Goal: Task Accomplishment & Management: Manage account settings

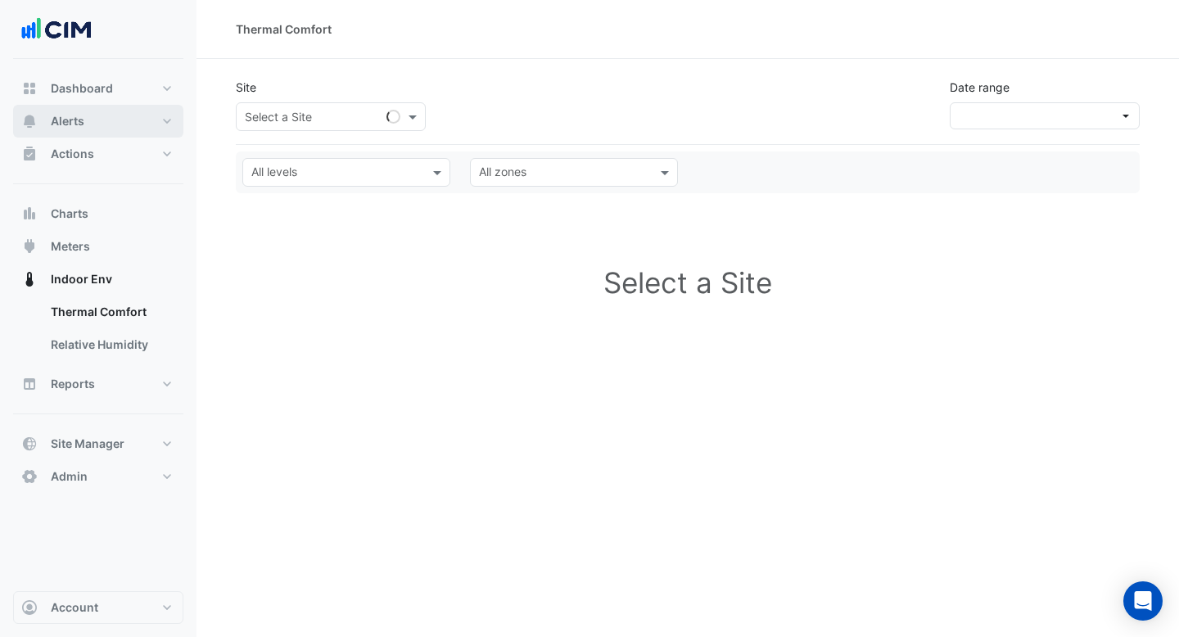
click at [80, 123] on span "Alerts" at bounding box center [68, 121] width 34 height 16
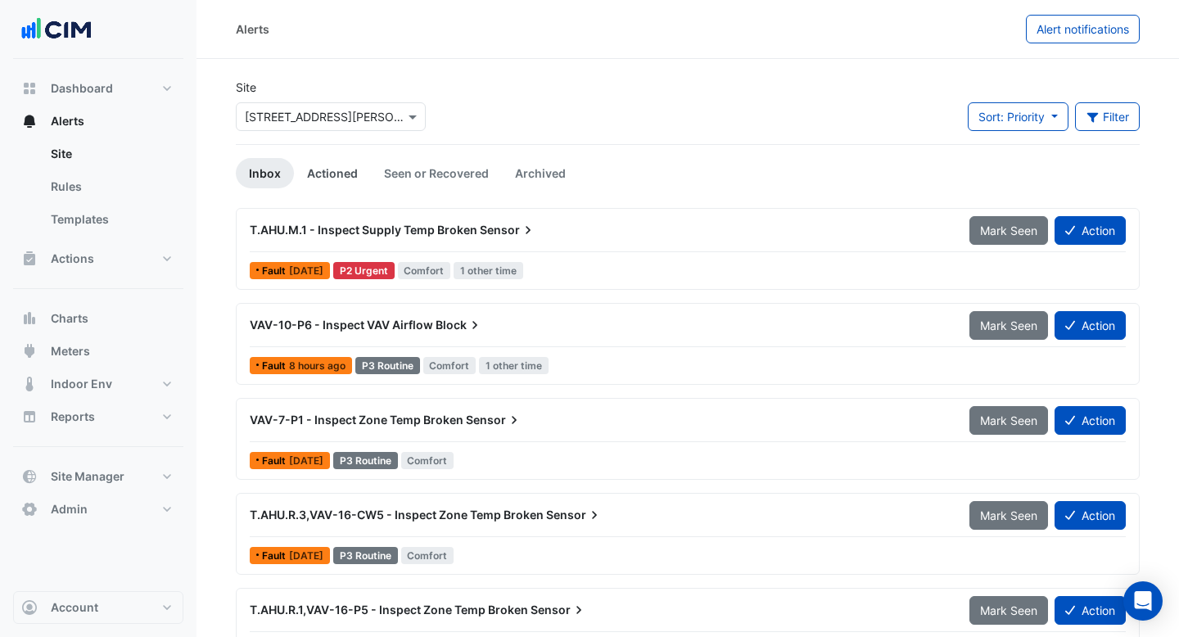
click at [355, 173] on link "Actioned" at bounding box center [332, 173] width 77 height 30
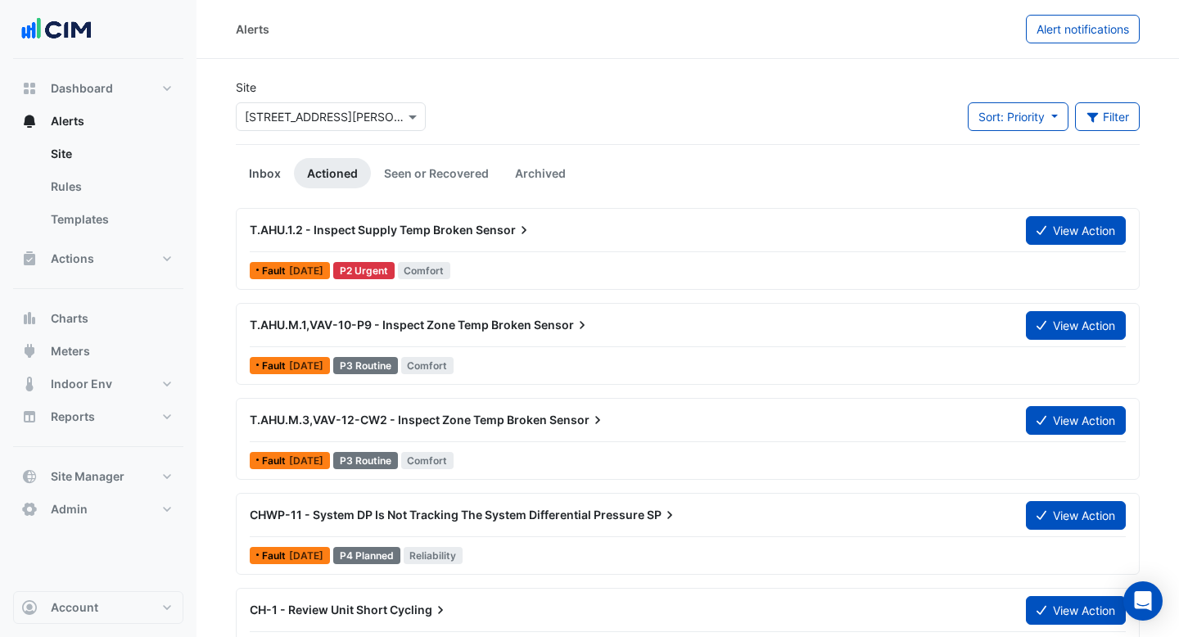
click at [271, 170] on link "Inbox" at bounding box center [265, 173] width 58 height 30
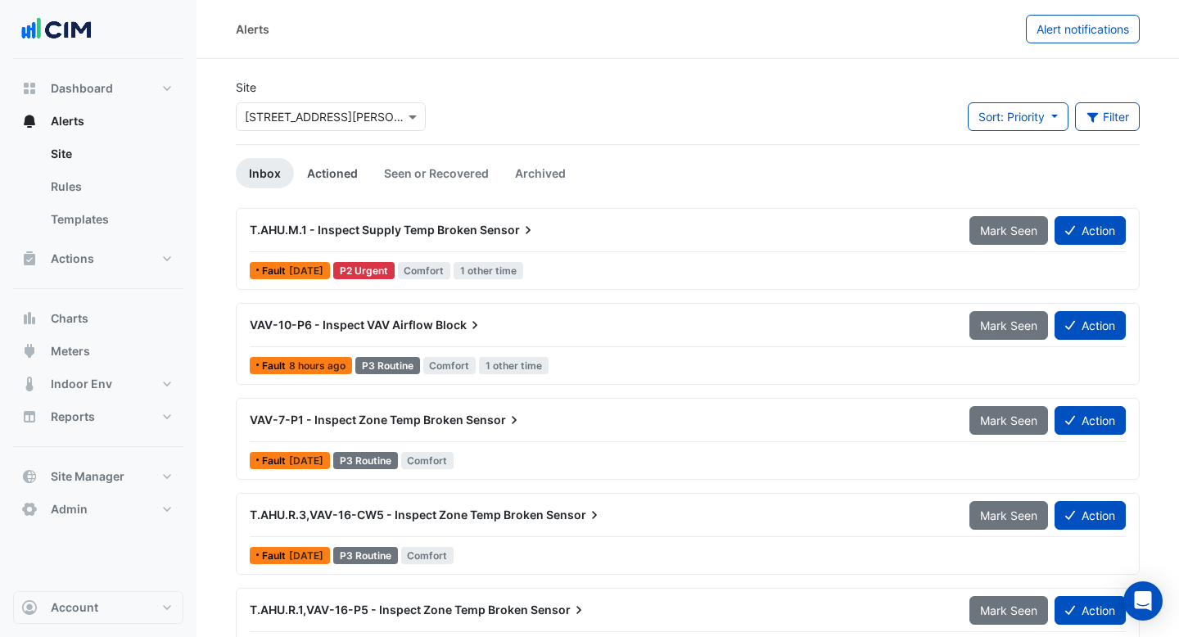
click at [350, 169] on link "Actioned" at bounding box center [332, 173] width 77 height 30
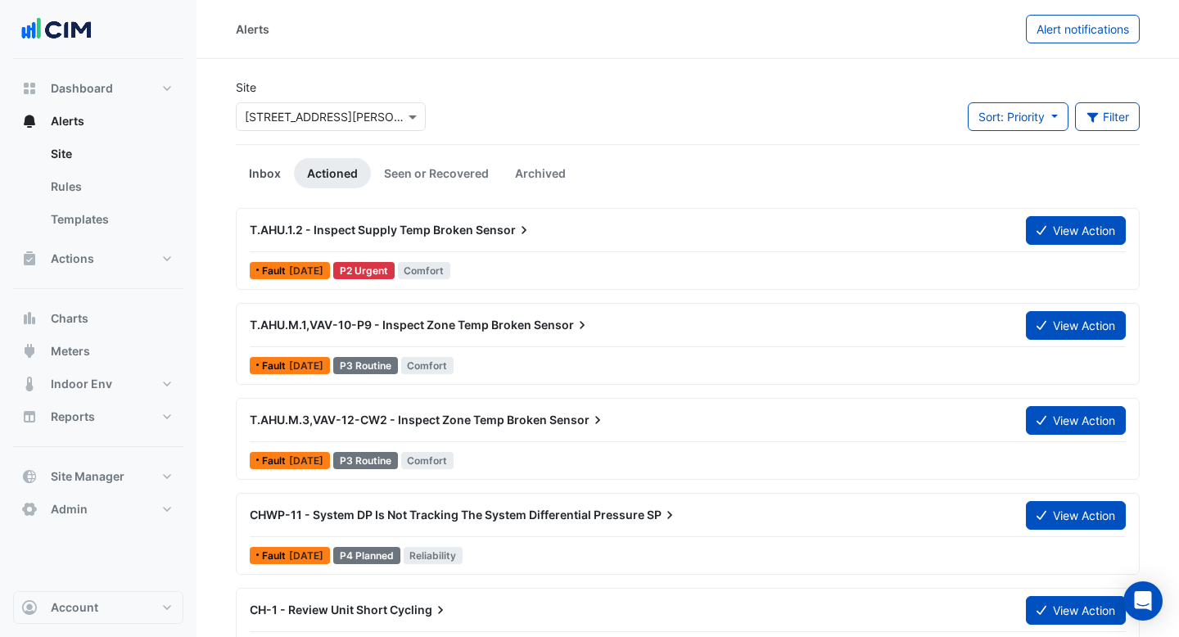
click at [271, 170] on link "Inbox" at bounding box center [265, 173] width 58 height 30
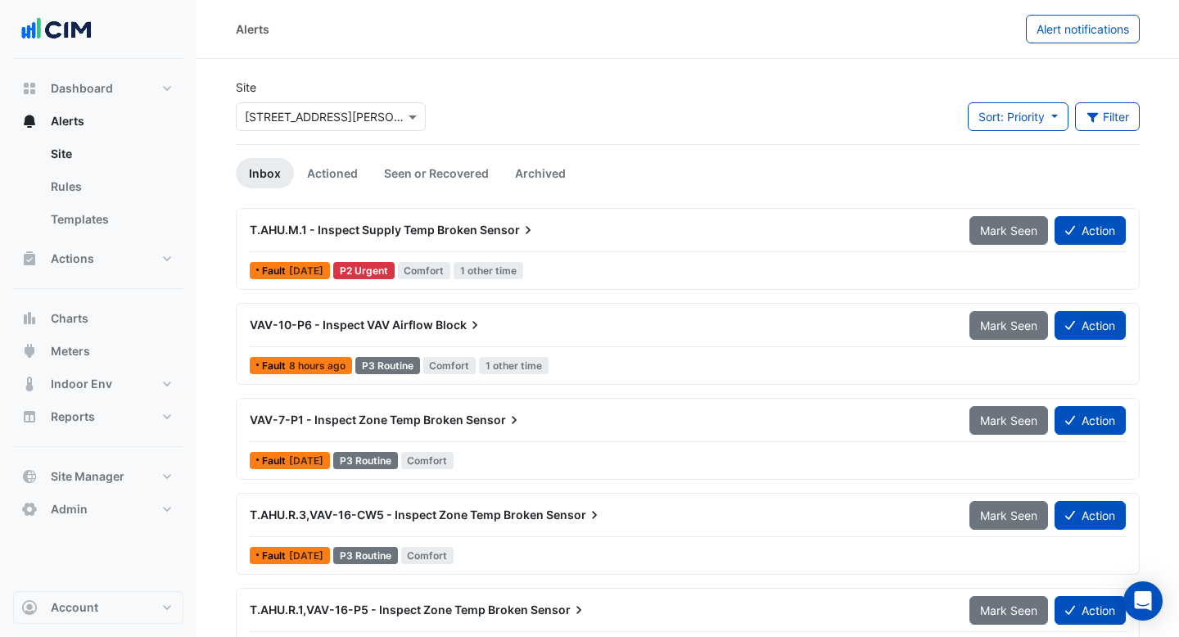
scroll to position [1, 0]
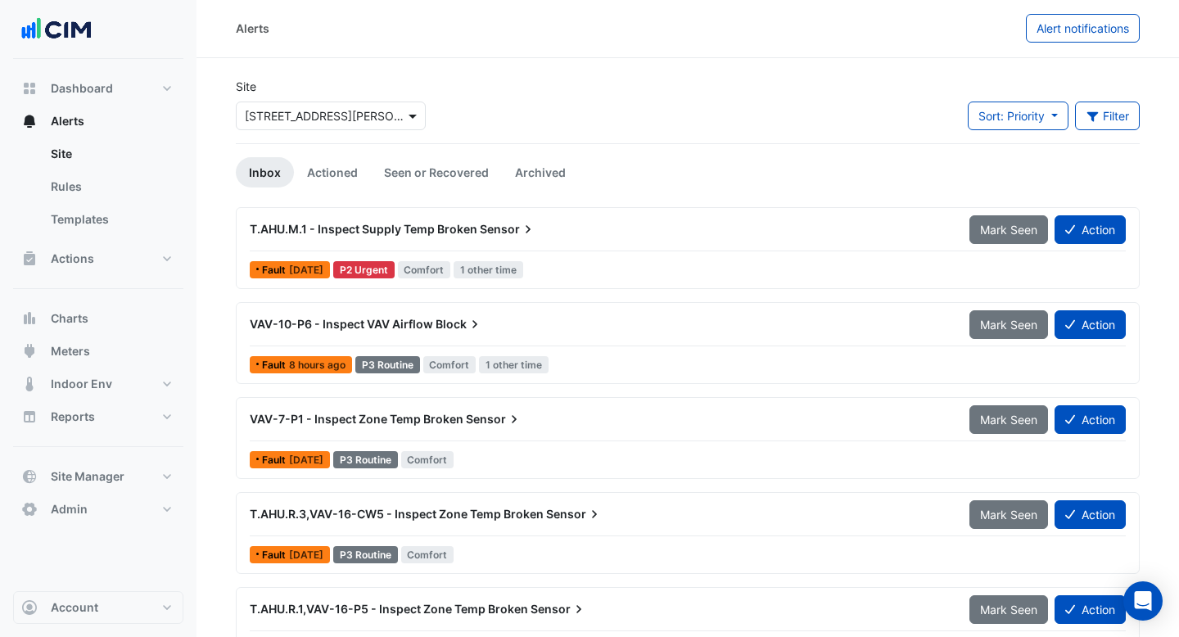
click at [410, 123] on span at bounding box center [415, 115] width 20 height 17
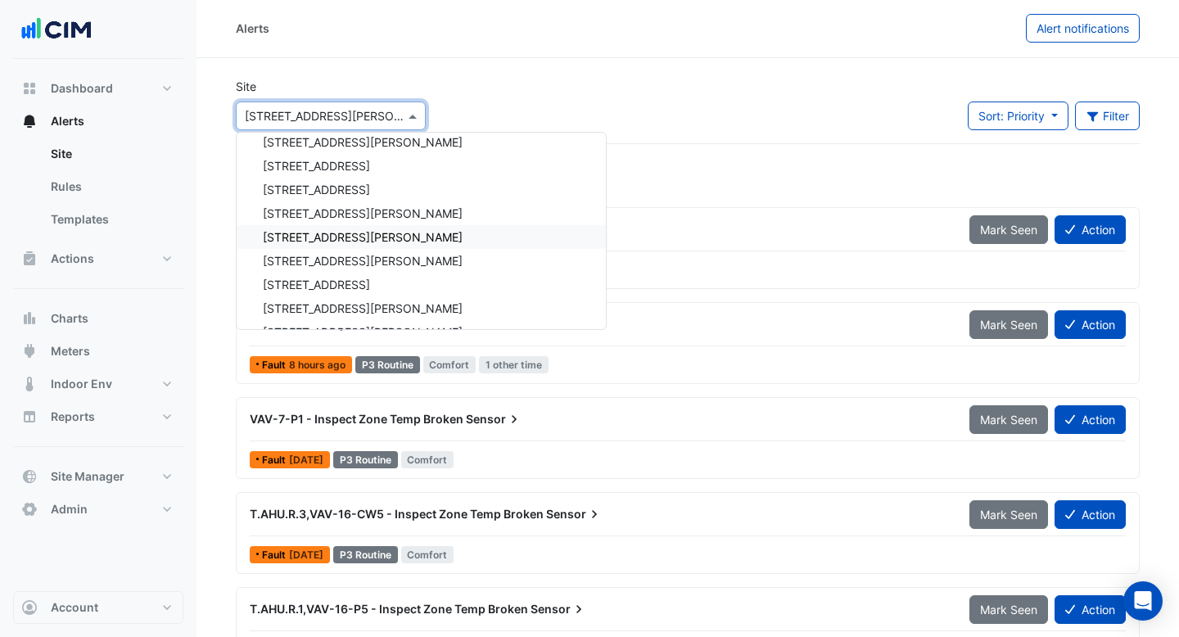
scroll to position [4218, 0]
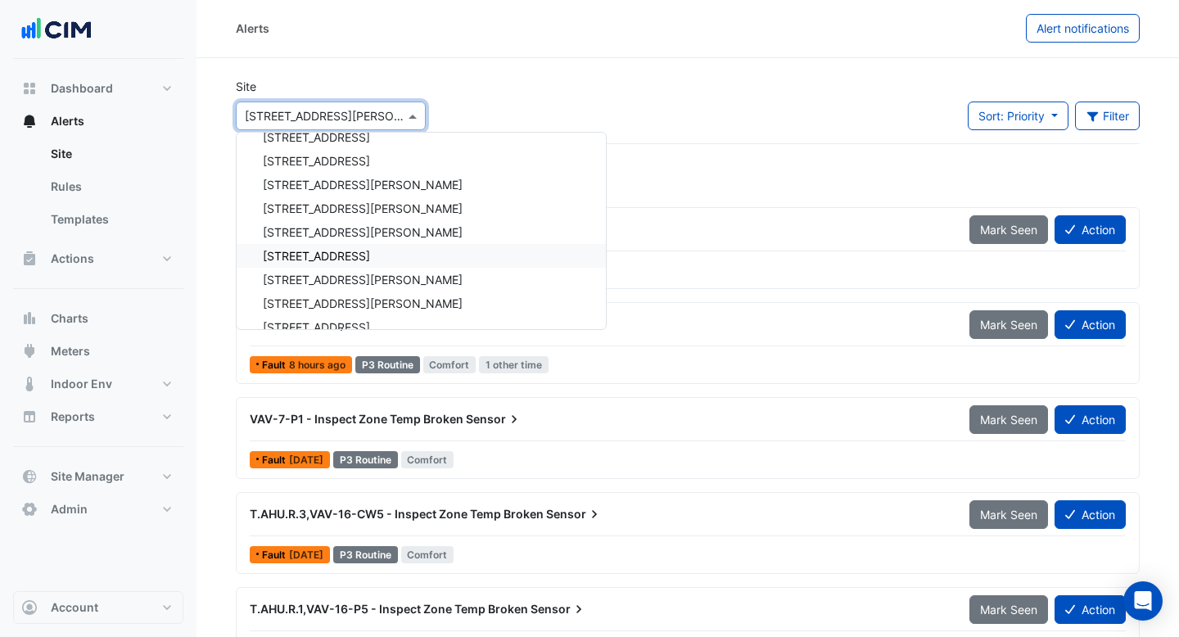
click at [373, 249] on div "[STREET_ADDRESS]" at bounding box center [421, 256] width 369 height 24
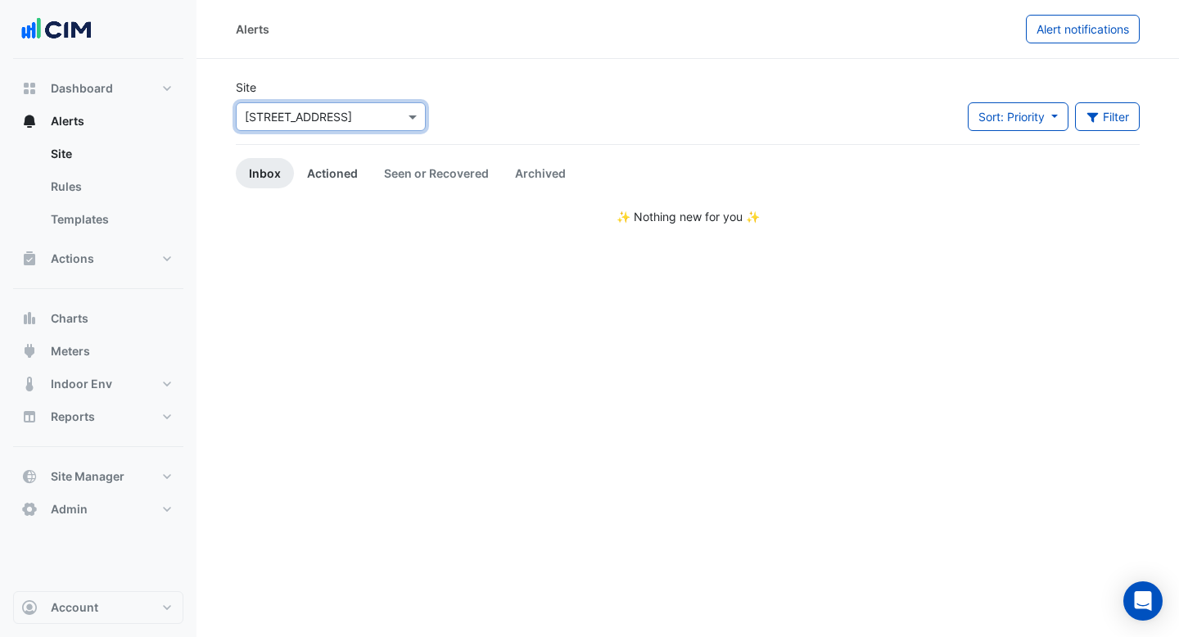
click at [329, 181] on link "Actioned" at bounding box center [332, 173] width 77 height 30
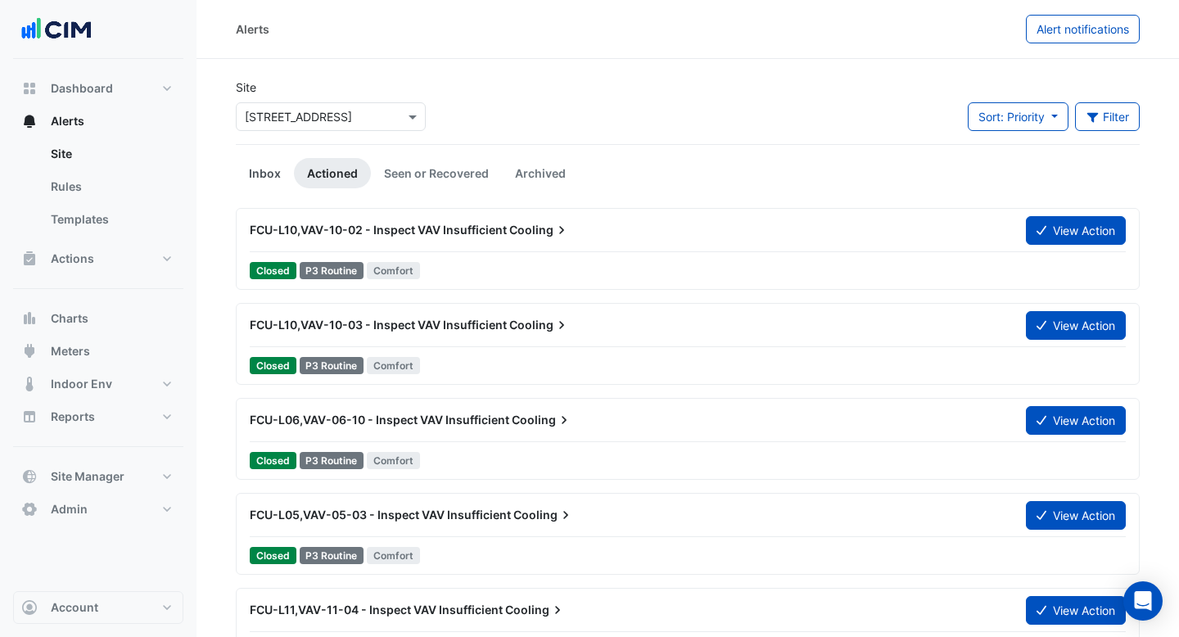
click at [269, 174] on link "Inbox" at bounding box center [265, 173] width 58 height 30
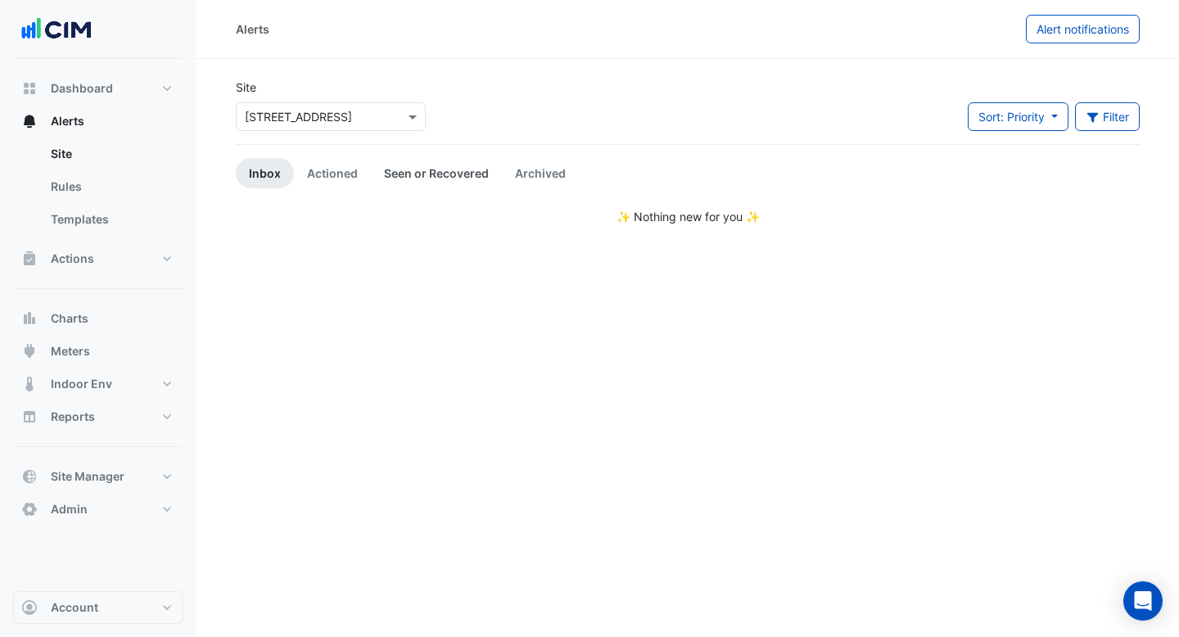
click at [475, 161] on link "Seen or Recovered" at bounding box center [436, 173] width 131 height 30
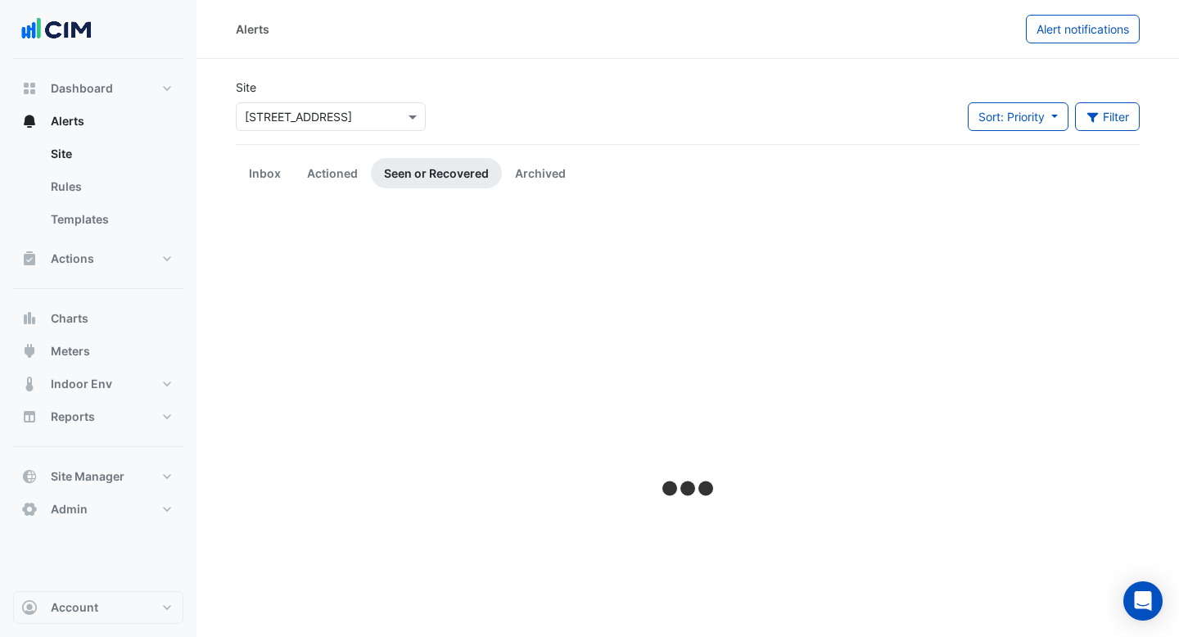
click at [471, 161] on link "Seen or Recovered" at bounding box center [436, 173] width 131 height 30
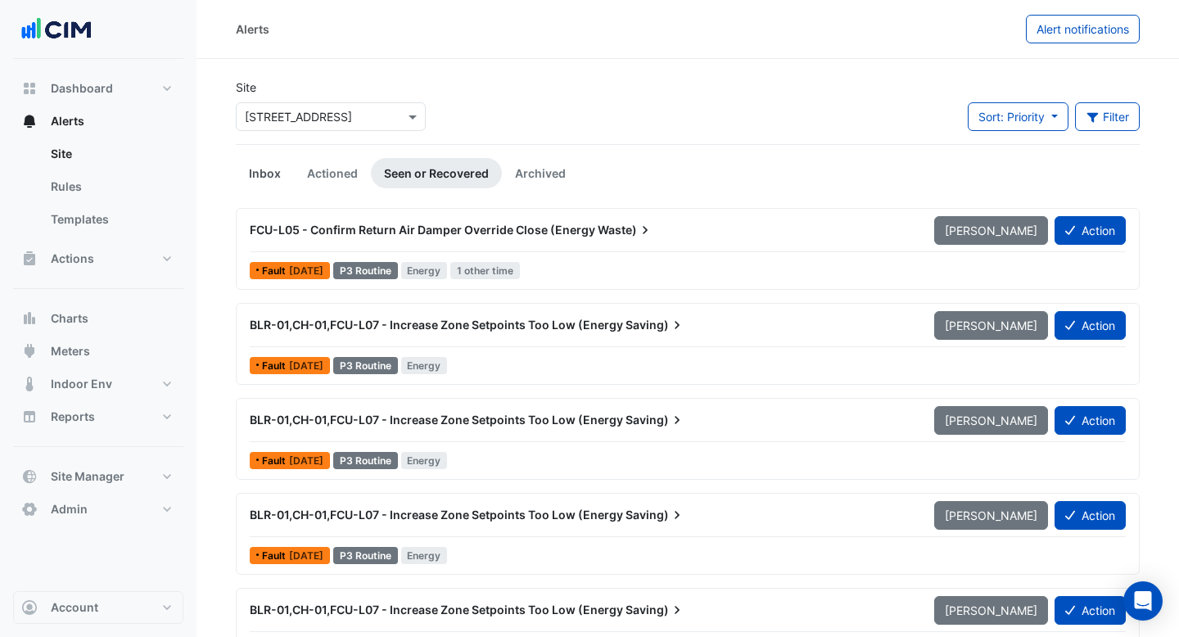
click at [257, 169] on link "Inbox" at bounding box center [265, 173] width 58 height 30
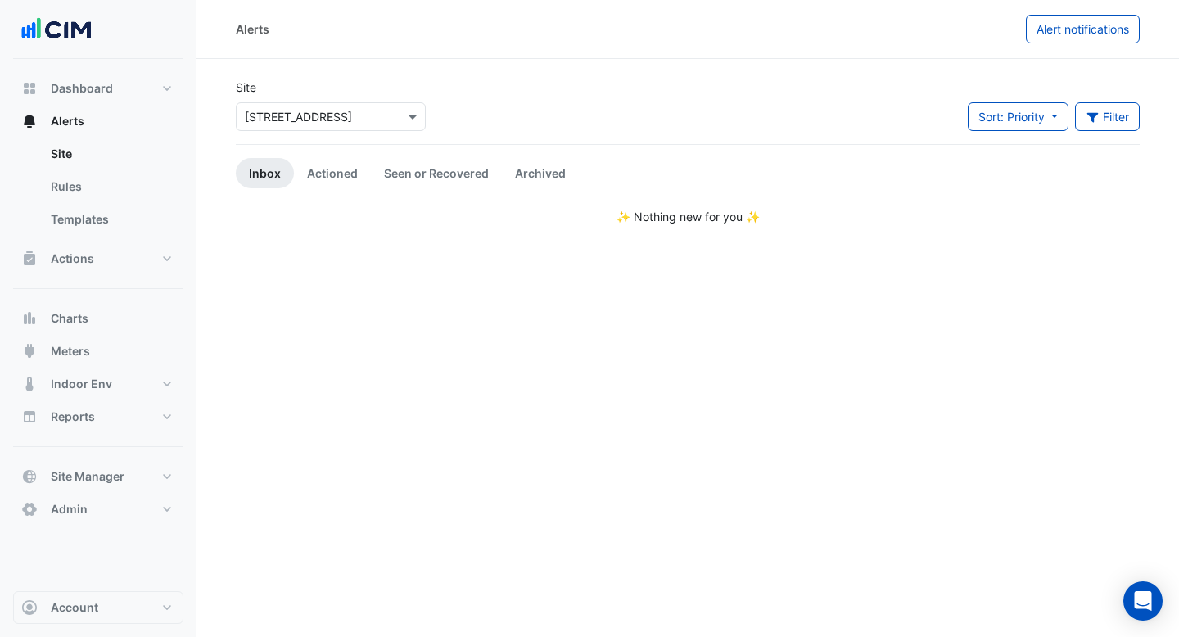
click at [348, 111] on input "text" at bounding box center [314, 117] width 139 height 17
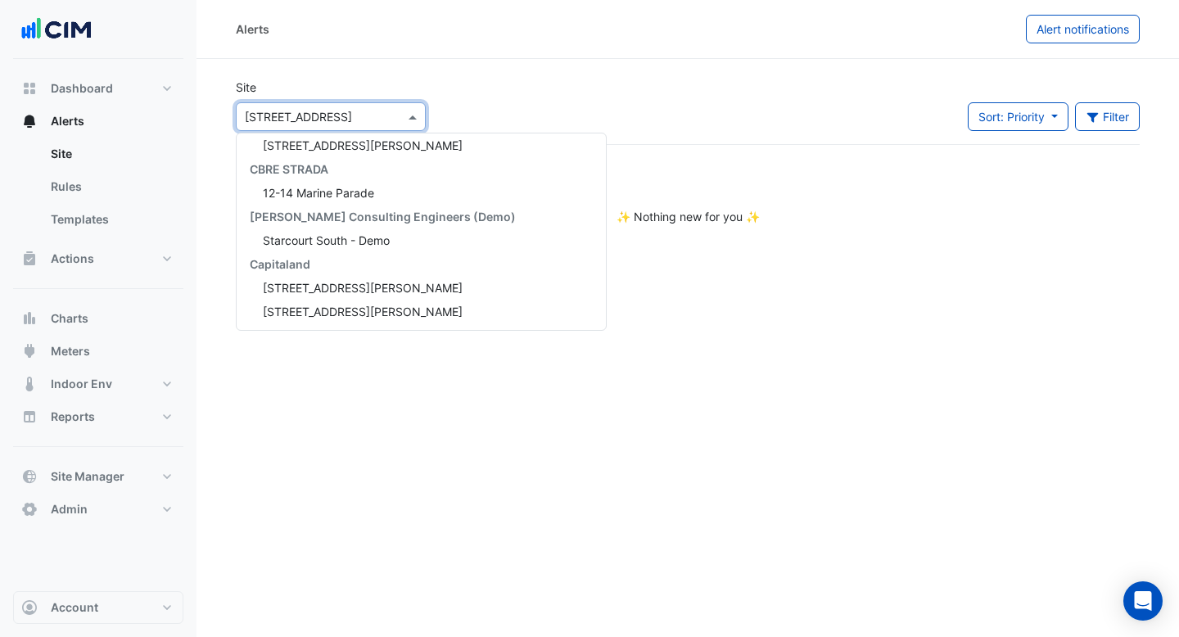
scroll to position [7768, 0]
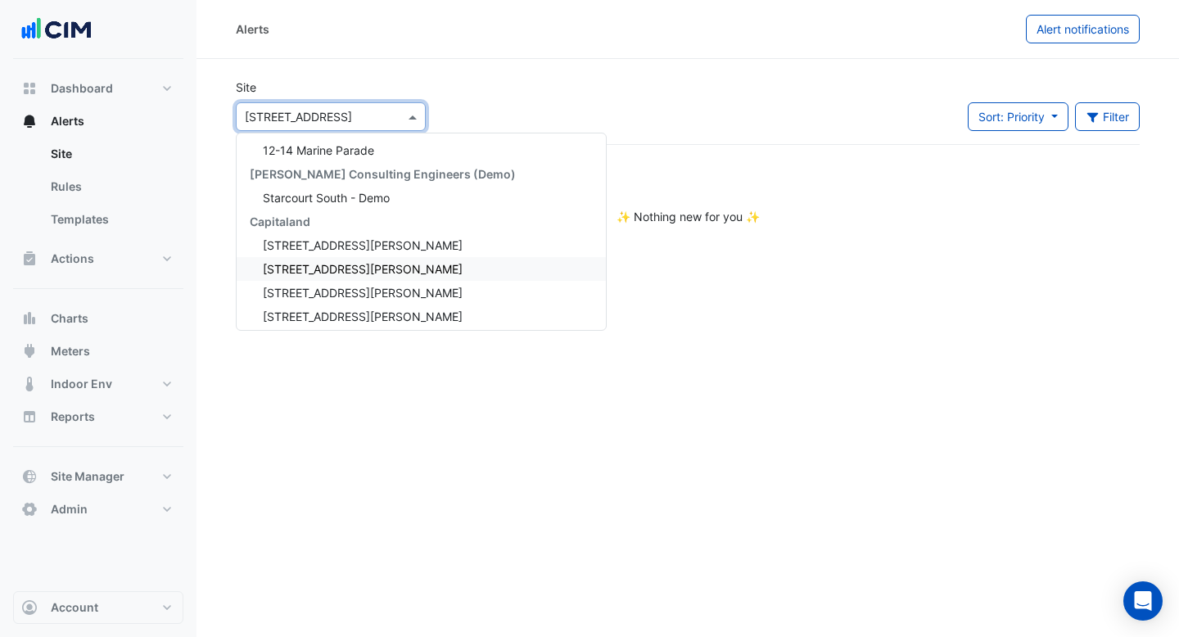
click at [344, 266] on span "[STREET_ADDRESS][PERSON_NAME]" at bounding box center [363, 269] width 200 height 14
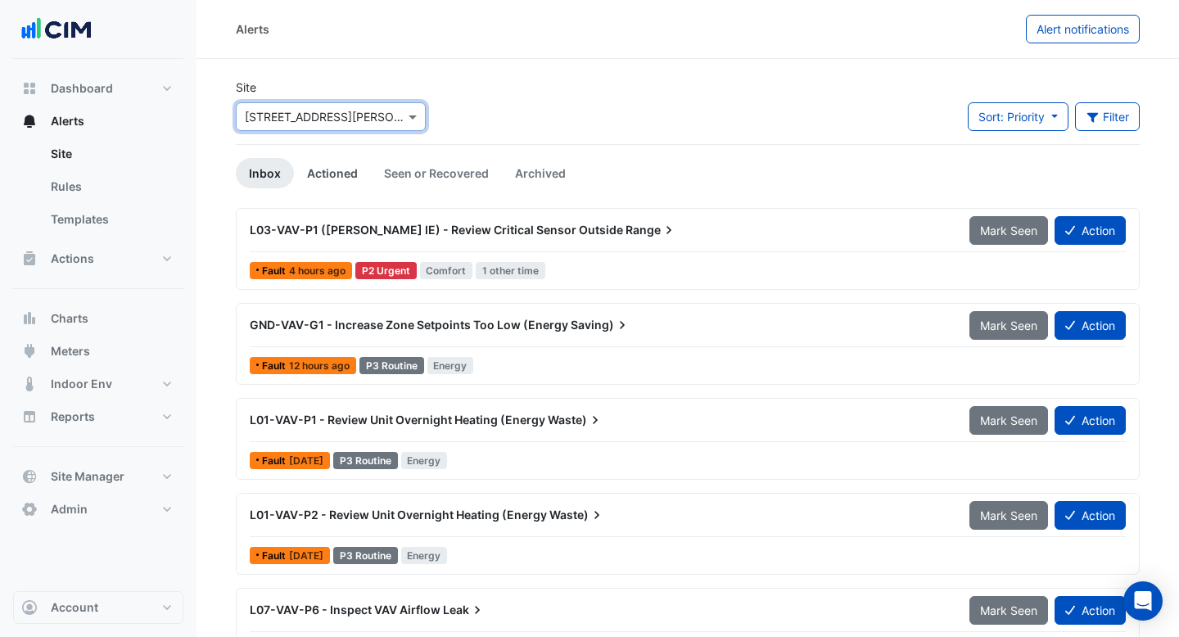
click at [315, 172] on link "Actioned" at bounding box center [332, 173] width 77 height 30
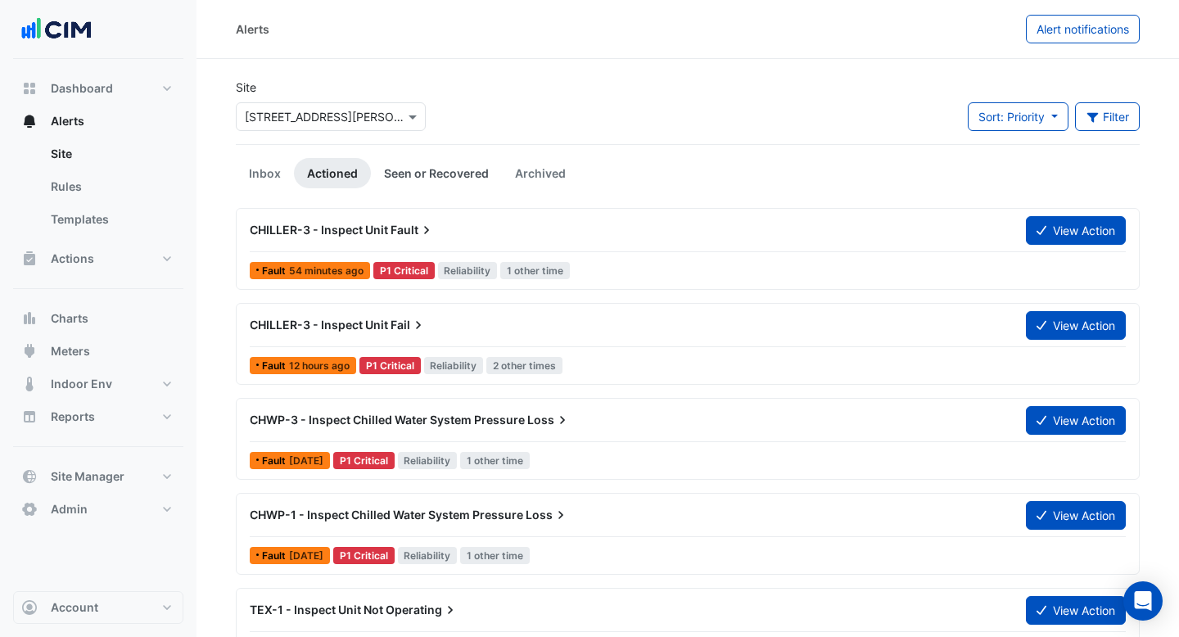
click at [444, 177] on link "Seen or Recovered" at bounding box center [436, 173] width 131 height 30
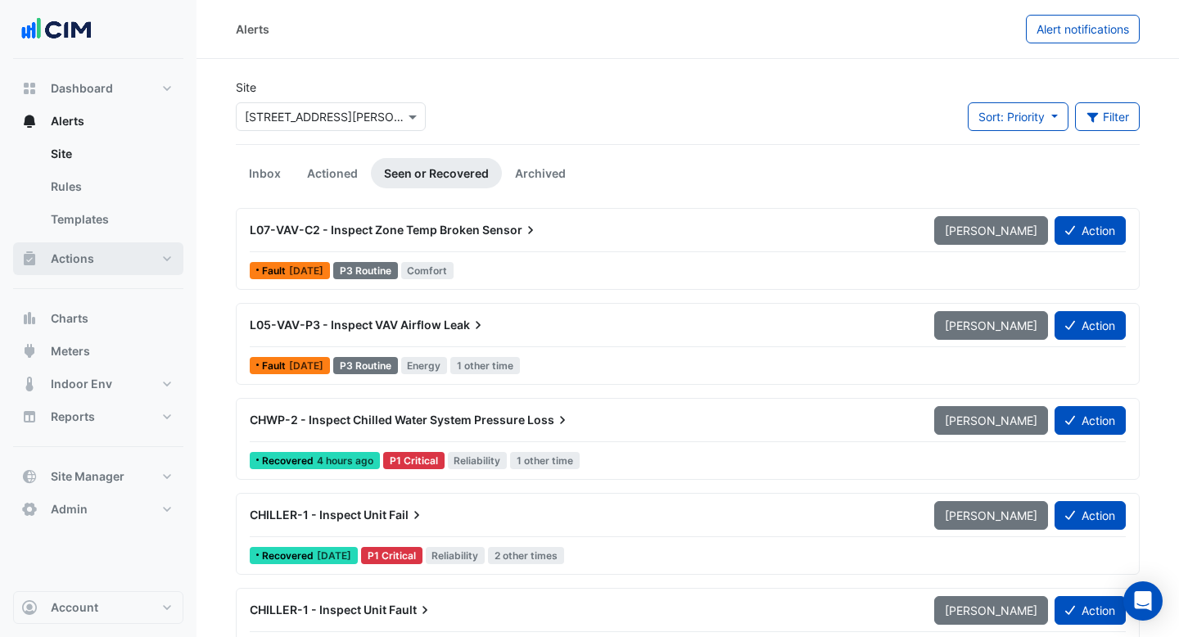
click at [82, 256] on span "Actions" at bounding box center [72, 259] width 43 height 16
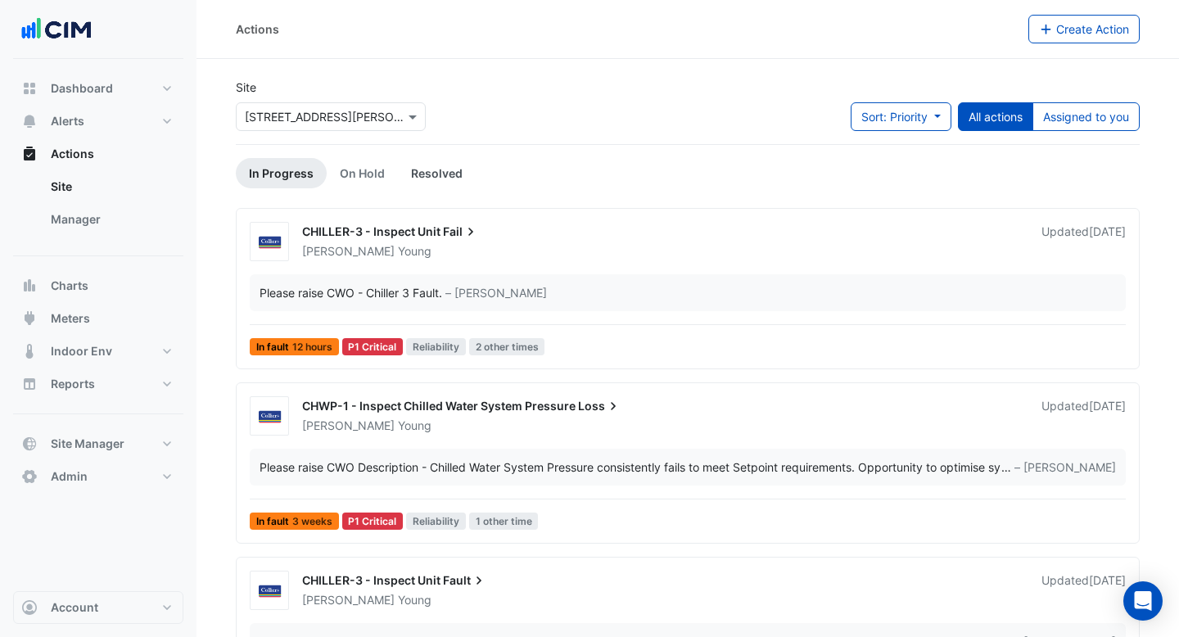
click at [435, 172] on link "Resolved" at bounding box center [437, 173] width 78 height 30
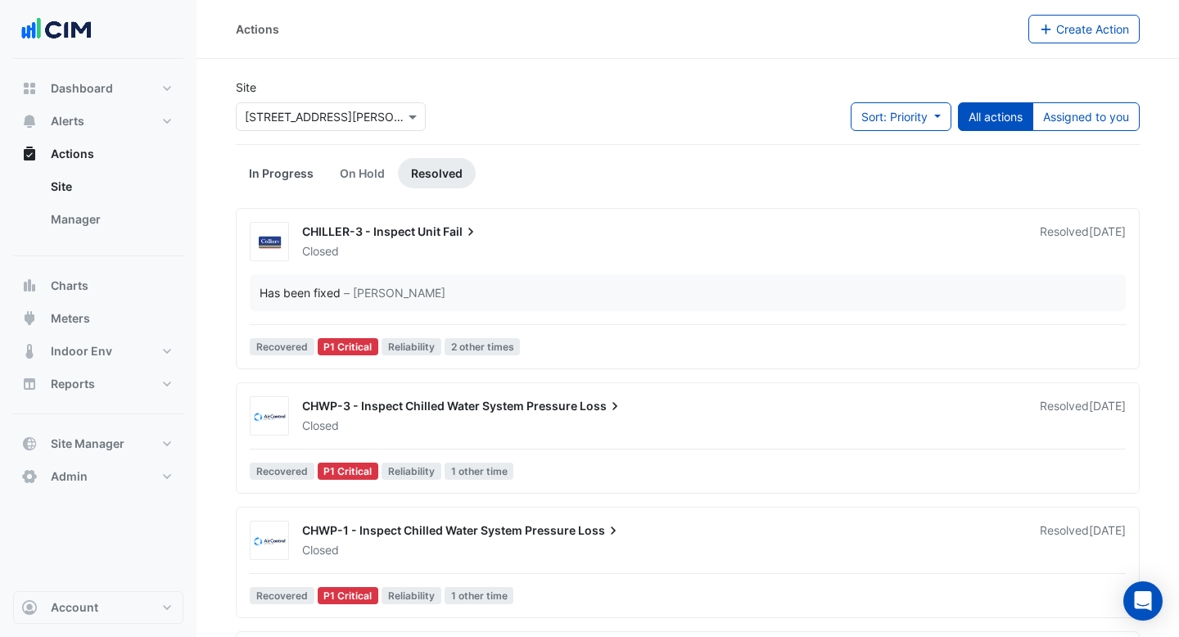
click at [279, 174] on link "In Progress" at bounding box center [281, 173] width 91 height 30
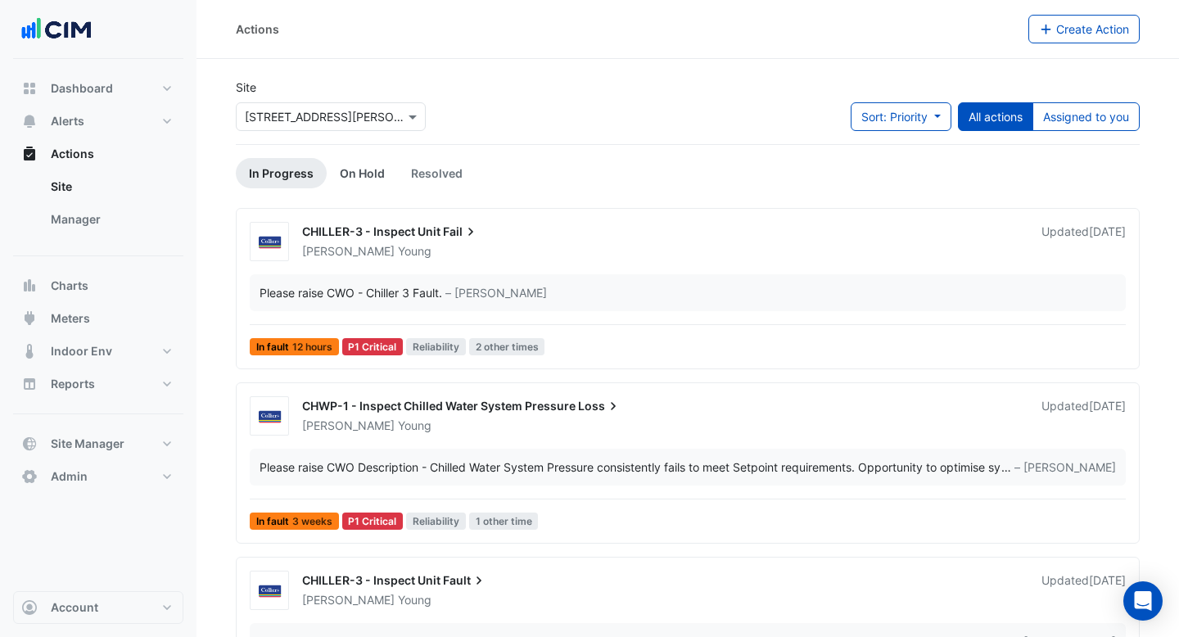
click at [368, 176] on link "On Hold" at bounding box center [362, 173] width 71 height 30
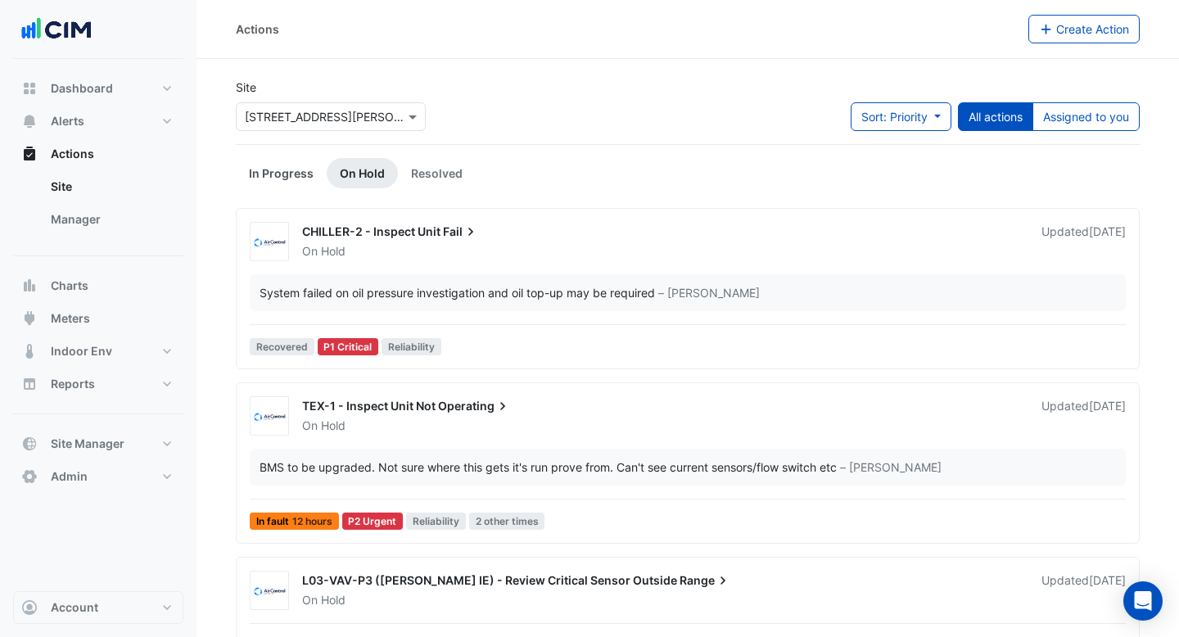
click at [285, 165] on link "In Progress" at bounding box center [281, 173] width 91 height 30
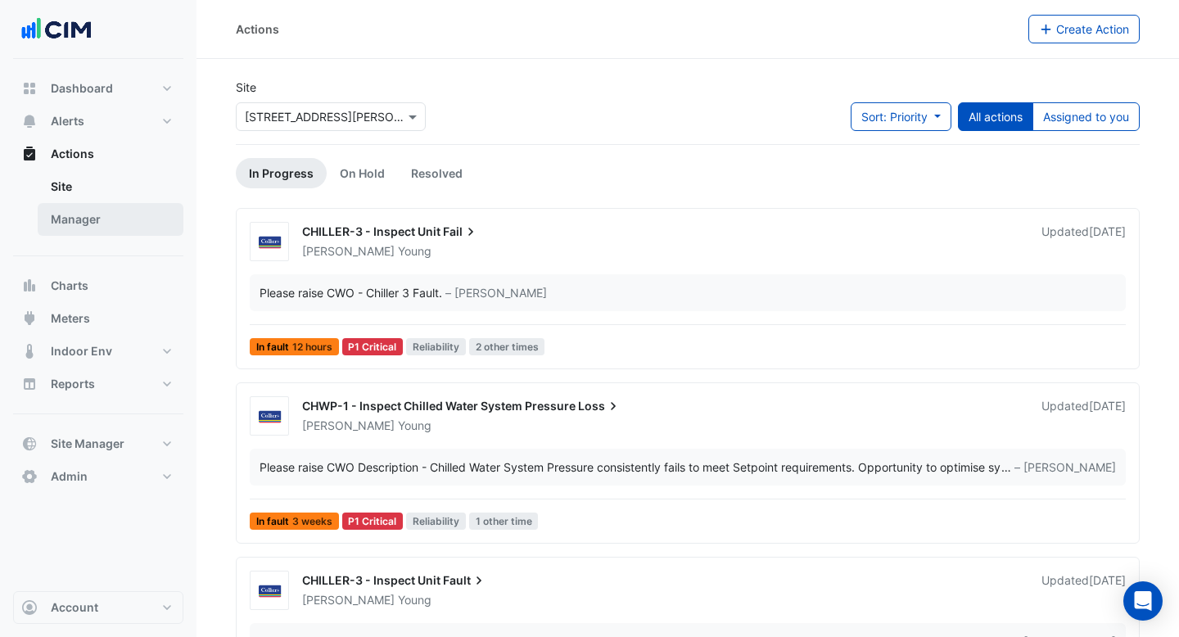
click at [97, 215] on link "Manager" at bounding box center [111, 219] width 146 height 33
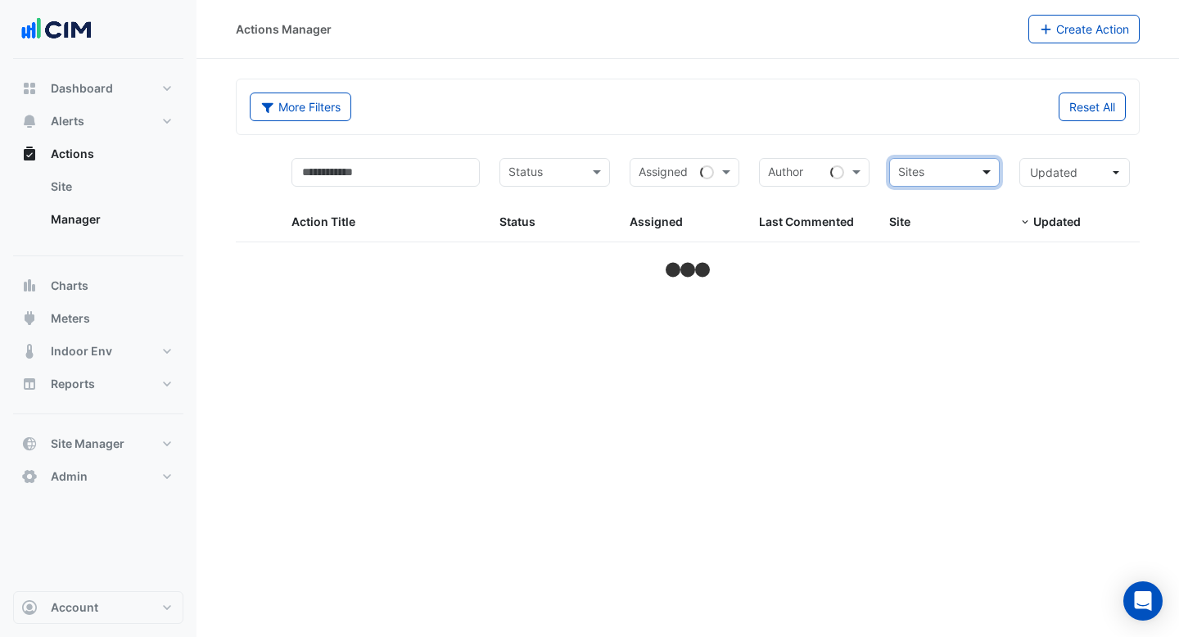
click at [981, 170] on span at bounding box center [989, 172] width 20 height 19
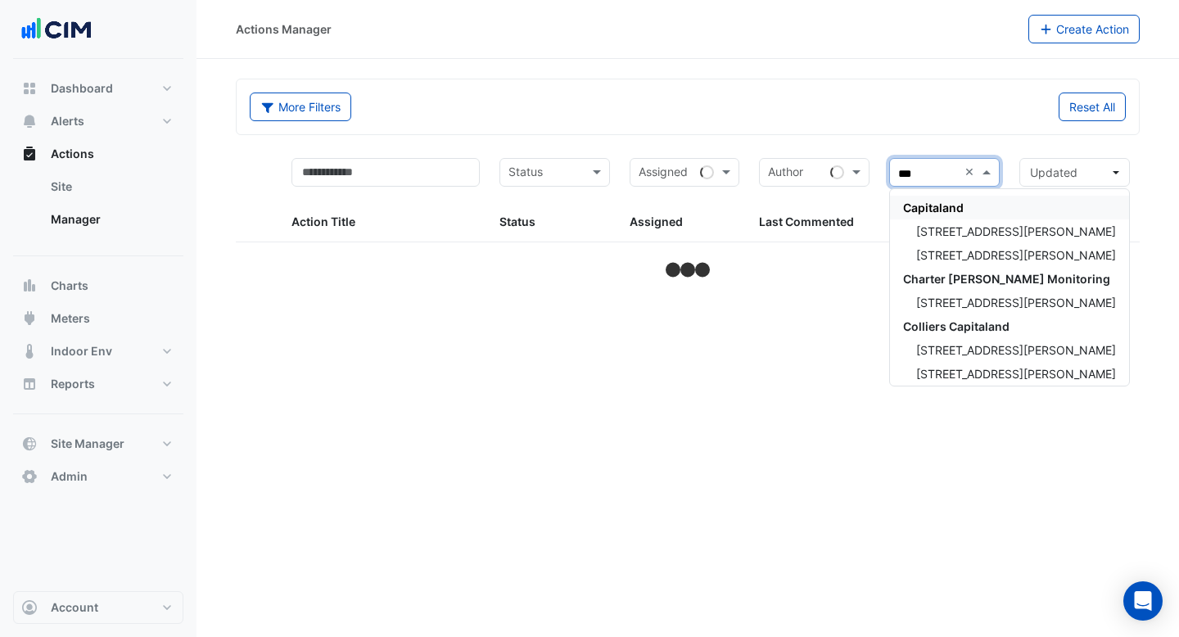
type input "****"
click at [985, 242] on div "[STREET_ADDRESS][PERSON_NAME]" at bounding box center [1009, 231] width 239 height 24
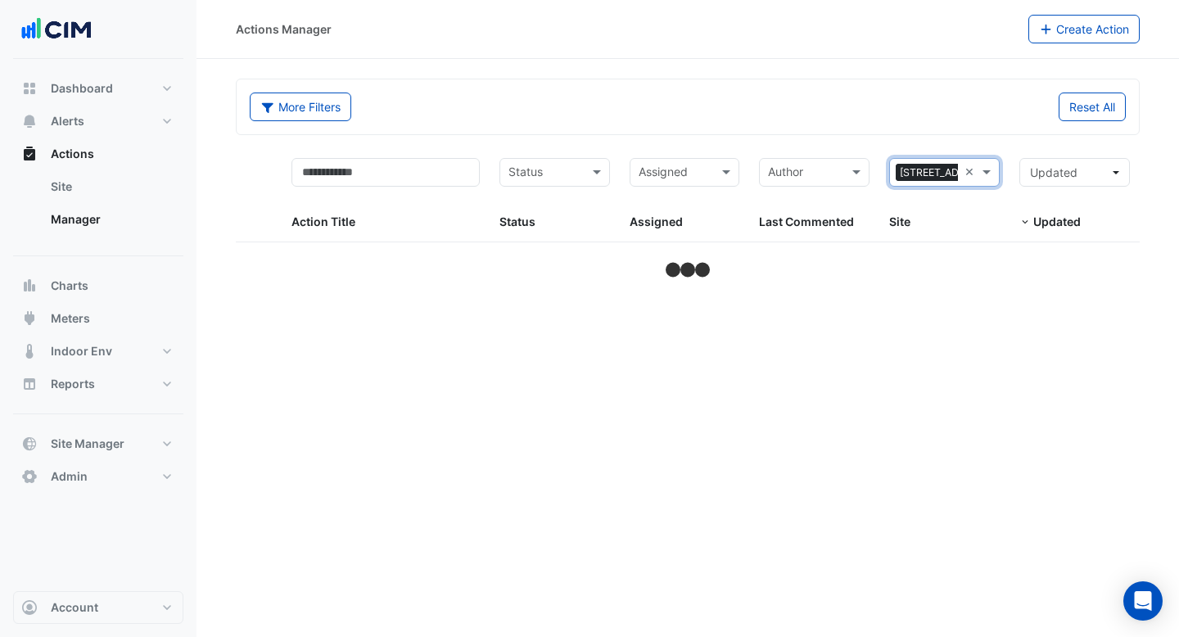
select select "***"
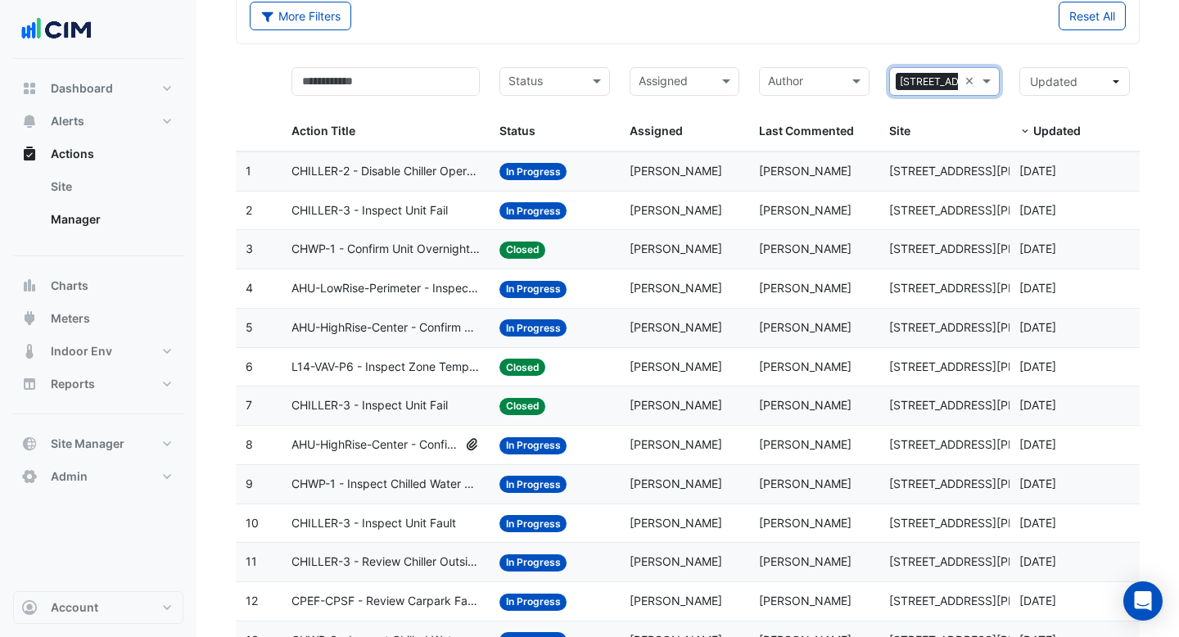
scroll to position [52, 0]
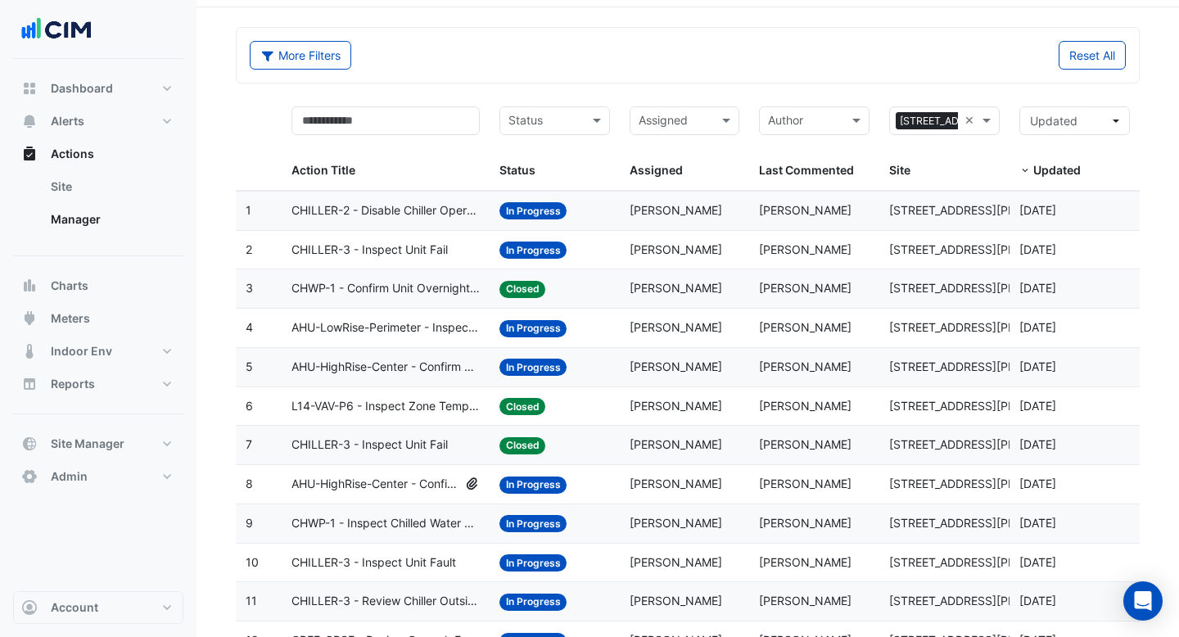
click at [396, 217] on span "CHILLER-2 - Disable Chiller Operation Cooler Weather (Energy Saving)" at bounding box center [386, 210] width 188 height 19
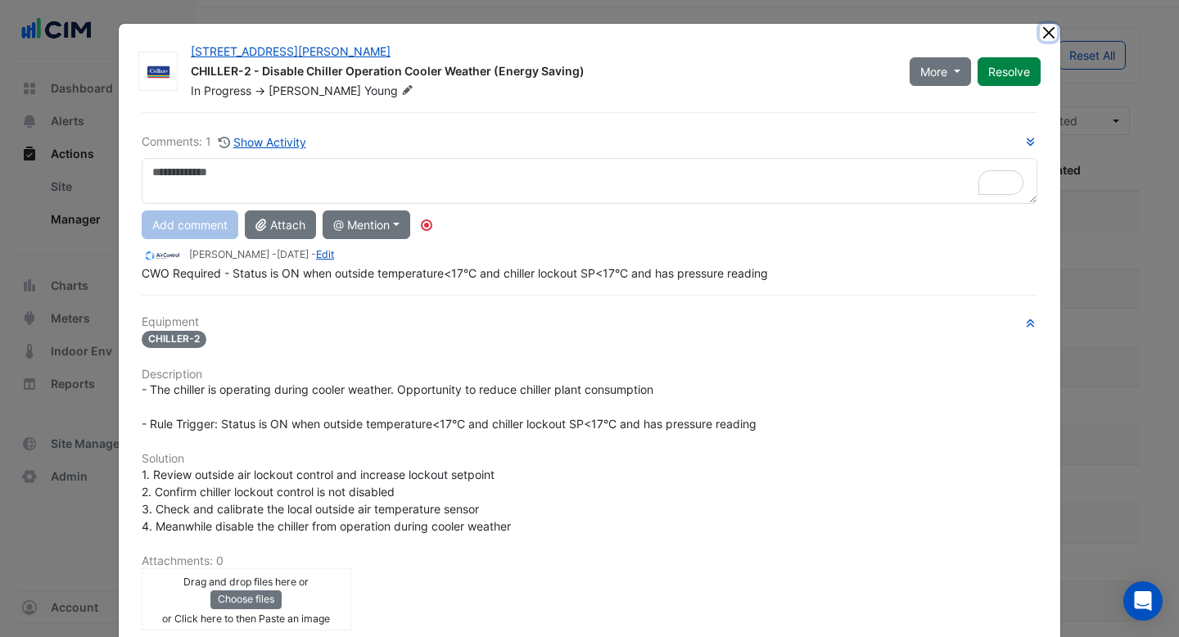
click at [1053, 32] on button "Close" at bounding box center [1048, 32] width 17 height 17
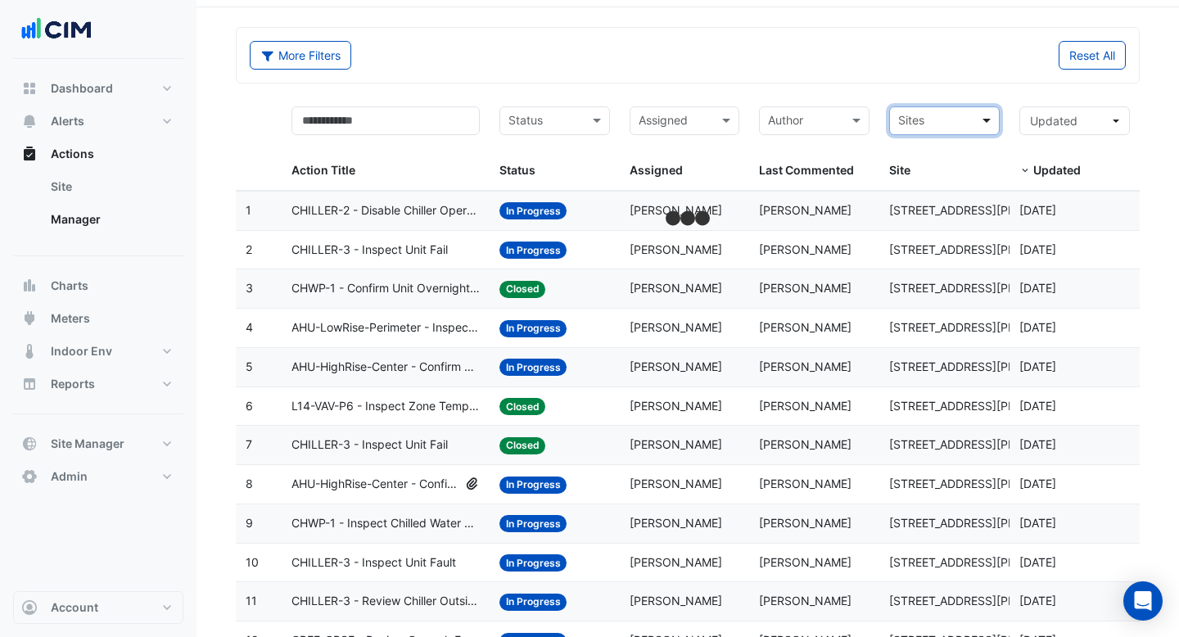
click at [989, 122] on span at bounding box center [989, 120] width 20 height 19
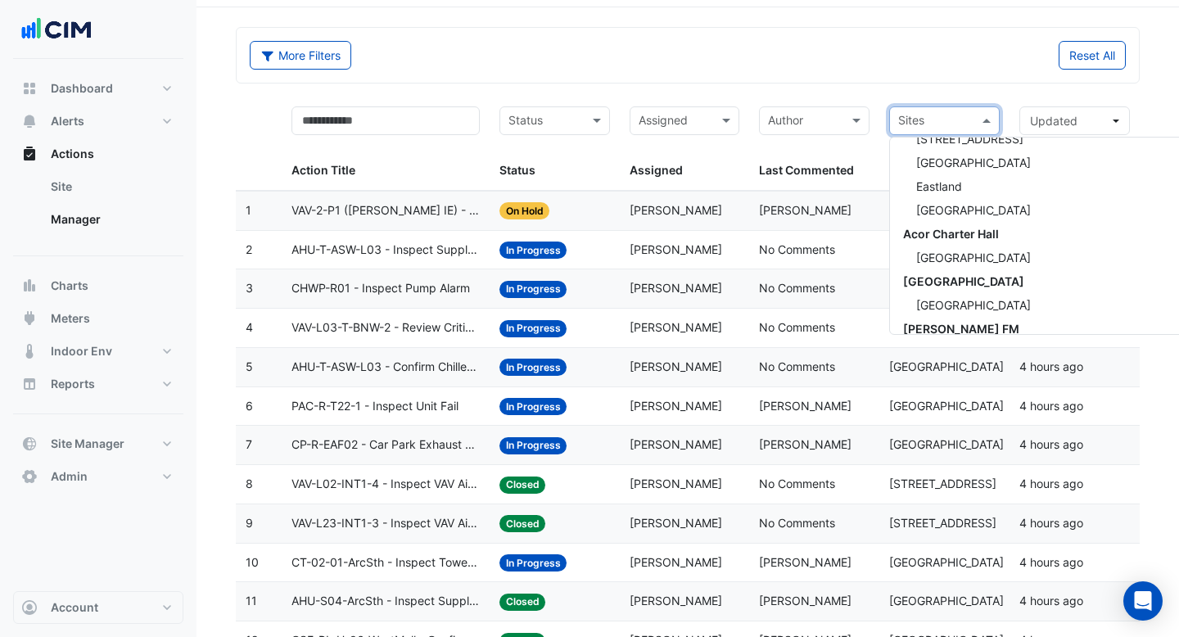
scroll to position [1028, 0]
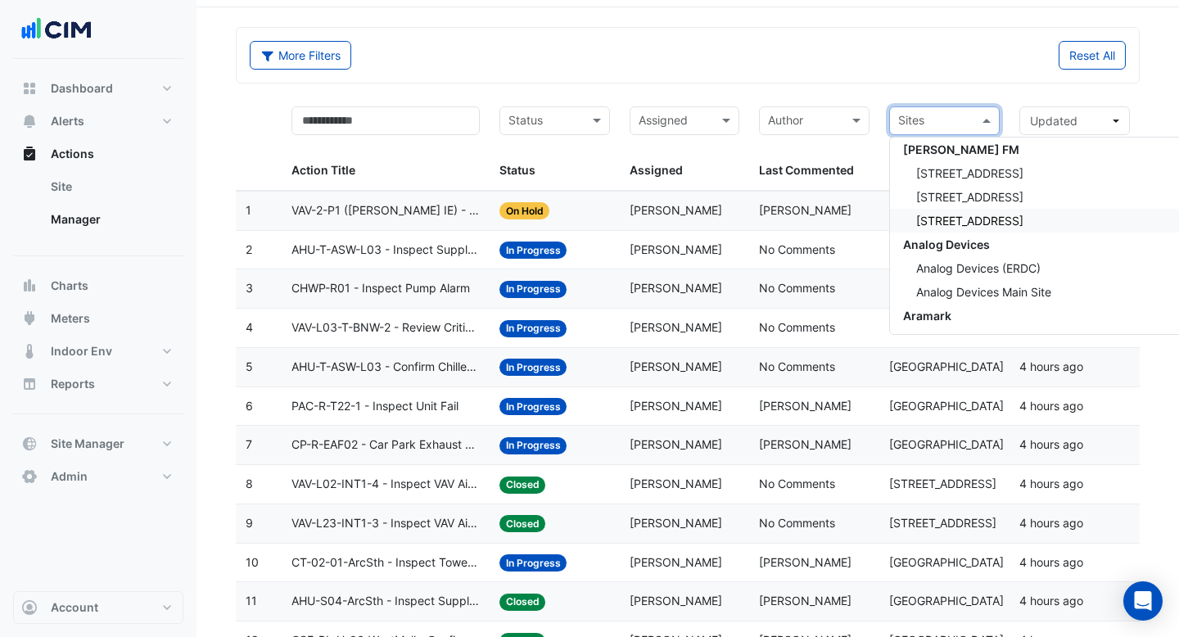
click at [740, 66] on div "Reset All" at bounding box center [912, 55] width 448 height 29
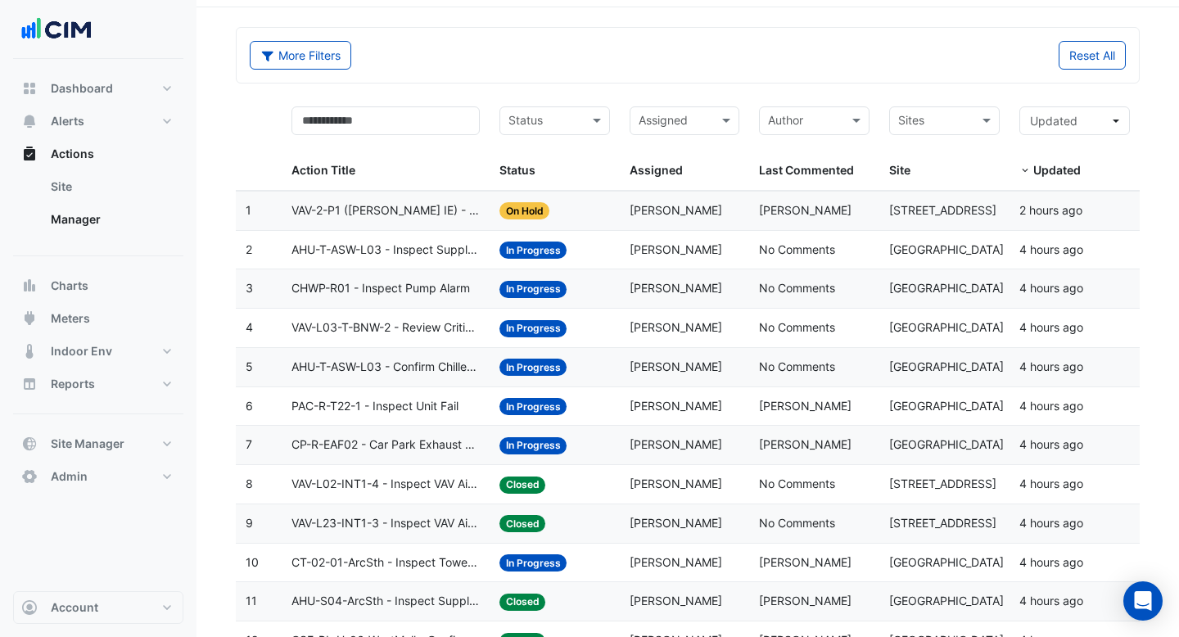
click at [951, 129] on input "text" at bounding box center [935, 122] width 74 height 19
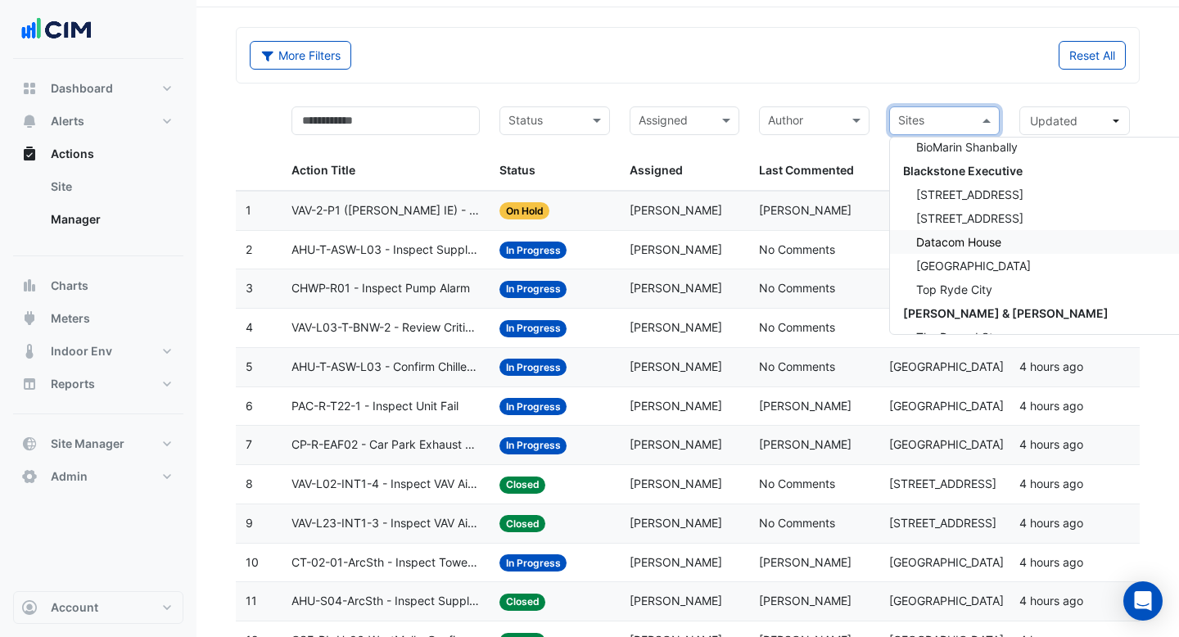
scroll to position [2544, 0]
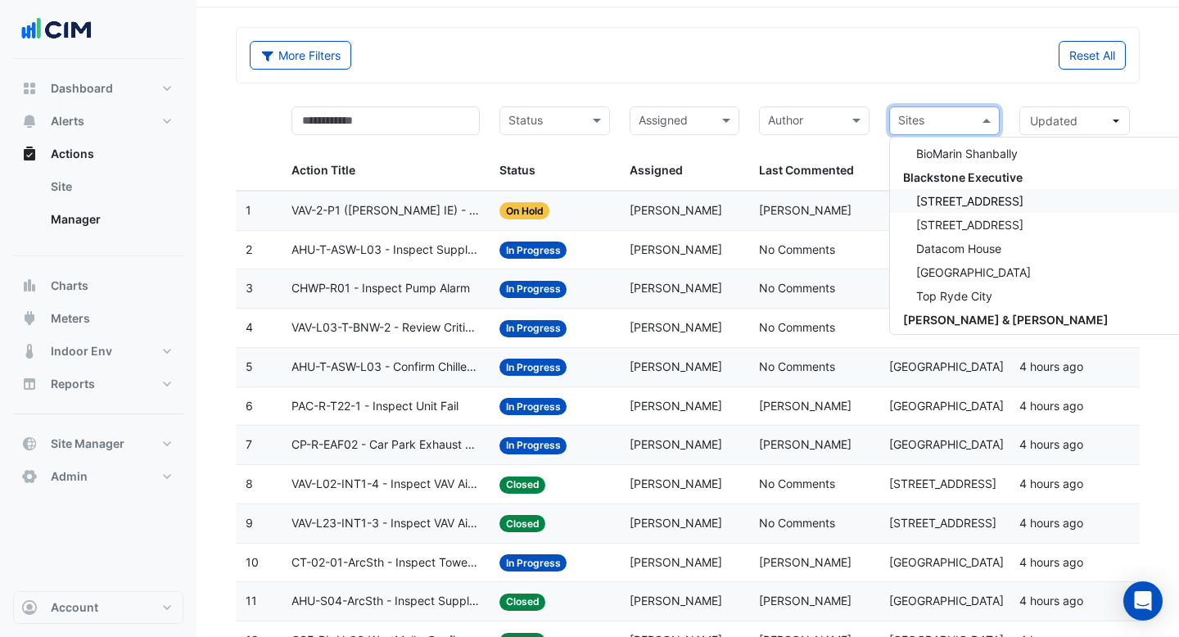
click at [974, 208] on div "[STREET_ADDRESS]" at bounding box center [1074, 201] width 369 height 24
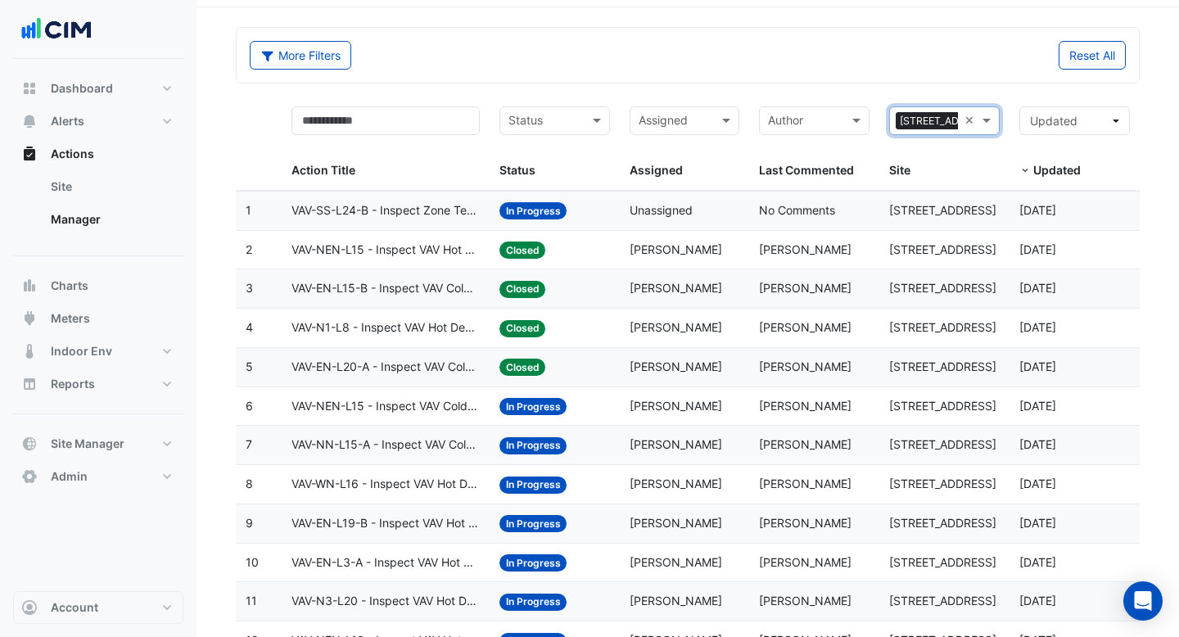
click at [430, 253] on span "VAV-NEN-L15 - Inspect VAV Hot Deck Airflow Block" at bounding box center [386, 250] width 188 height 19
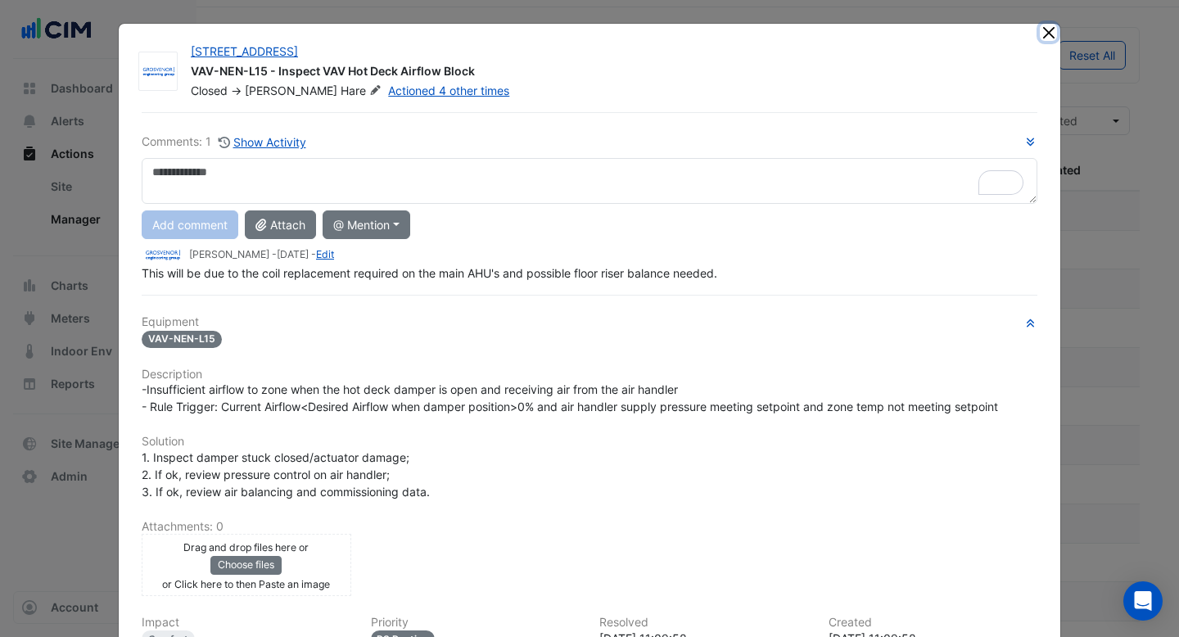
click at [1048, 34] on button "Close" at bounding box center [1048, 32] width 17 height 17
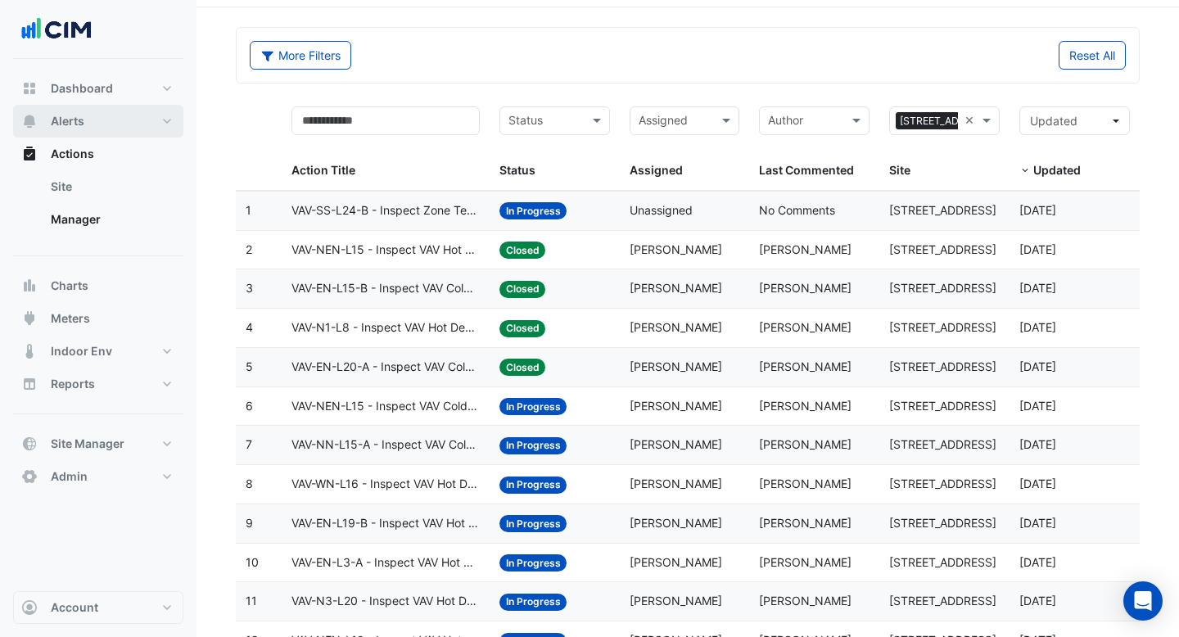
click at [88, 124] on button "Alerts" at bounding box center [98, 121] width 170 height 33
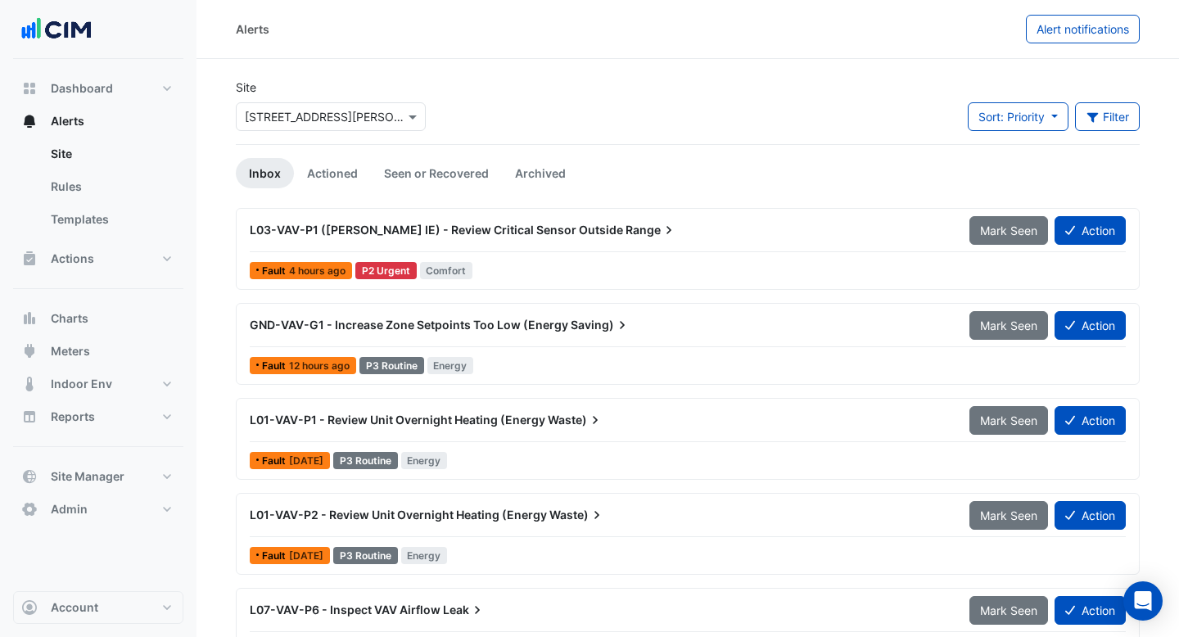
click at [379, 112] on input "text" at bounding box center [314, 117] width 139 height 17
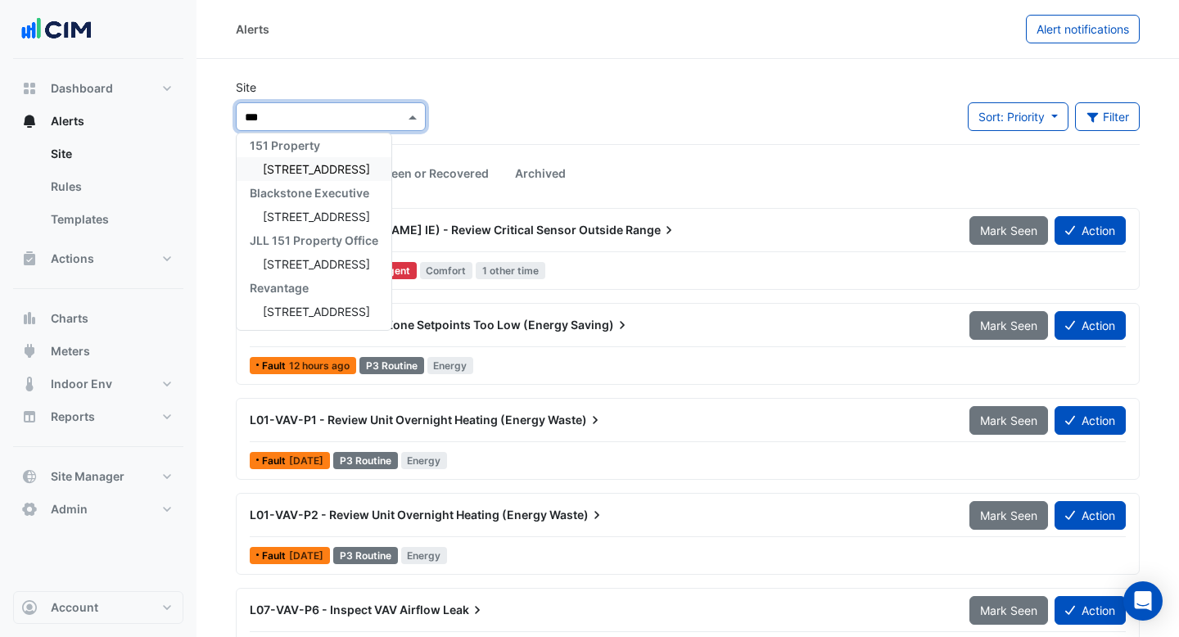
scroll to position [7, 0]
type input "******"
click at [345, 174] on div "[STREET_ADDRESS]" at bounding box center [314, 169] width 155 height 24
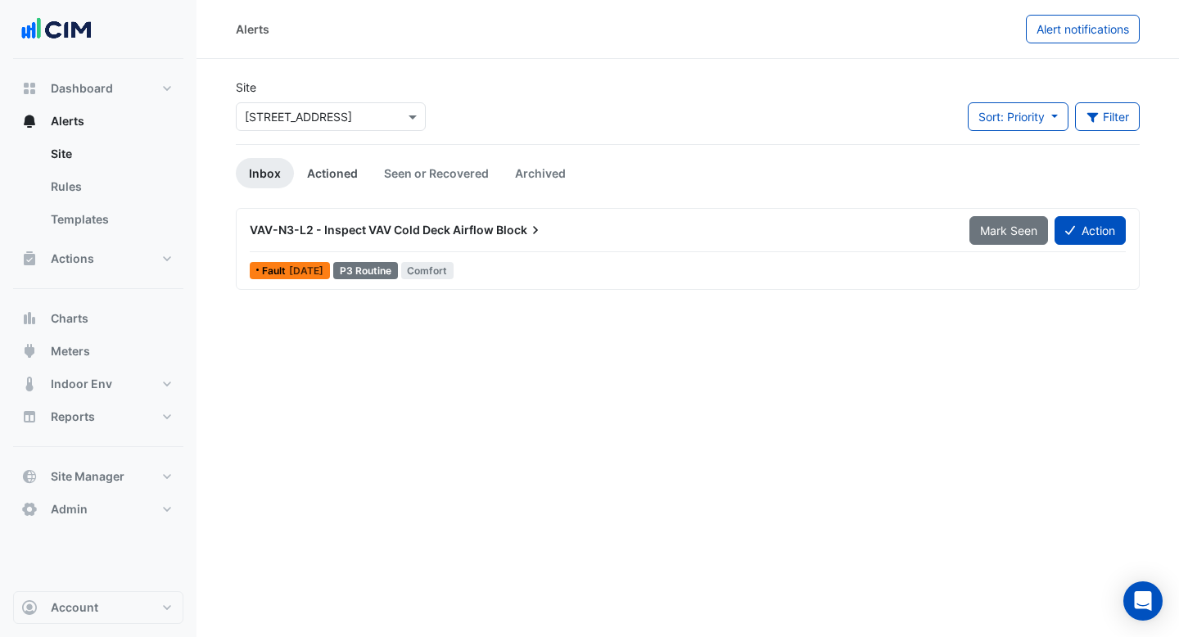
click at [326, 170] on link "Actioned" at bounding box center [332, 173] width 77 height 30
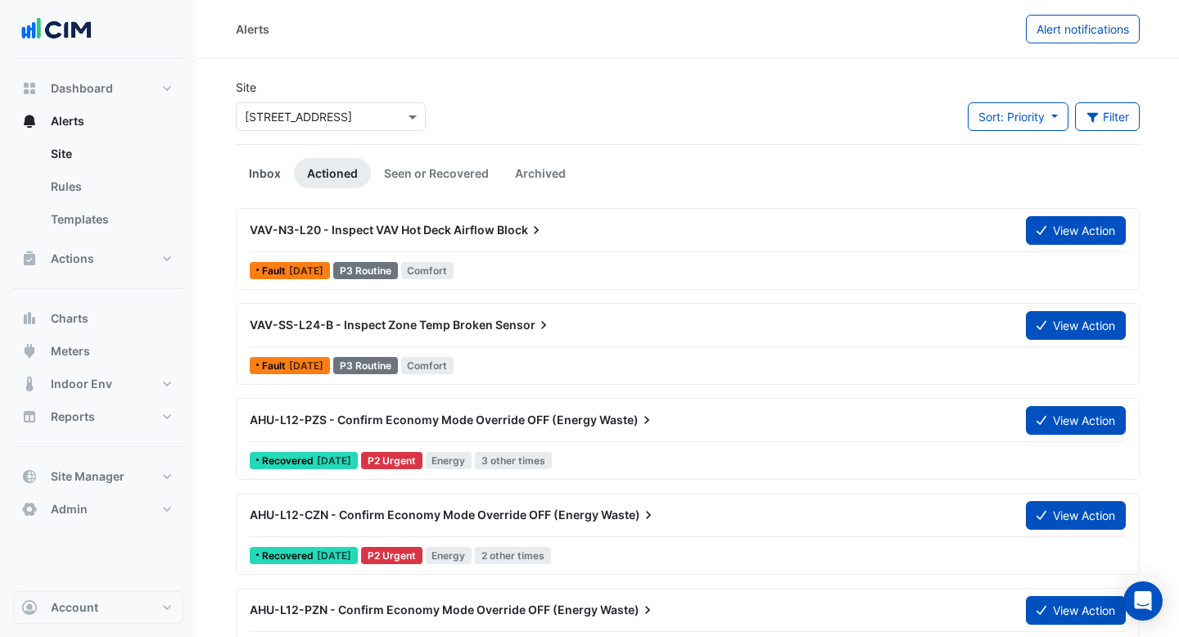
click at [277, 178] on link "Inbox" at bounding box center [265, 173] width 58 height 30
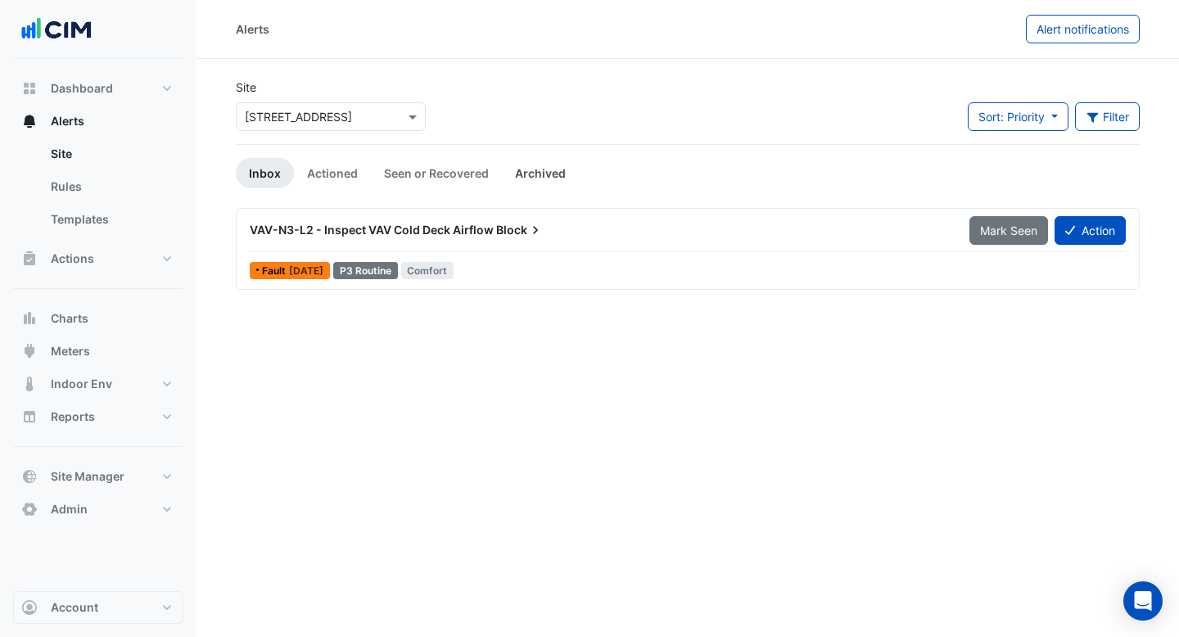
click at [563, 174] on link "Archived" at bounding box center [540, 173] width 77 height 30
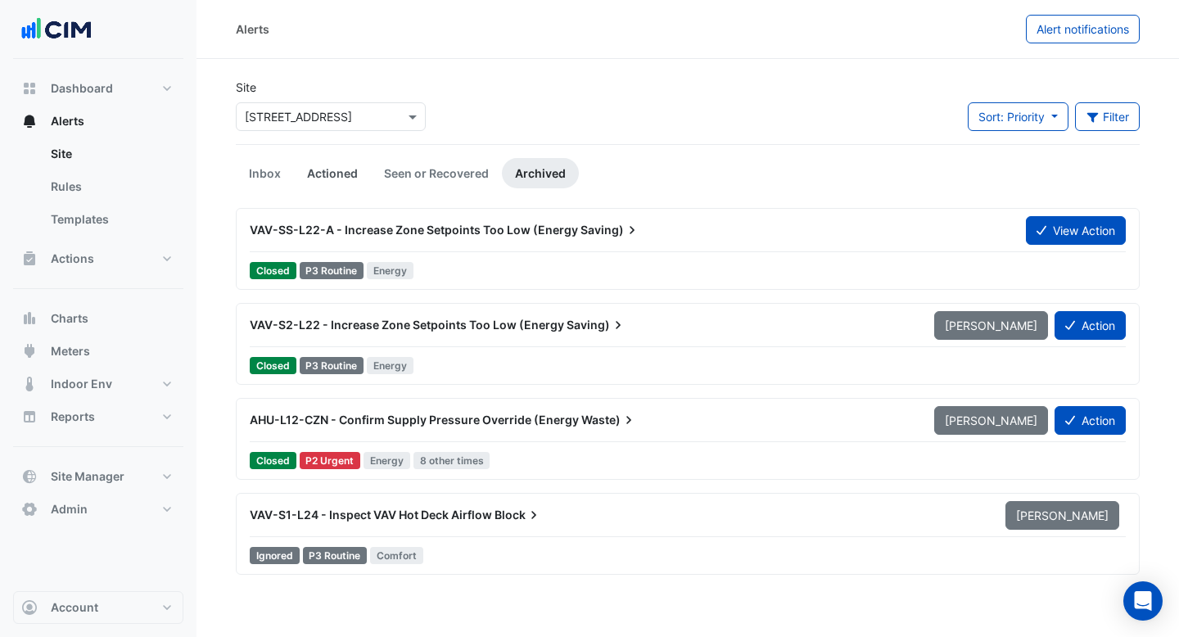
click at [314, 175] on link "Actioned" at bounding box center [332, 173] width 77 height 30
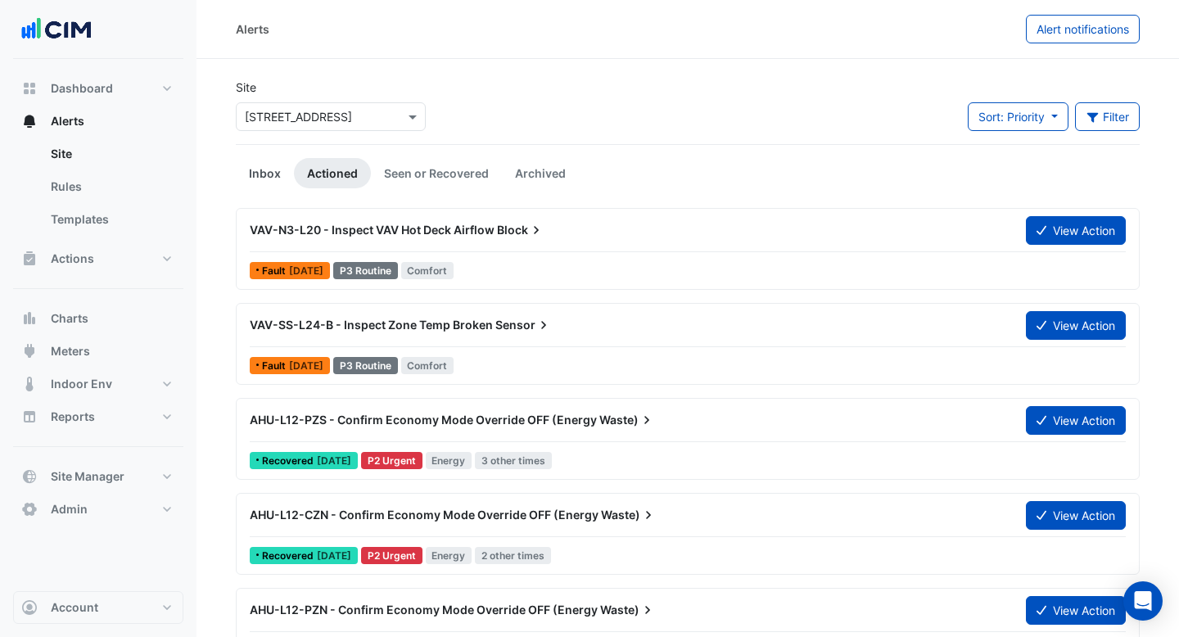
click at [274, 173] on link "Inbox" at bounding box center [265, 173] width 58 height 30
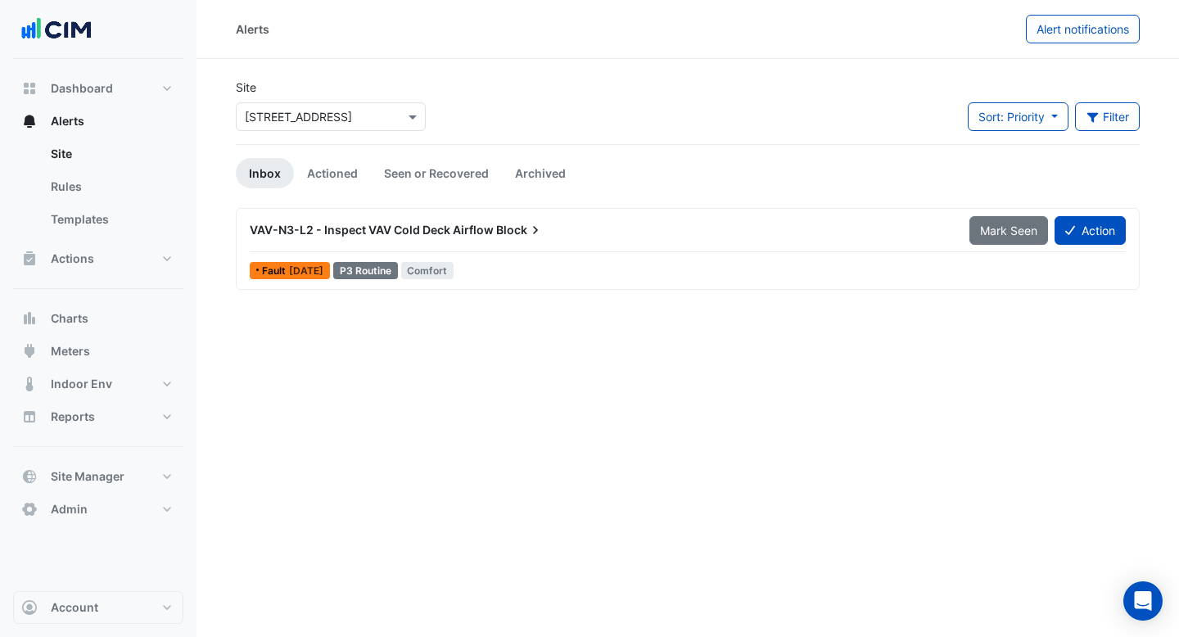
click at [615, 244] on div "VAV-N3-L2 - Inspect VAV Cold Deck Airflow Block" at bounding box center [600, 229] width 720 height 29
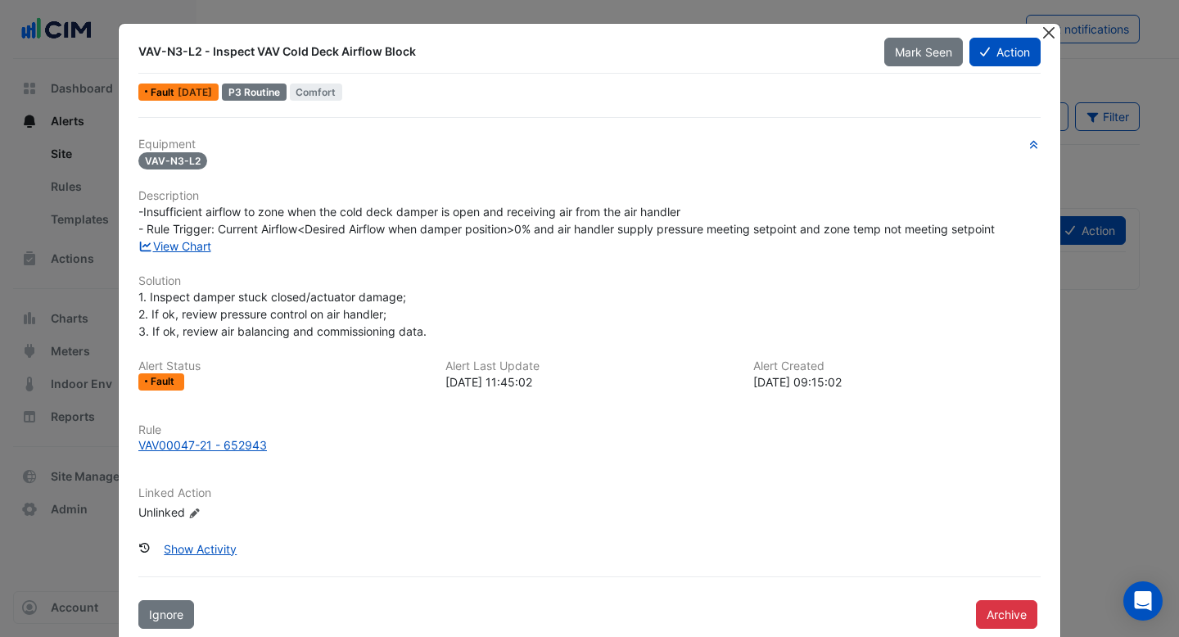
click at [1052, 39] on button "Close" at bounding box center [1048, 32] width 17 height 17
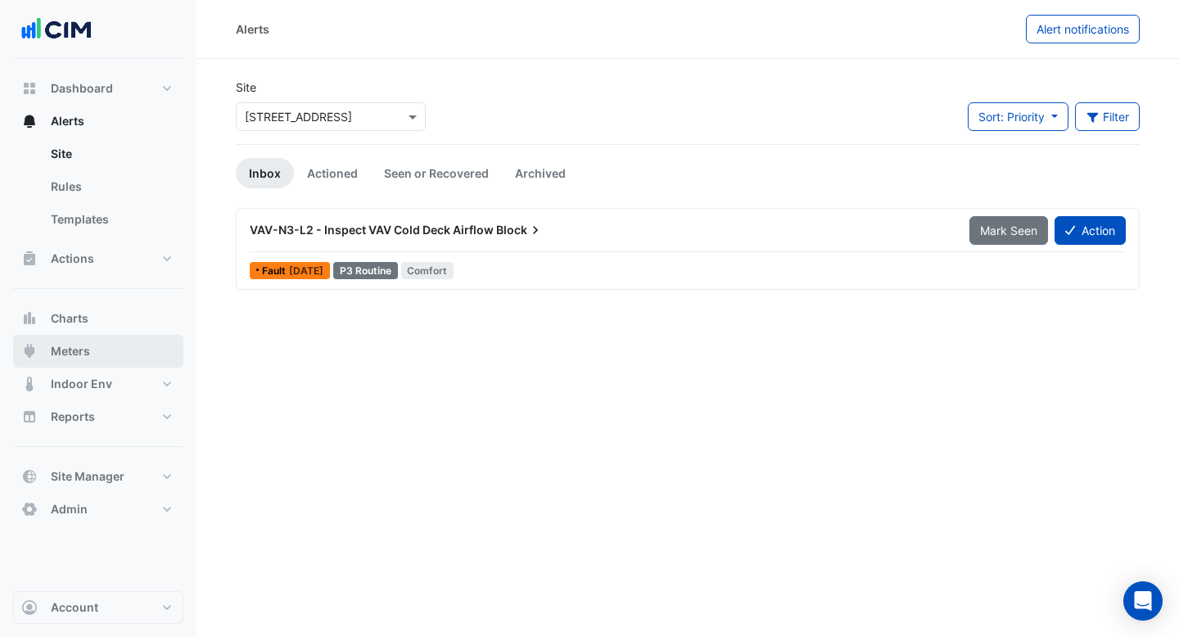
click at [87, 346] on span "Meters" at bounding box center [70, 351] width 39 height 16
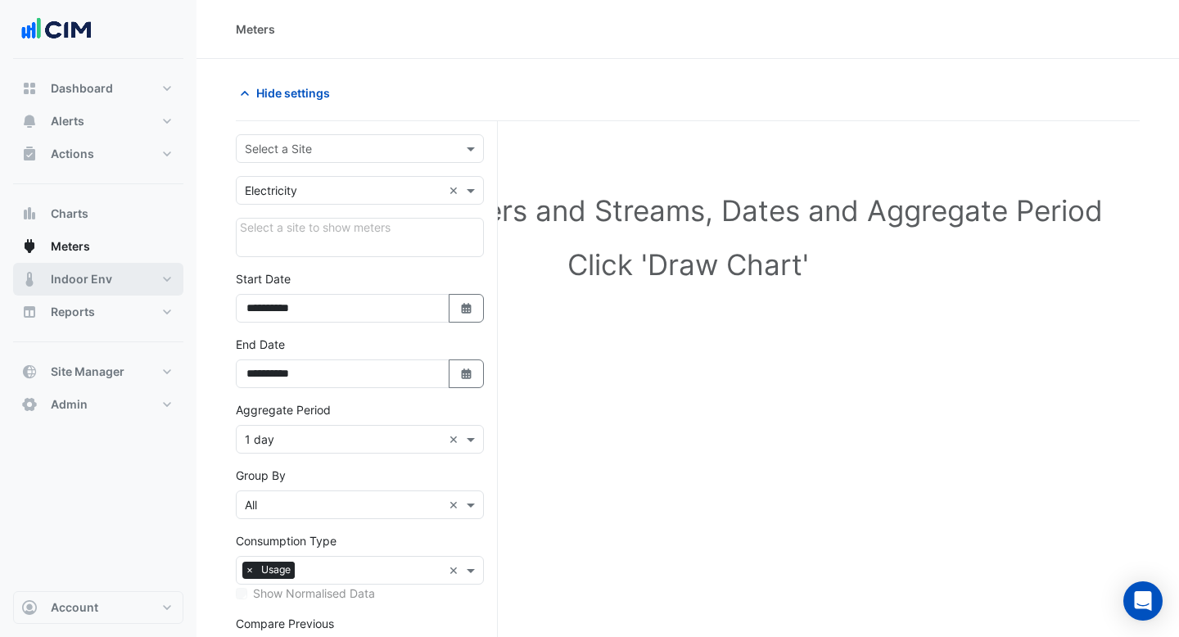
click at [88, 271] on span "Indoor Env" at bounding box center [81, 279] width 61 height 16
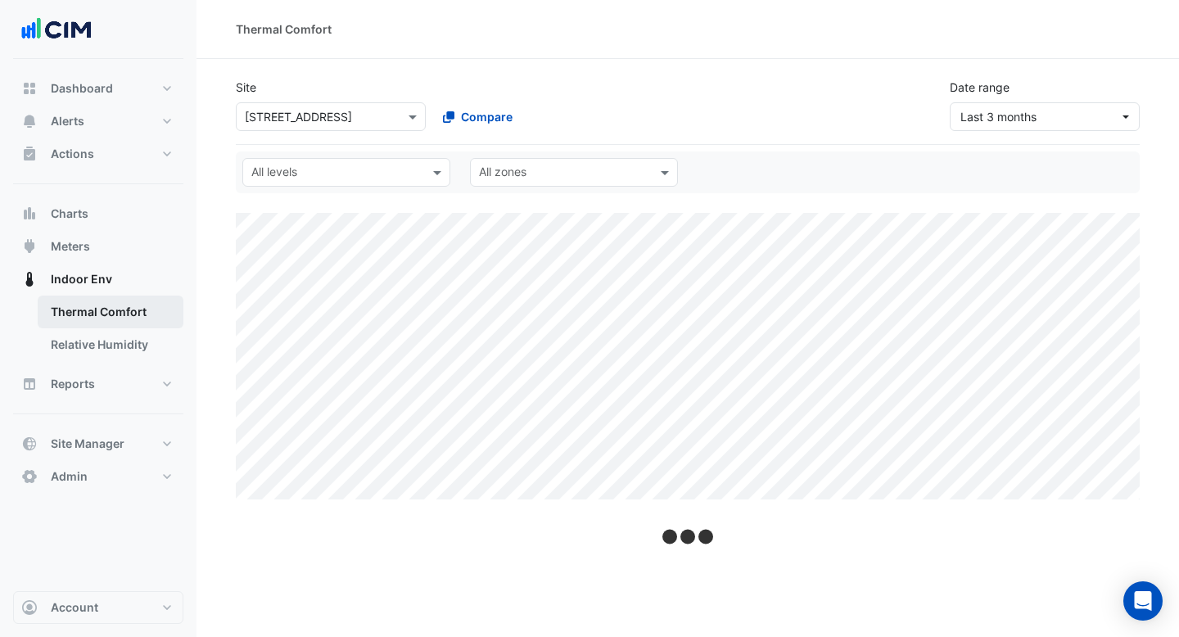
click at [113, 321] on link "Thermal Comfort" at bounding box center [111, 312] width 146 height 33
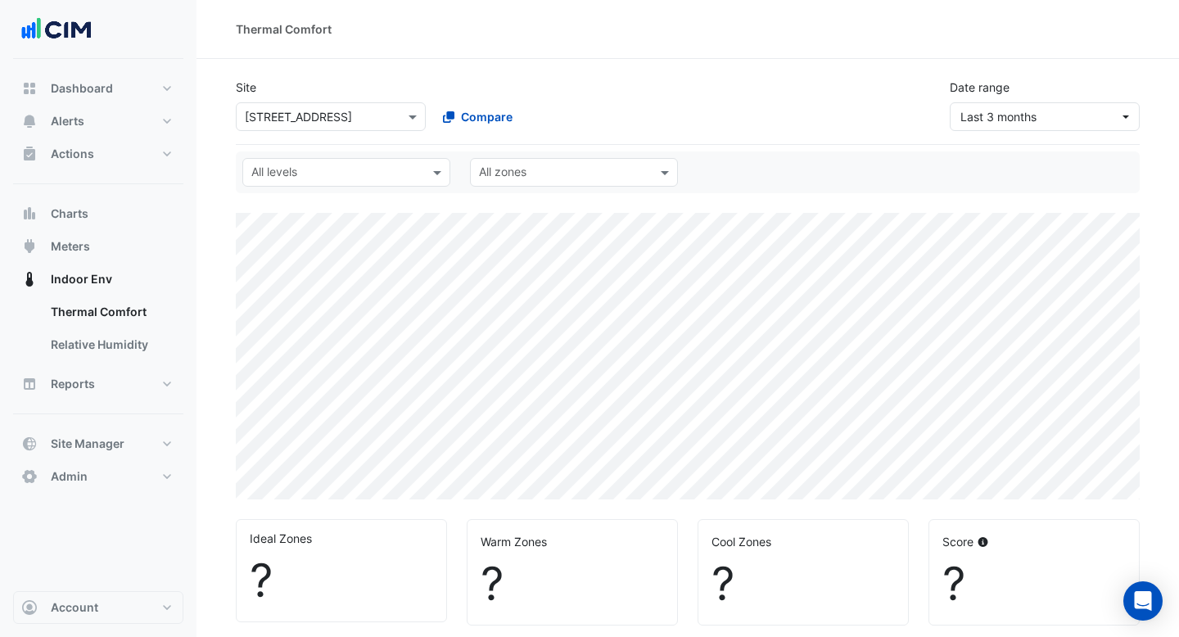
select select "***"
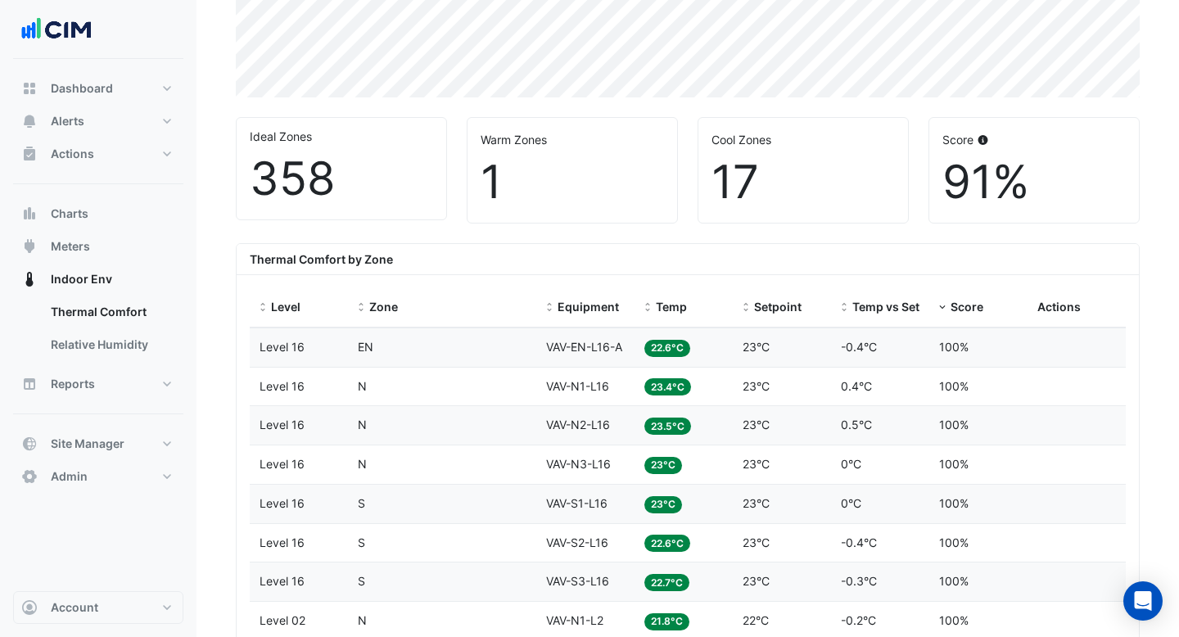
scroll to position [448, 0]
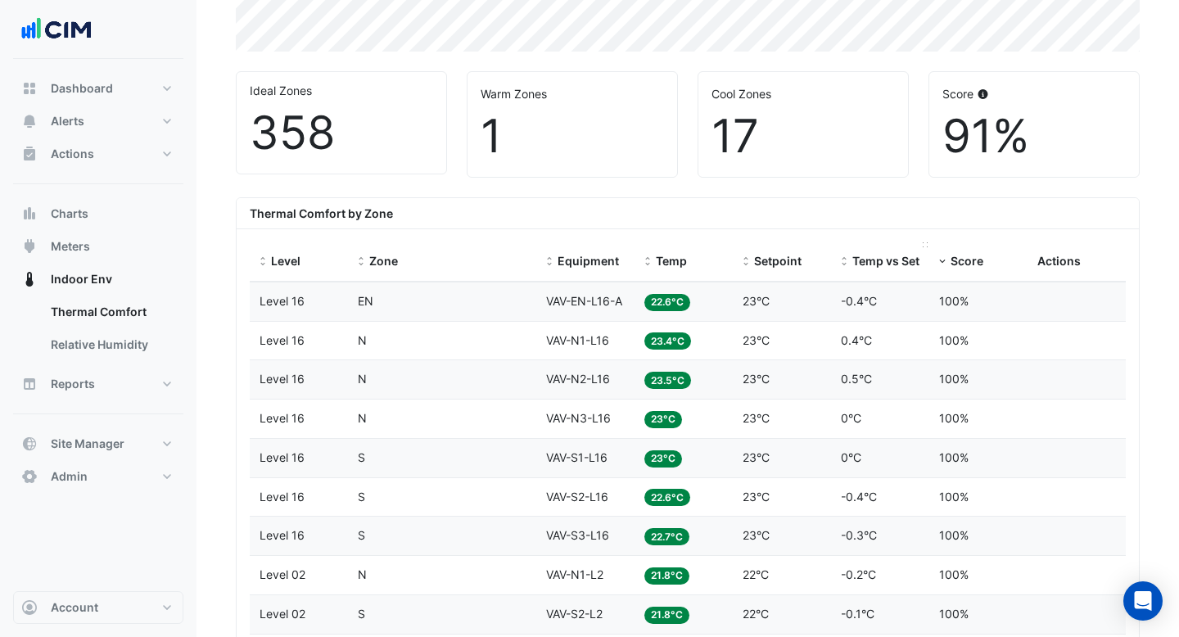
click at [859, 256] on span "Temp vs Setpoint" at bounding box center [901, 261] width 97 height 14
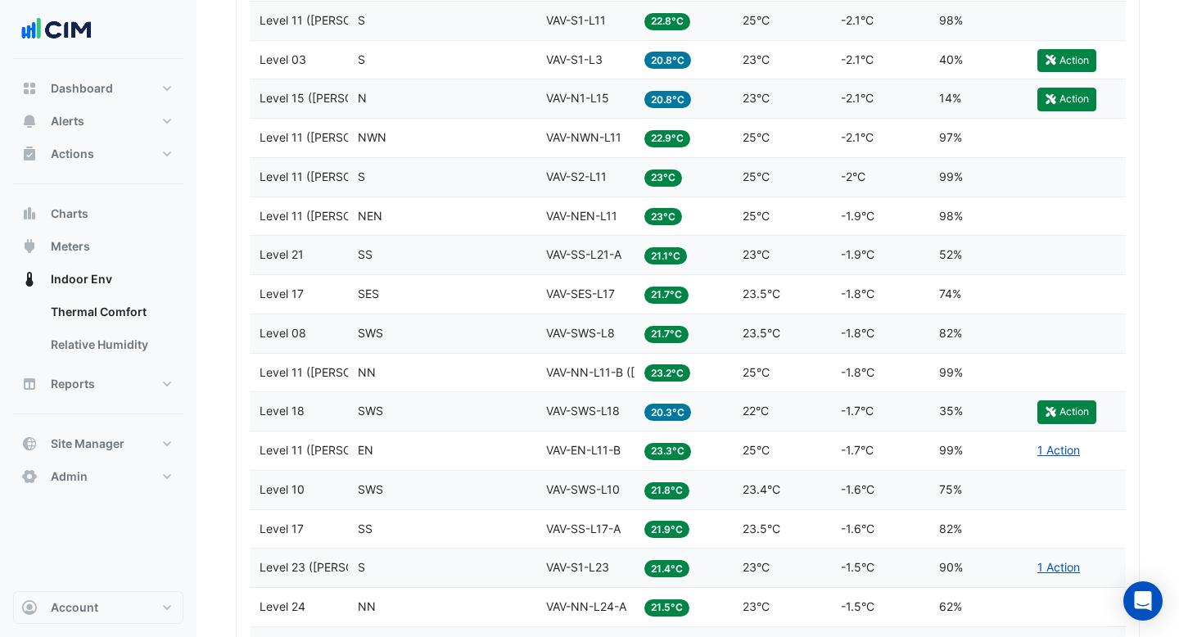
scroll to position [1570, 0]
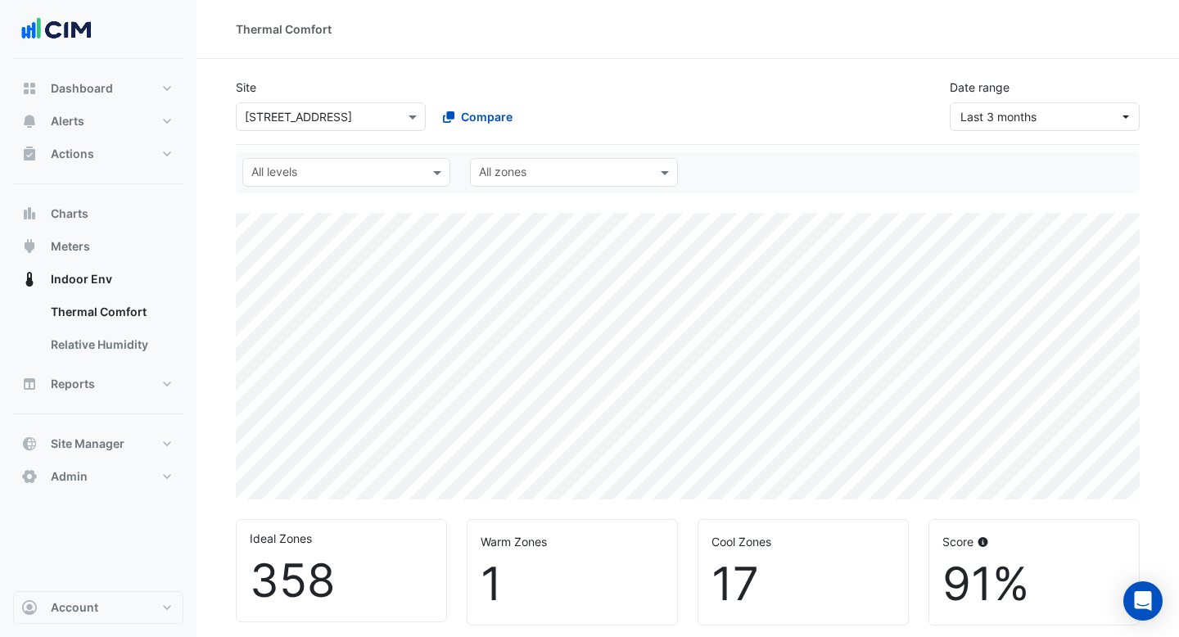
select select "***"
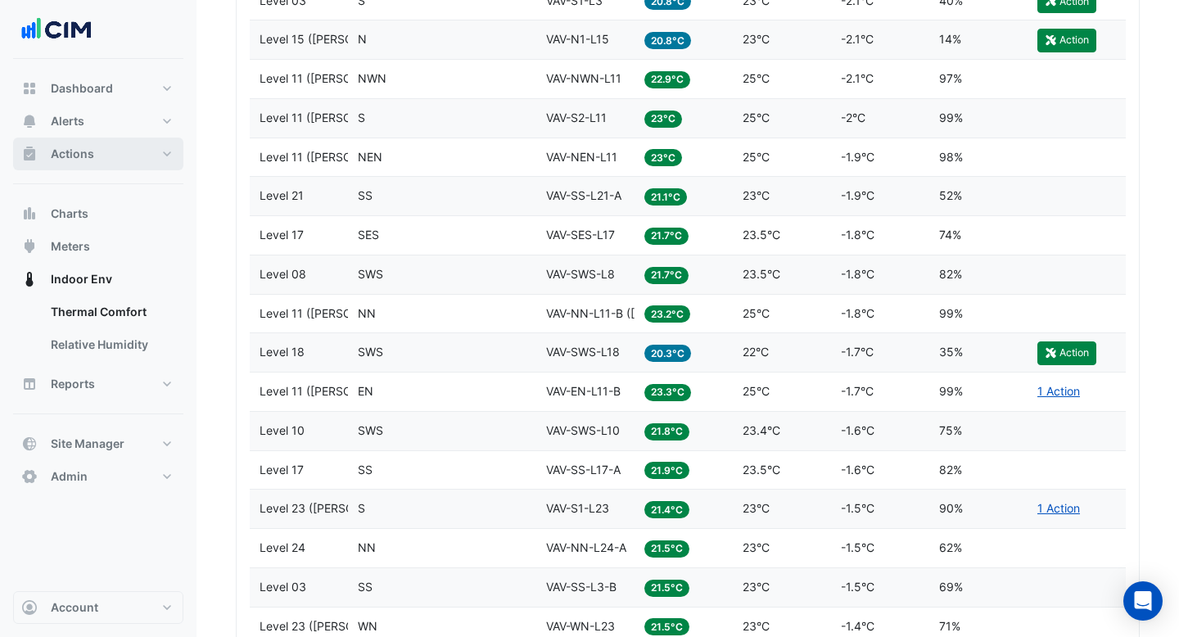
click at [91, 158] on span "Actions" at bounding box center [72, 154] width 43 height 16
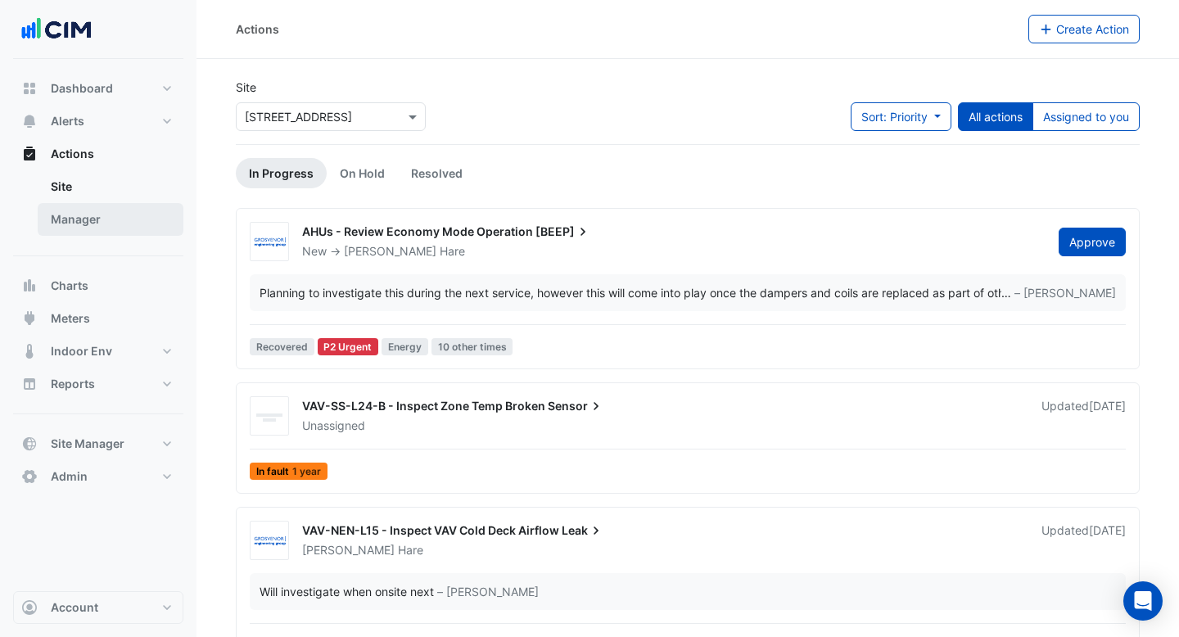
click at [90, 209] on link "Manager" at bounding box center [111, 219] width 146 height 33
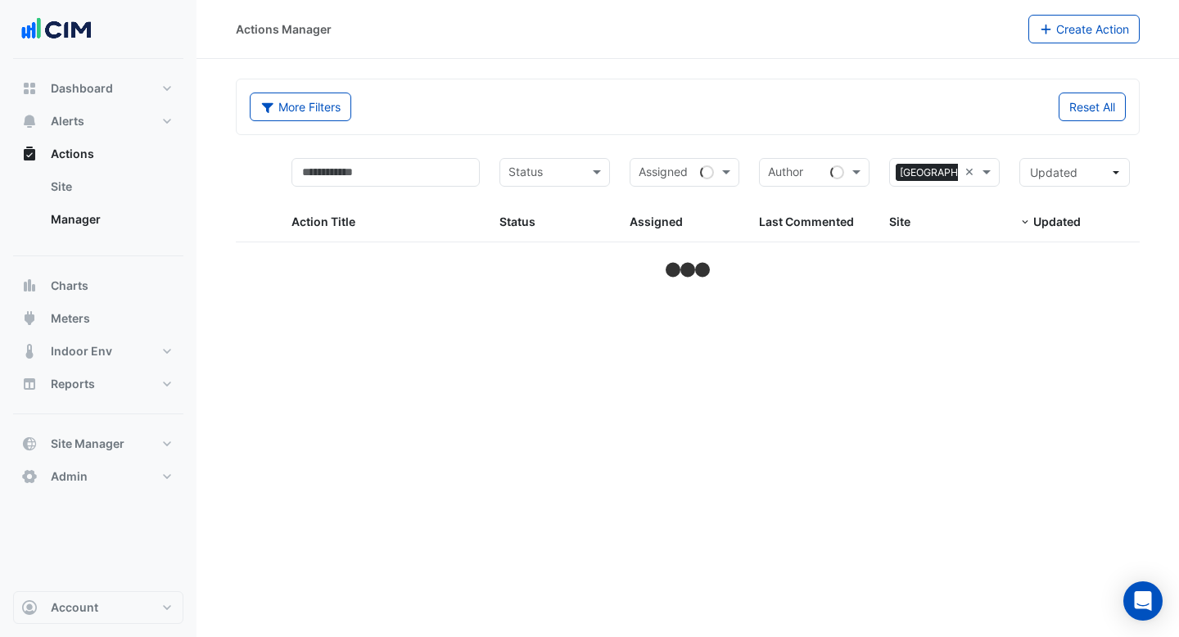
select select "***"
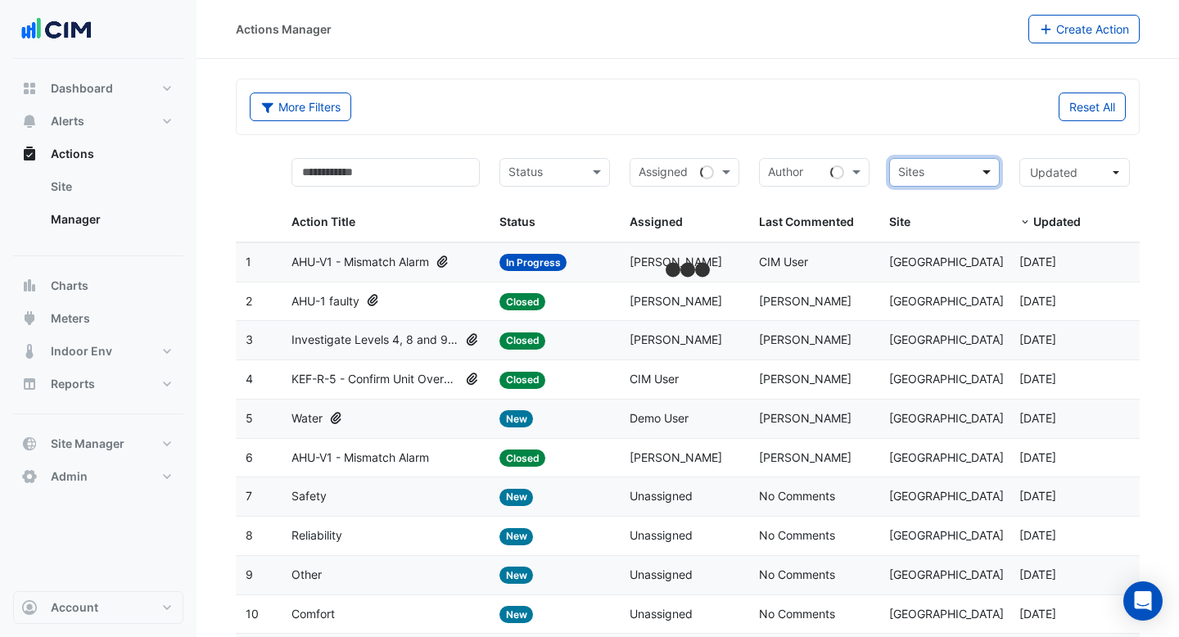
click at [988, 170] on span at bounding box center [989, 172] width 20 height 19
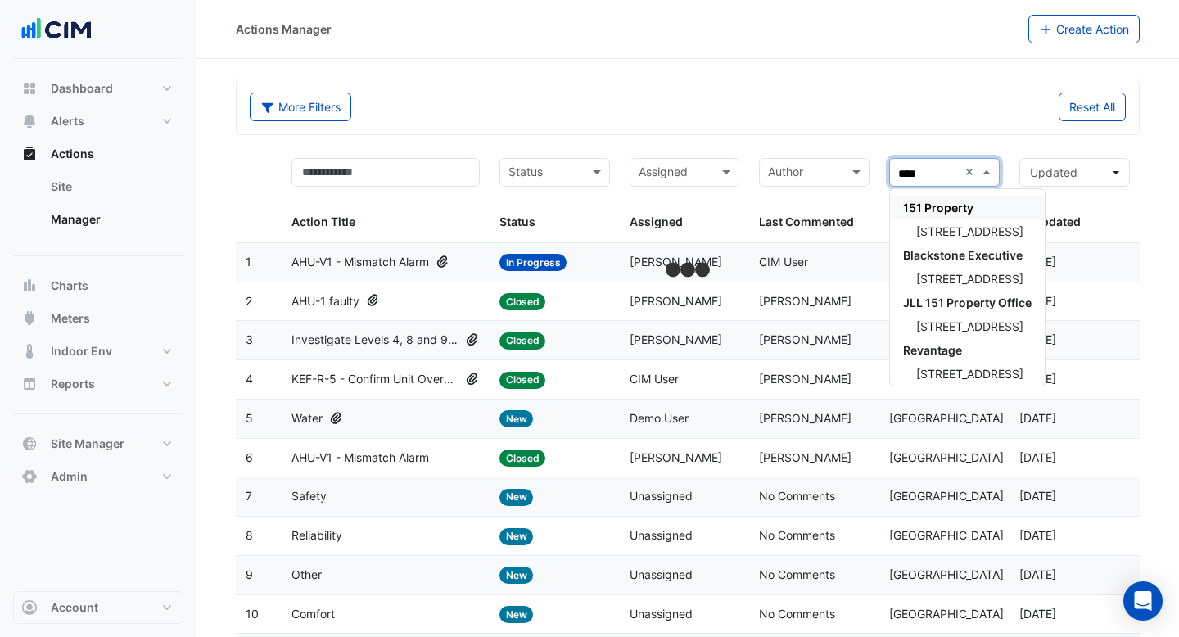
type input "*****"
click at [976, 232] on span "[STREET_ADDRESS]" at bounding box center [969, 231] width 107 height 14
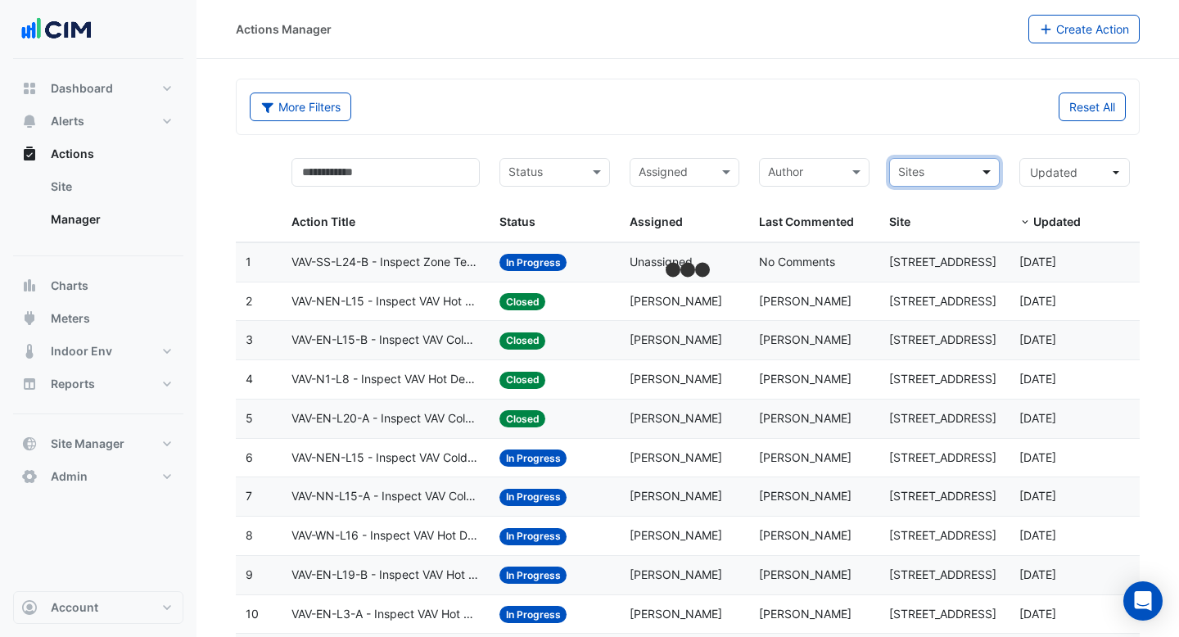
click at [986, 174] on span at bounding box center [989, 172] width 20 height 19
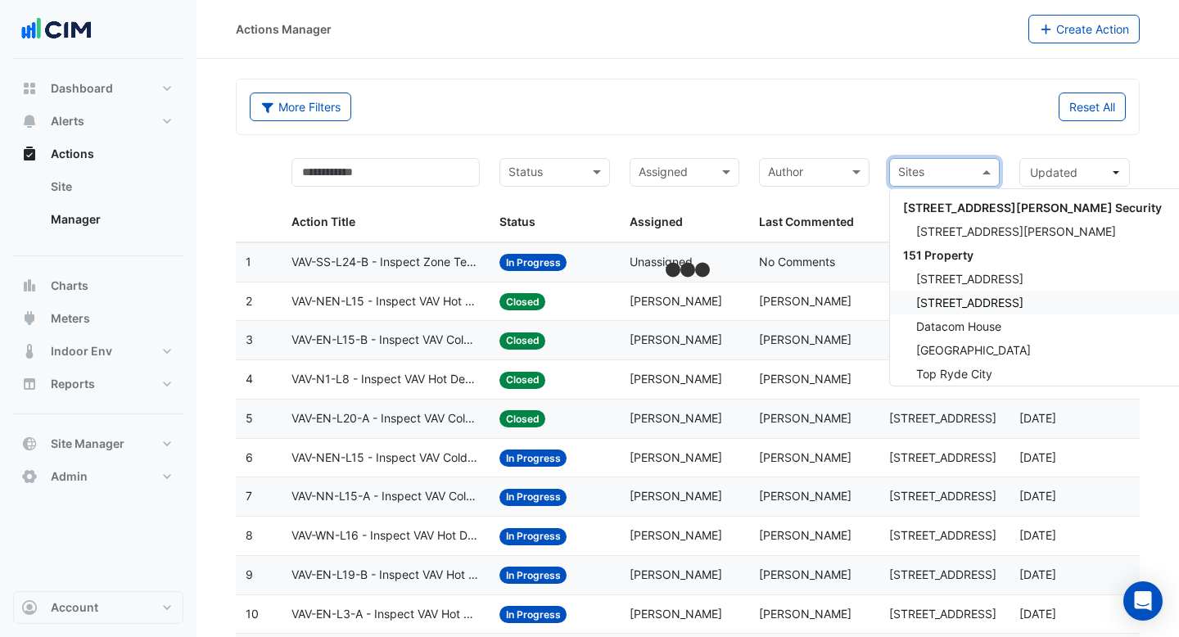
click at [967, 296] on span "[STREET_ADDRESS]" at bounding box center [969, 303] width 107 height 14
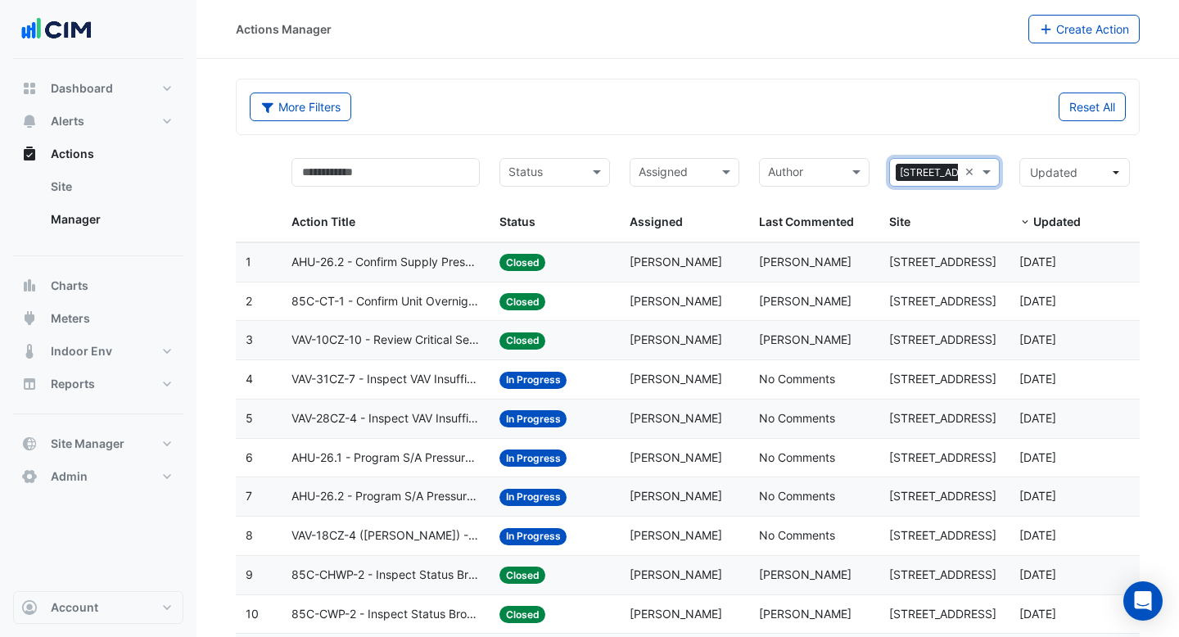
scroll to position [100, 0]
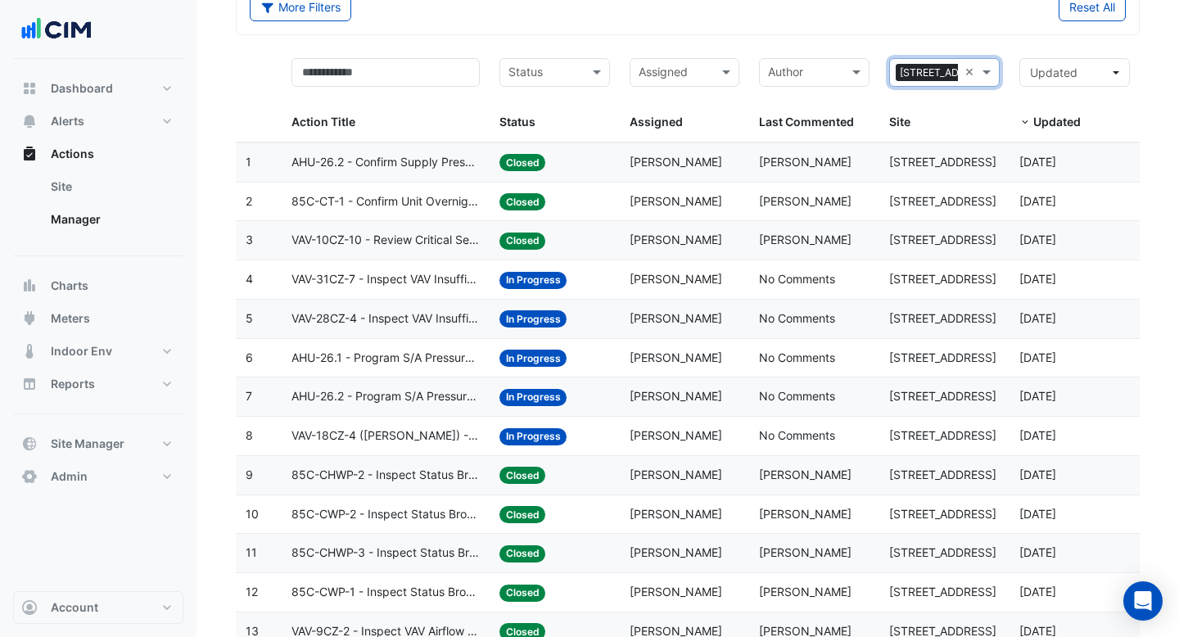
click at [405, 249] on span "VAV-10CZ-10 - Review Critical Sensor Outside Range" at bounding box center [386, 240] width 188 height 19
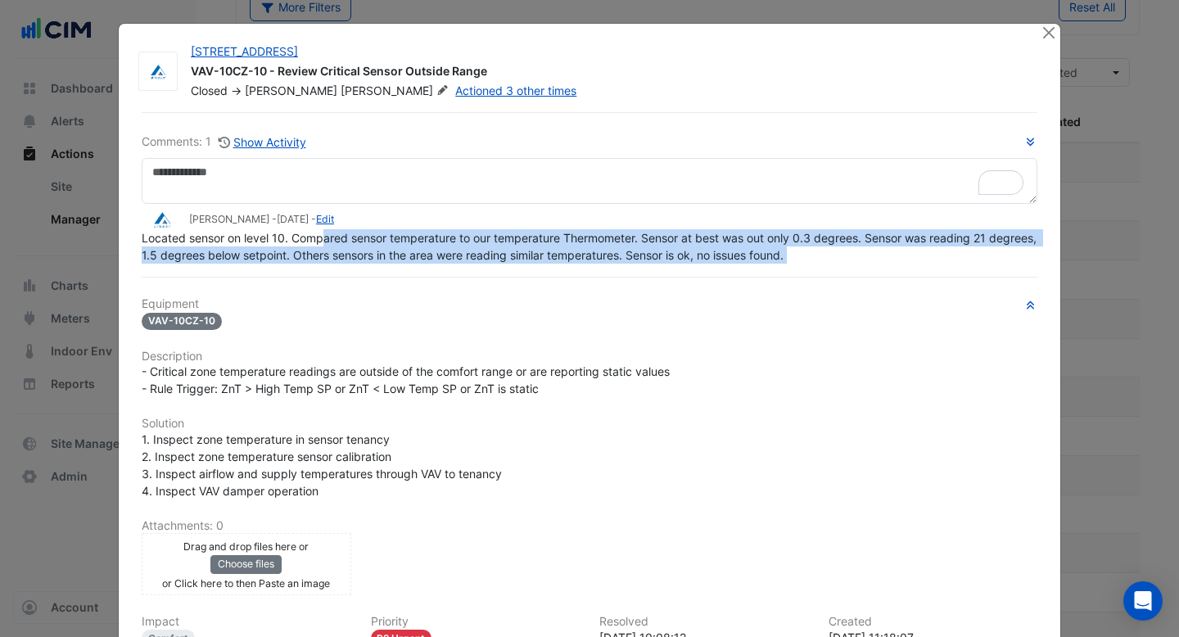
drag, startPoint x: 322, startPoint y: 272, endPoint x: 403, endPoint y: 272, distance: 81.1
click at [403, 272] on div "Comments: 1 Show Activity William Devine - 2 weeks and 6 days ago - Edit Locate…" at bounding box center [590, 452] width 916 height 681
click at [323, 253] on span "Located sensor on level 10. Compared sensor temperature to our temperature Ther…" at bounding box center [591, 246] width 898 height 31
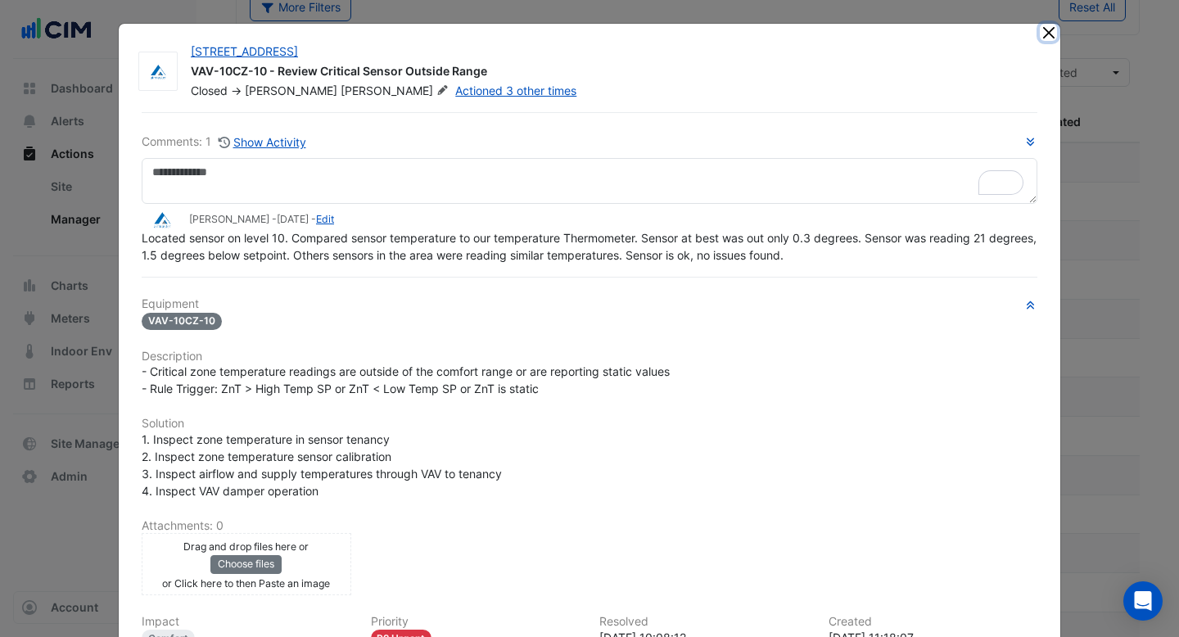
click at [1052, 34] on button "Close" at bounding box center [1048, 32] width 17 height 17
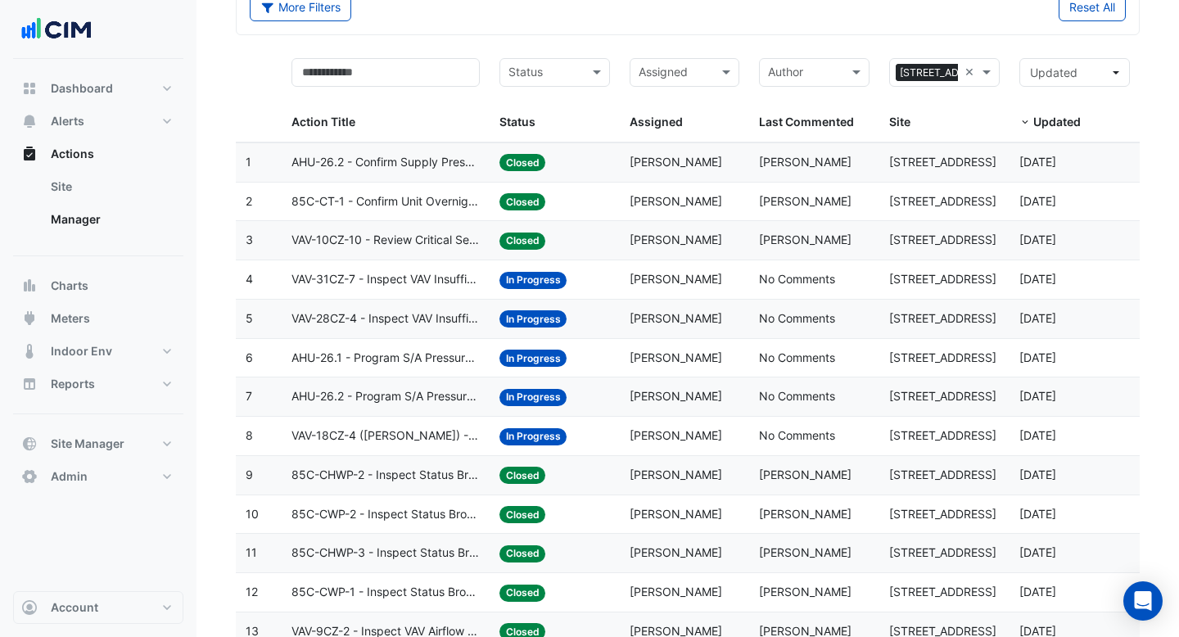
click at [618, 452] on datatable-body-cell "Status: In Progress" at bounding box center [555, 436] width 130 height 38
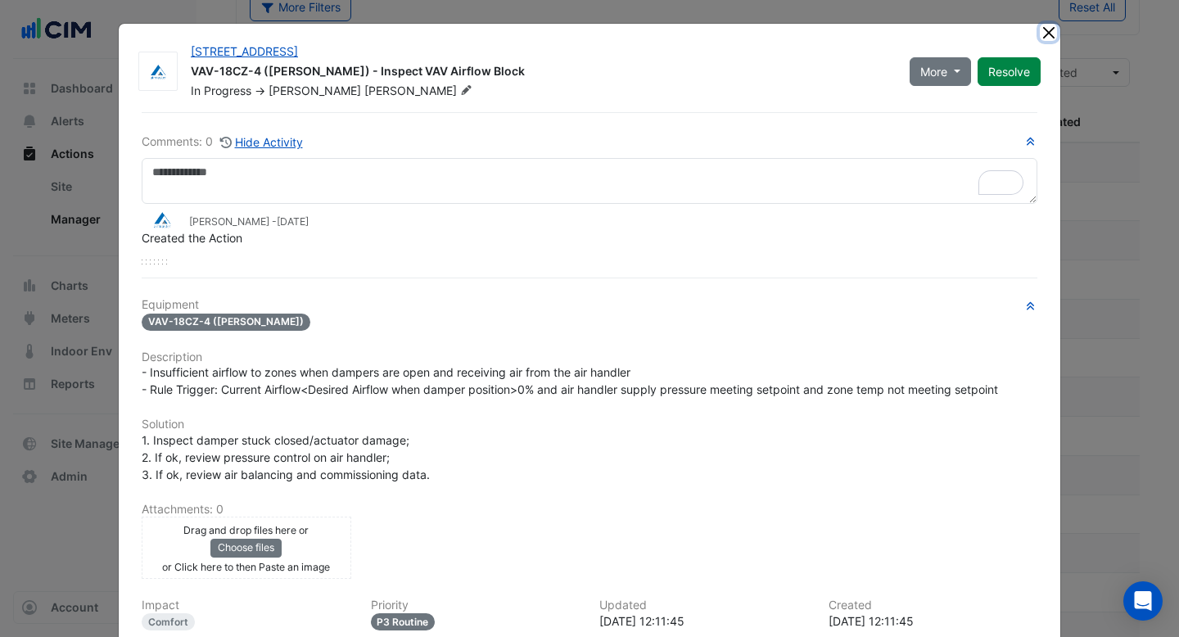
click at [1052, 34] on button "Close" at bounding box center [1048, 32] width 17 height 17
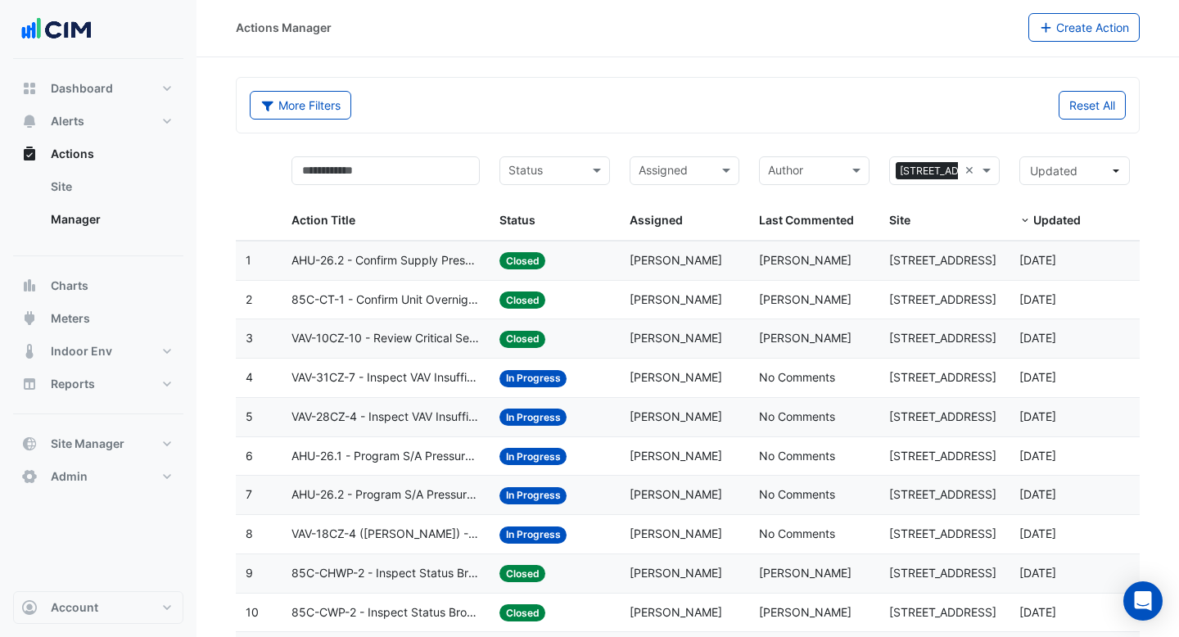
scroll to position [0, 0]
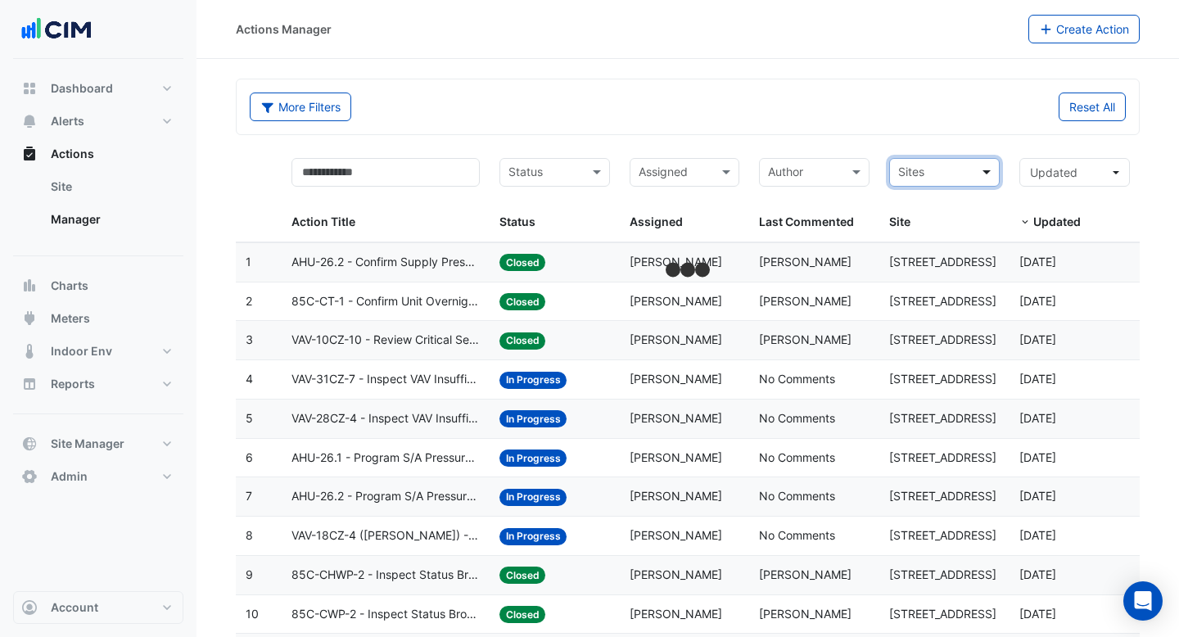
click at [983, 170] on span at bounding box center [989, 172] width 20 height 19
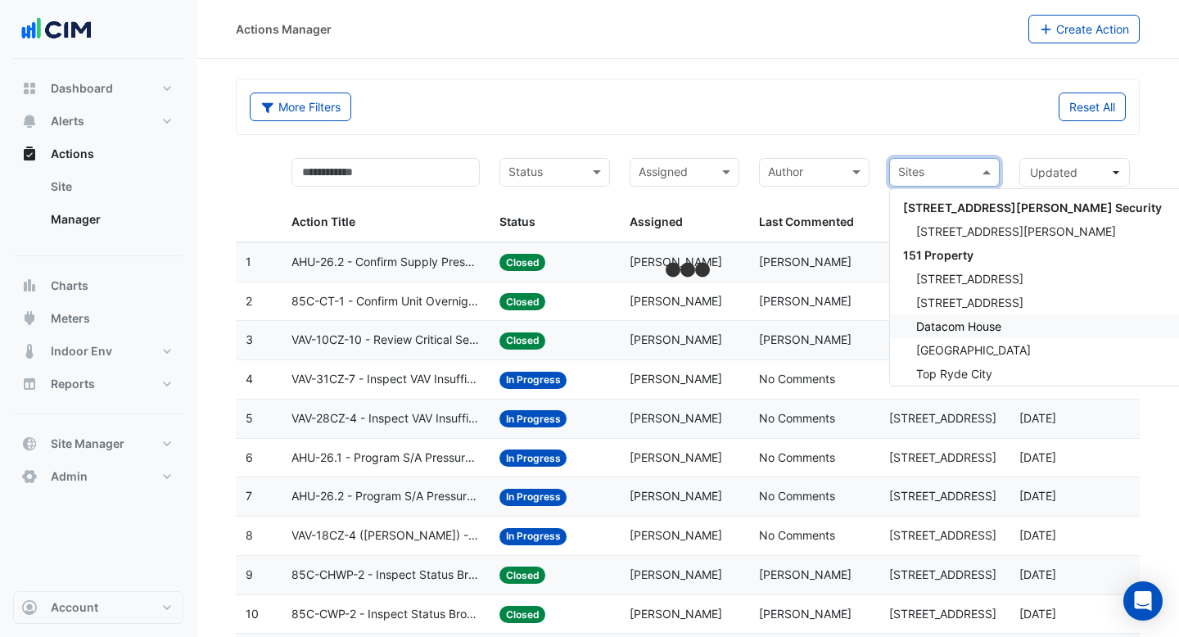
click at [965, 328] on span "Datacom House" at bounding box center [958, 326] width 85 height 14
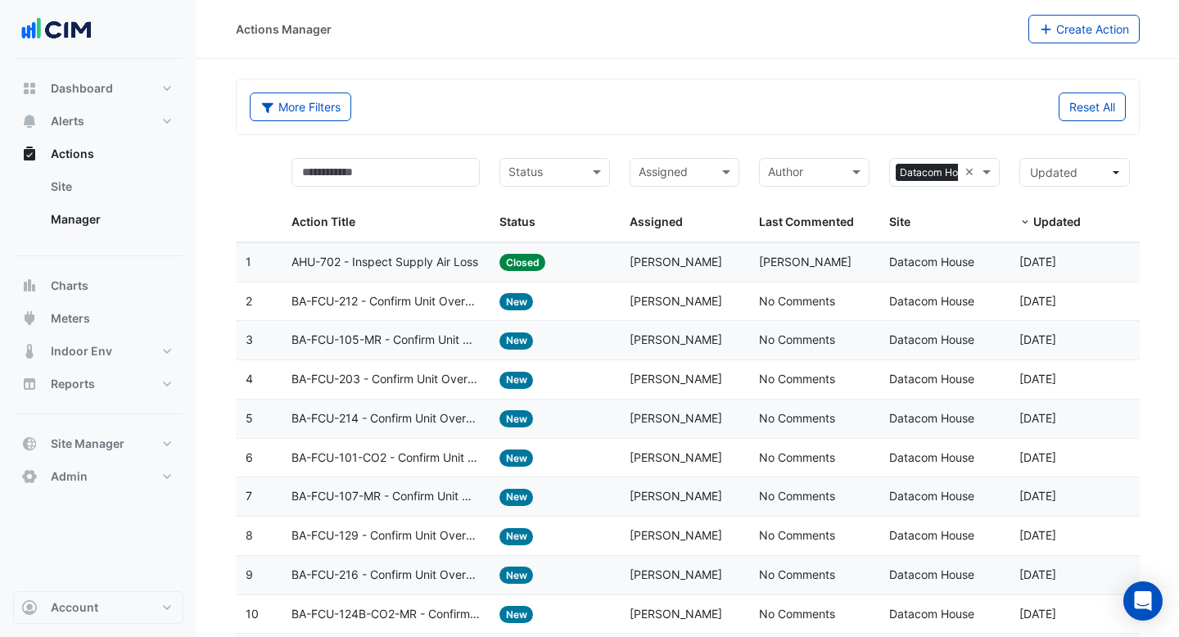
click at [423, 270] on span "AHU-702 - Inspect Supply Air Loss" at bounding box center [385, 262] width 187 height 19
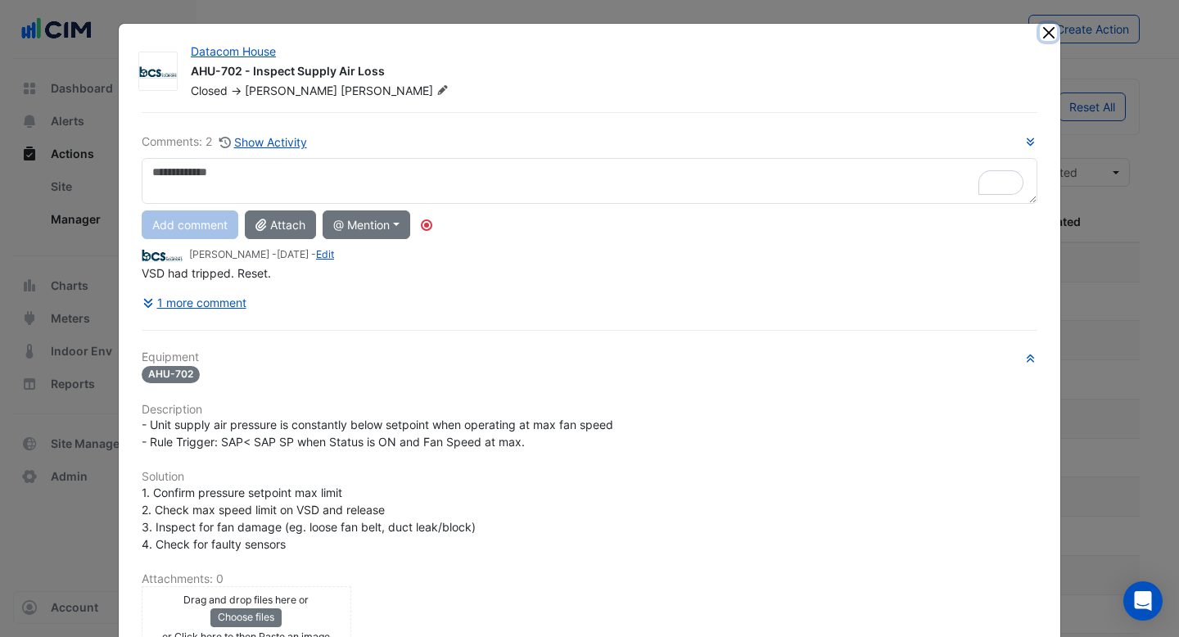
click at [1056, 34] on button "Close" at bounding box center [1048, 32] width 17 height 17
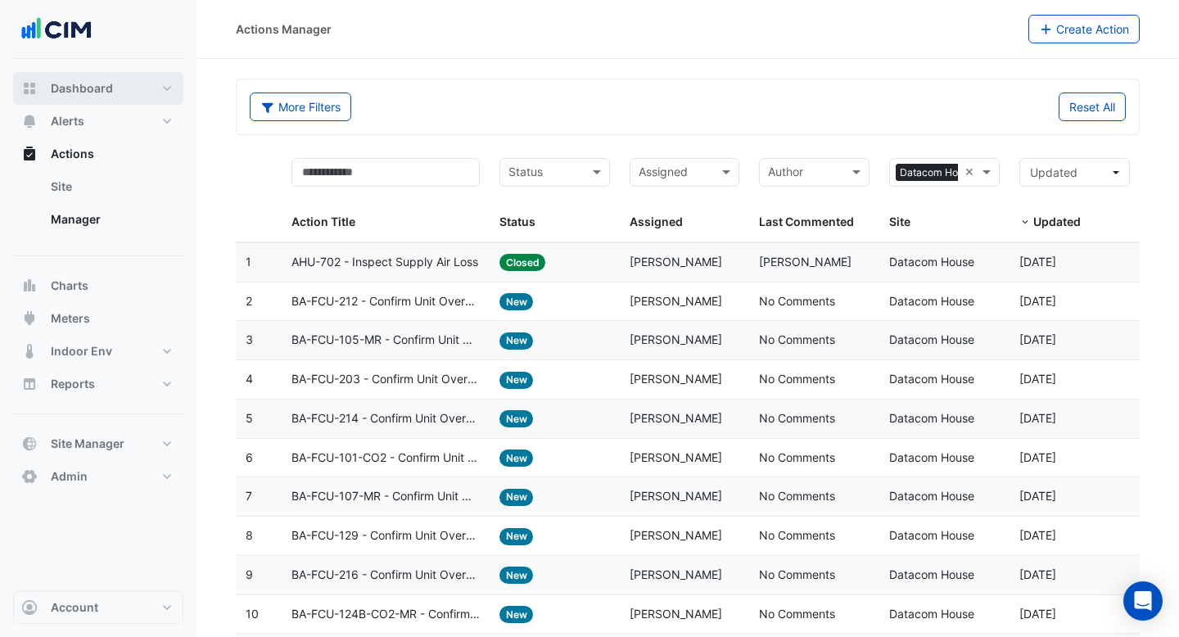
click at [75, 88] on span "Dashboard" at bounding box center [82, 88] width 62 height 16
select select "***"
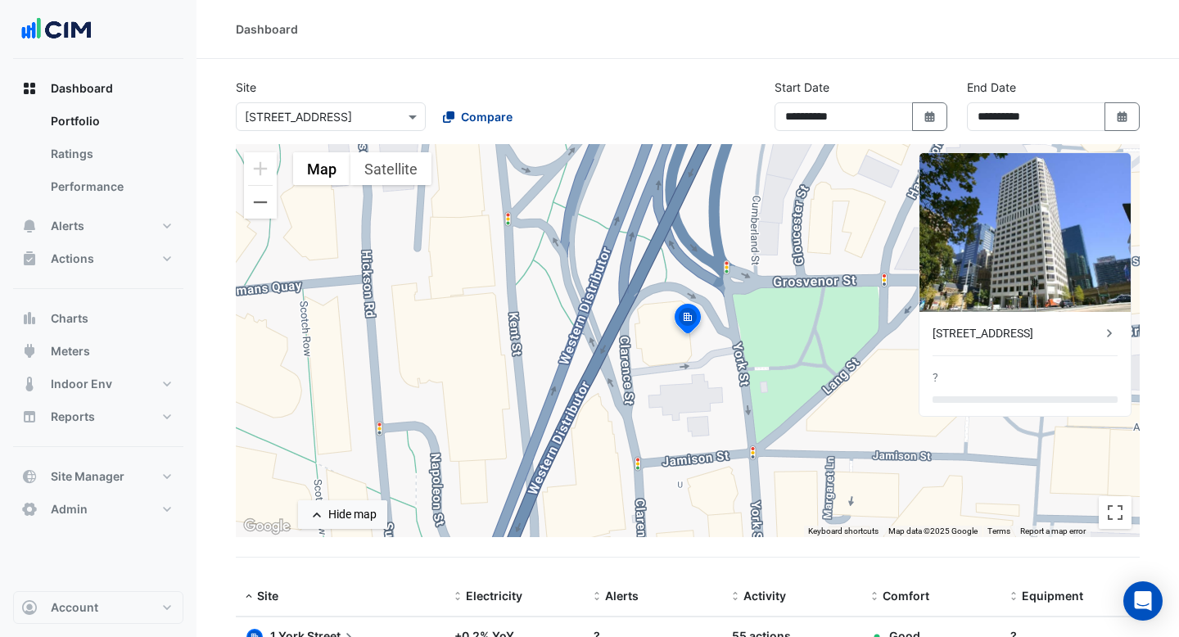
click at [484, 115] on span "Compare" at bounding box center [487, 116] width 52 height 17
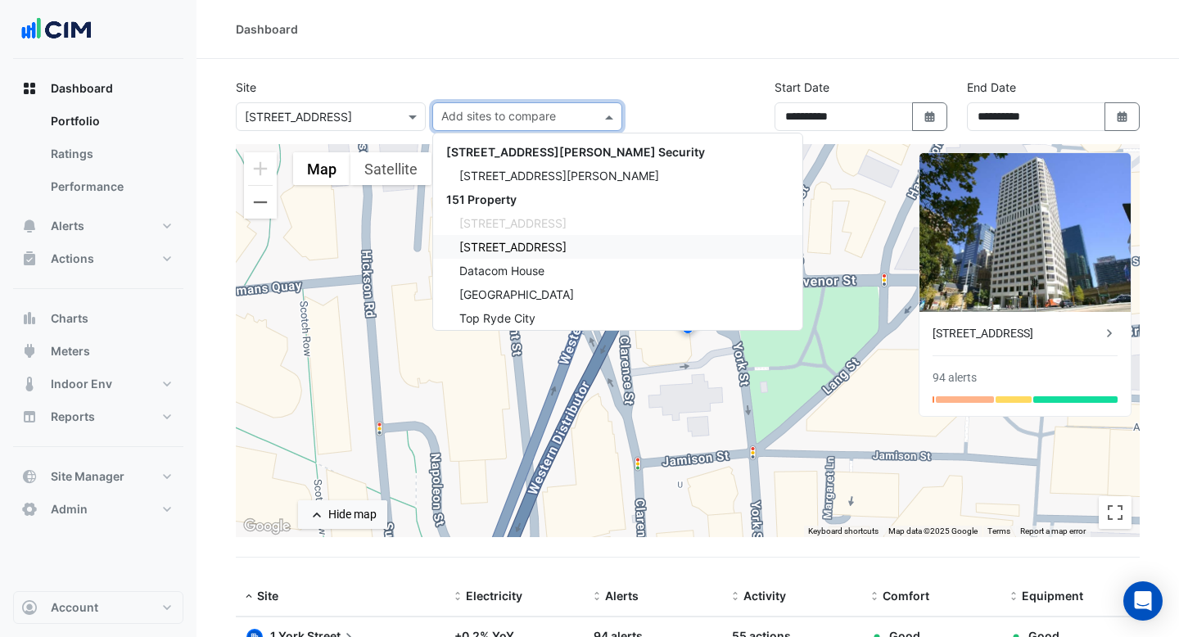
click at [513, 246] on span "[STREET_ADDRESS]" at bounding box center [512, 247] width 107 height 14
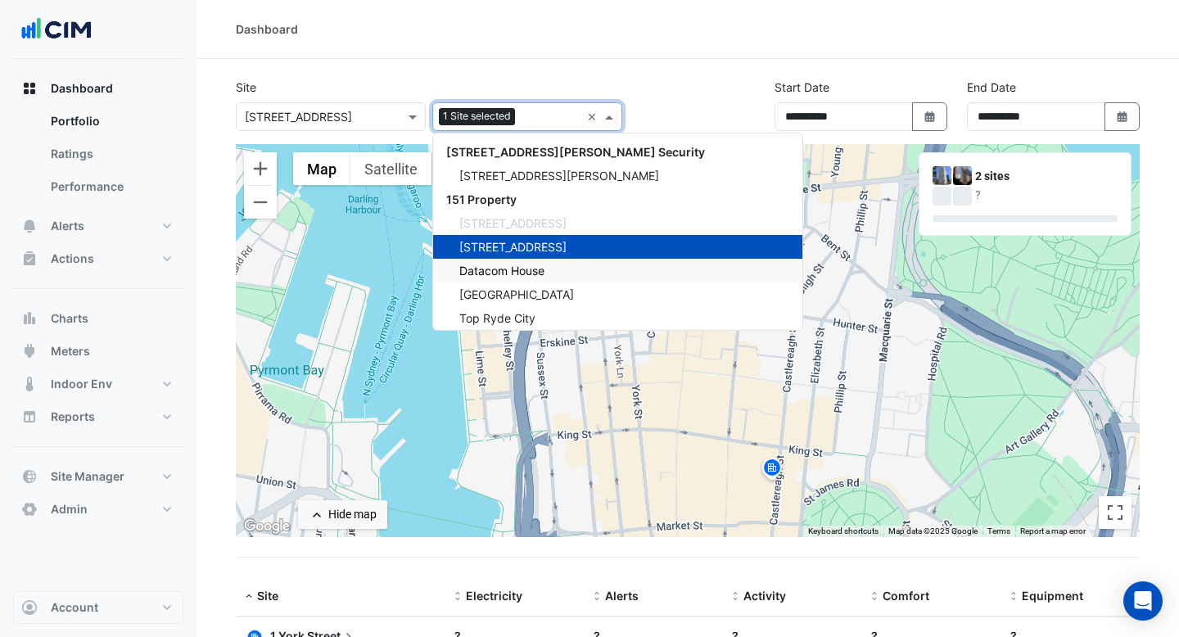
click at [509, 263] on div "Datacom House" at bounding box center [617, 271] width 369 height 24
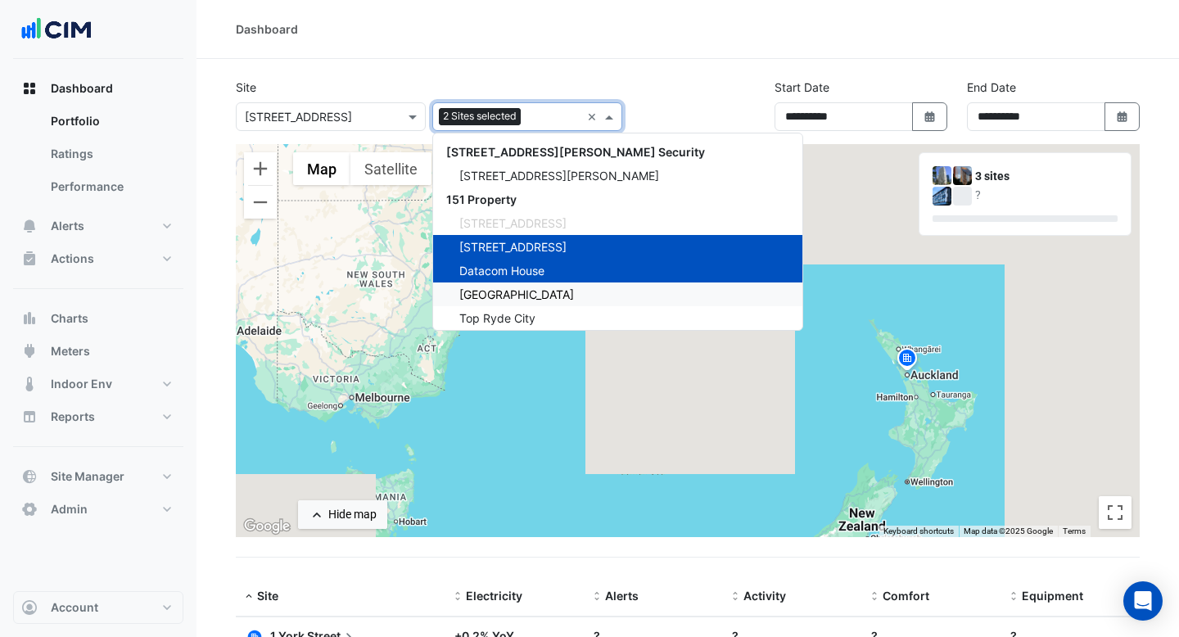
click at [512, 297] on span "[GEOGRAPHIC_DATA]" at bounding box center [516, 294] width 115 height 14
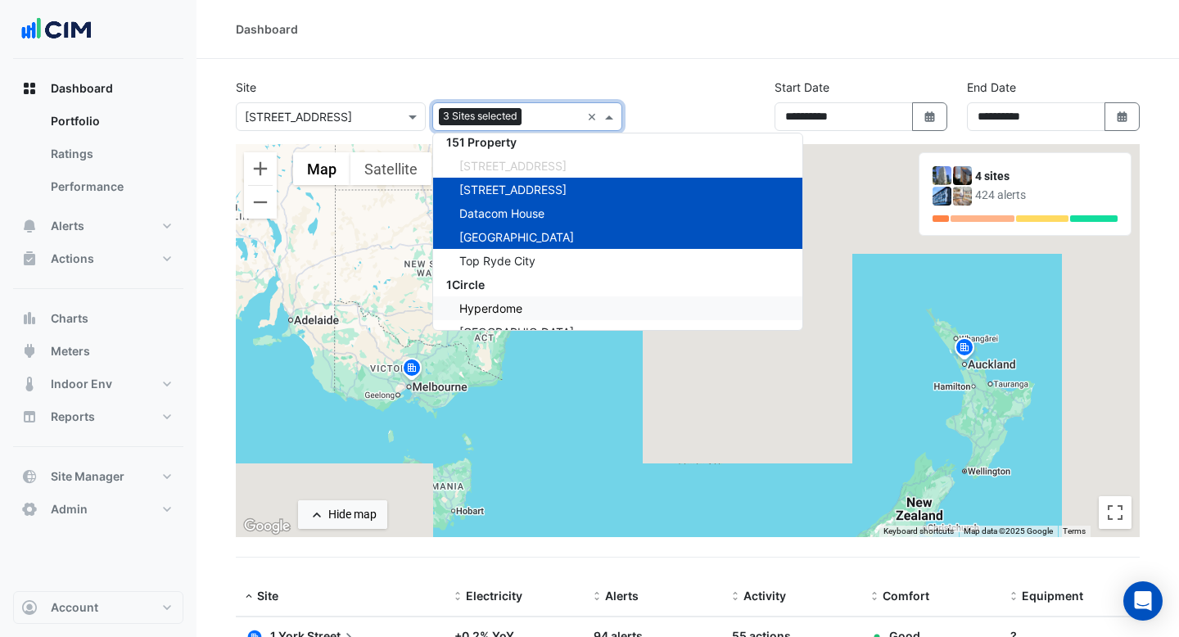
scroll to position [68, 0]
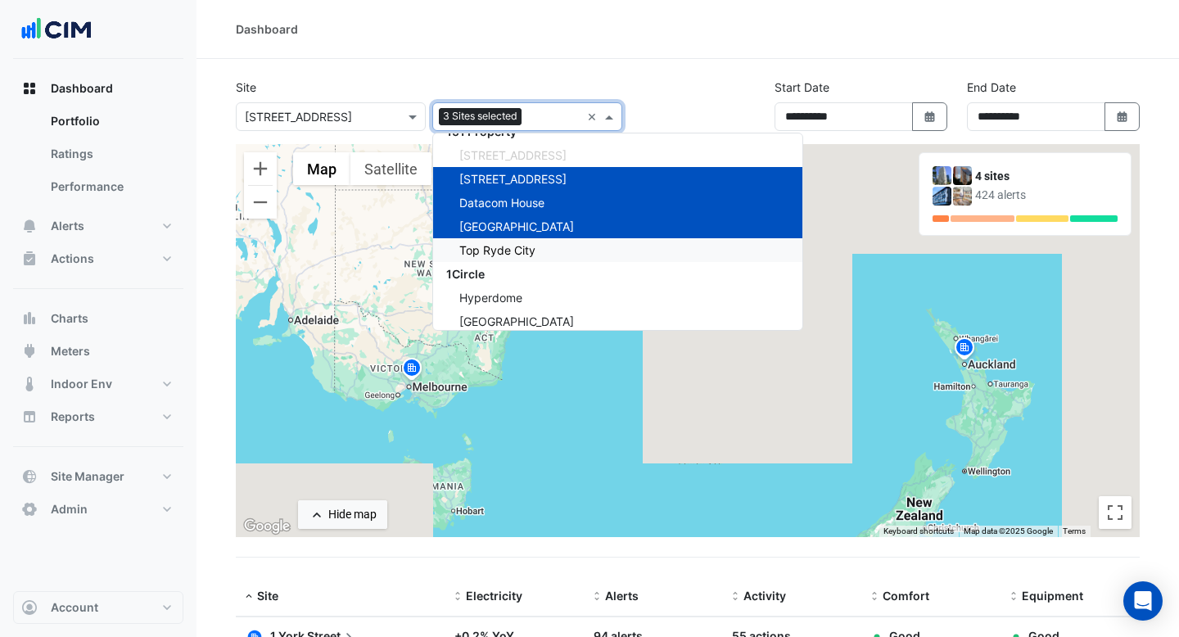
click at [504, 252] on span "Top Ryde City" at bounding box center [497, 250] width 76 height 14
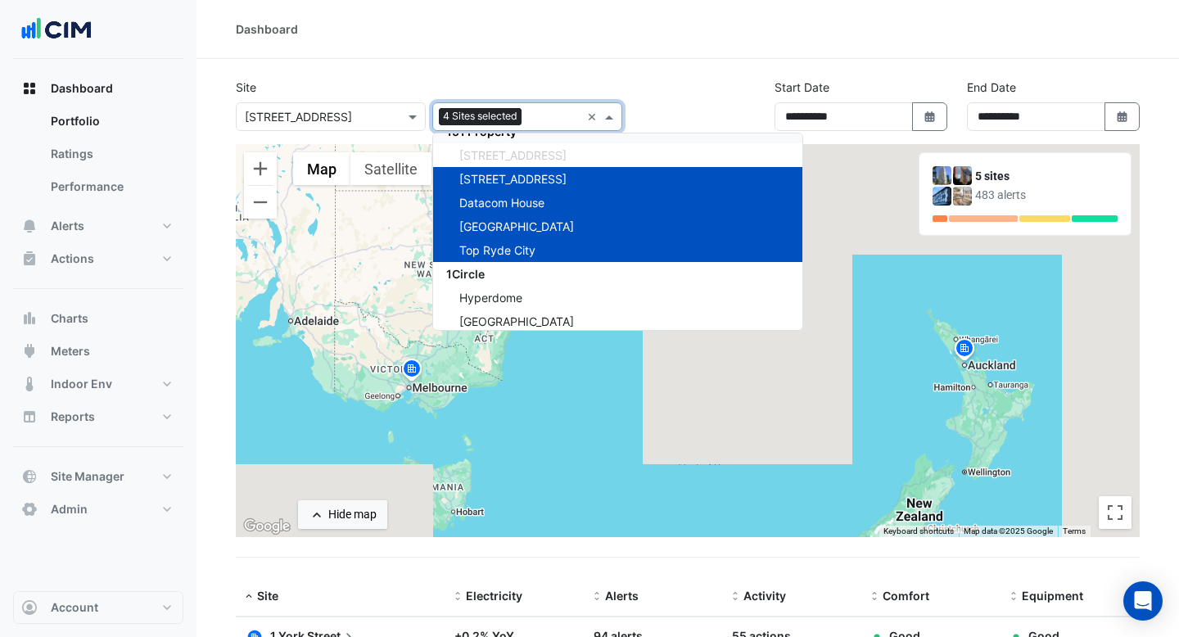
click at [531, 70] on section "Site × 1 York Street 4 Sites selected × 141 Walker Street Security 141 Walker S…" at bounding box center [688, 592] width 983 height 1067
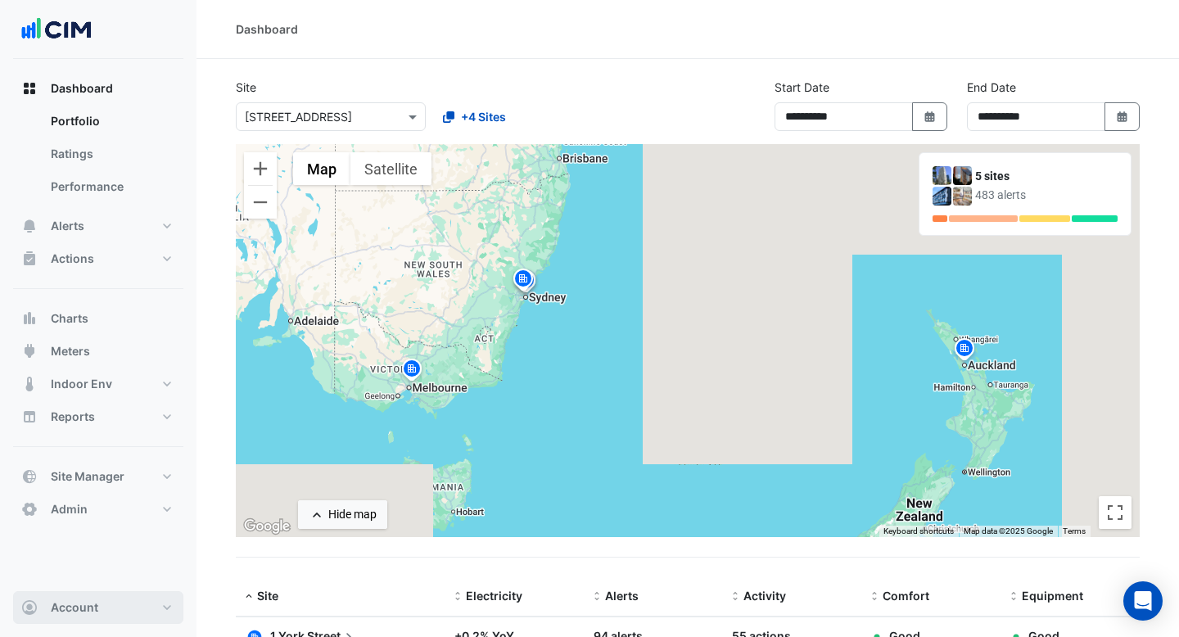
click at [88, 613] on span "Account" at bounding box center [75, 607] width 48 height 16
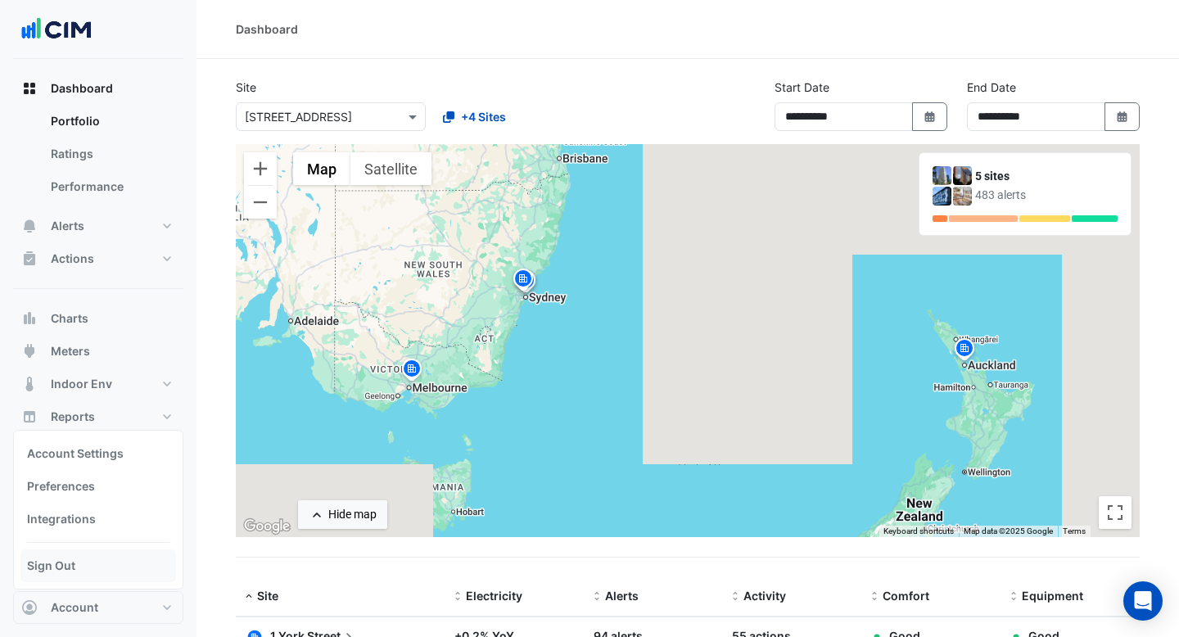
click at [106, 558] on link "Sign Out" at bounding box center [98, 566] width 156 height 33
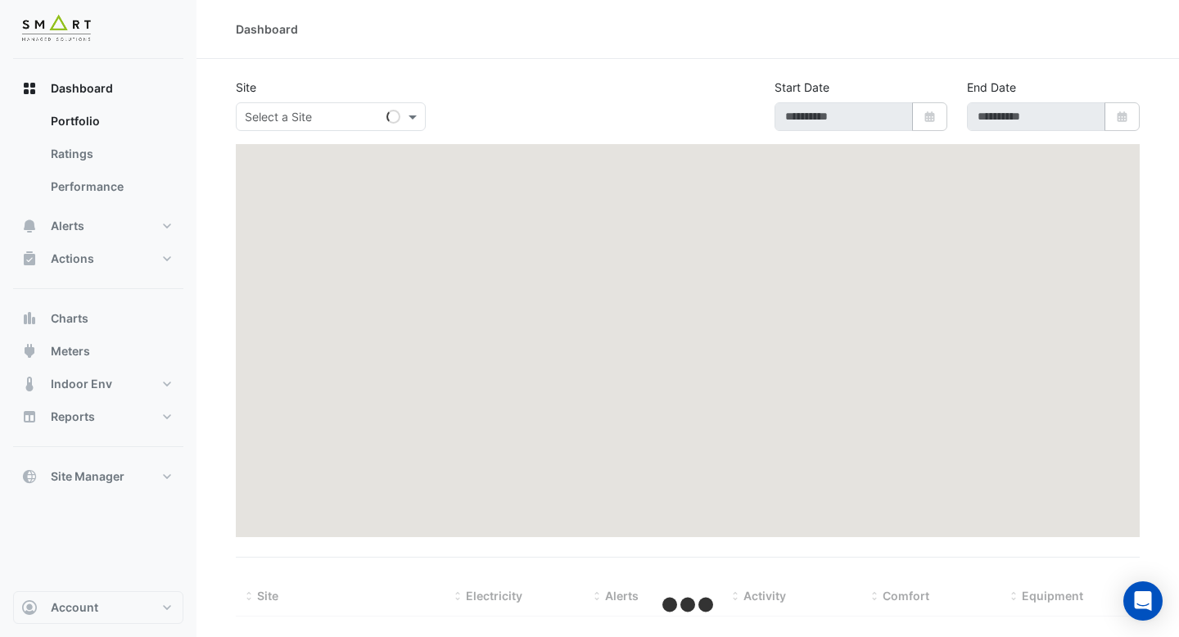
type input "**********"
select select "***"
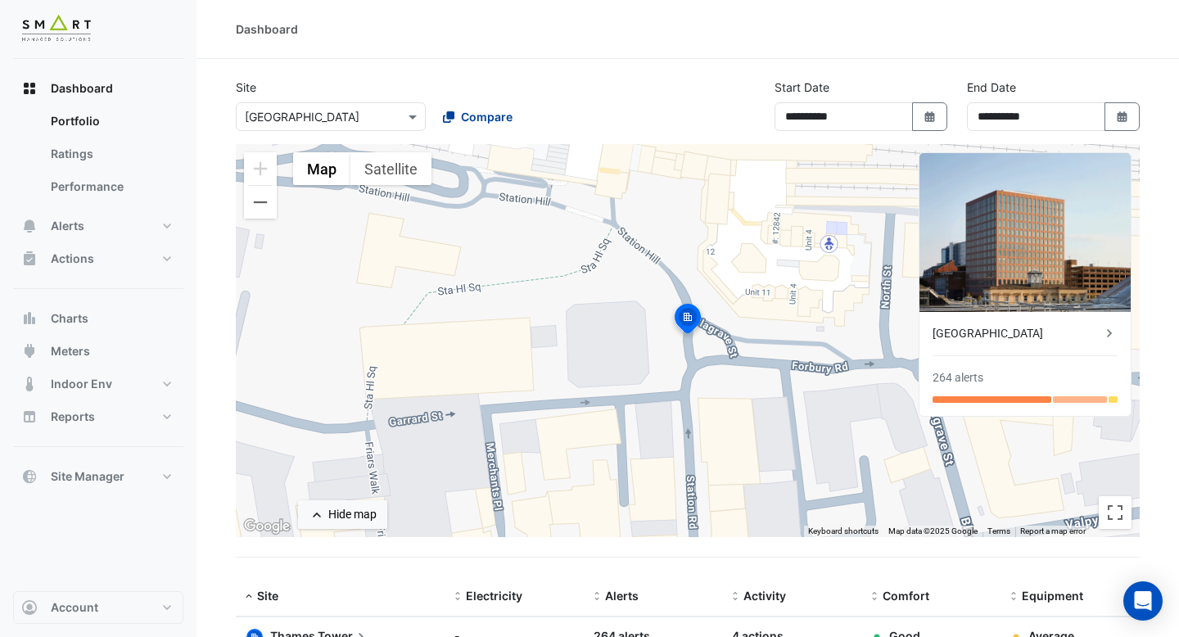
click at [467, 121] on span "Compare" at bounding box center [487, 116] width 52 height 17
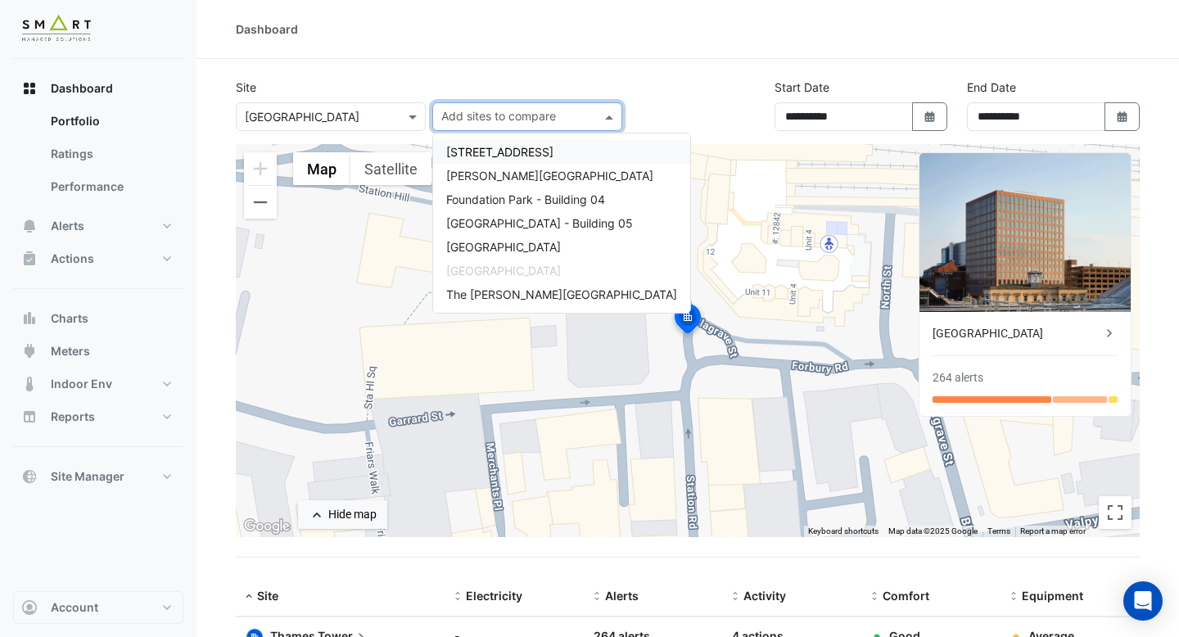
click at [477, 161] on div "12 Hammersmith Grove" at bounding box center [561, 152] width 257 height 24
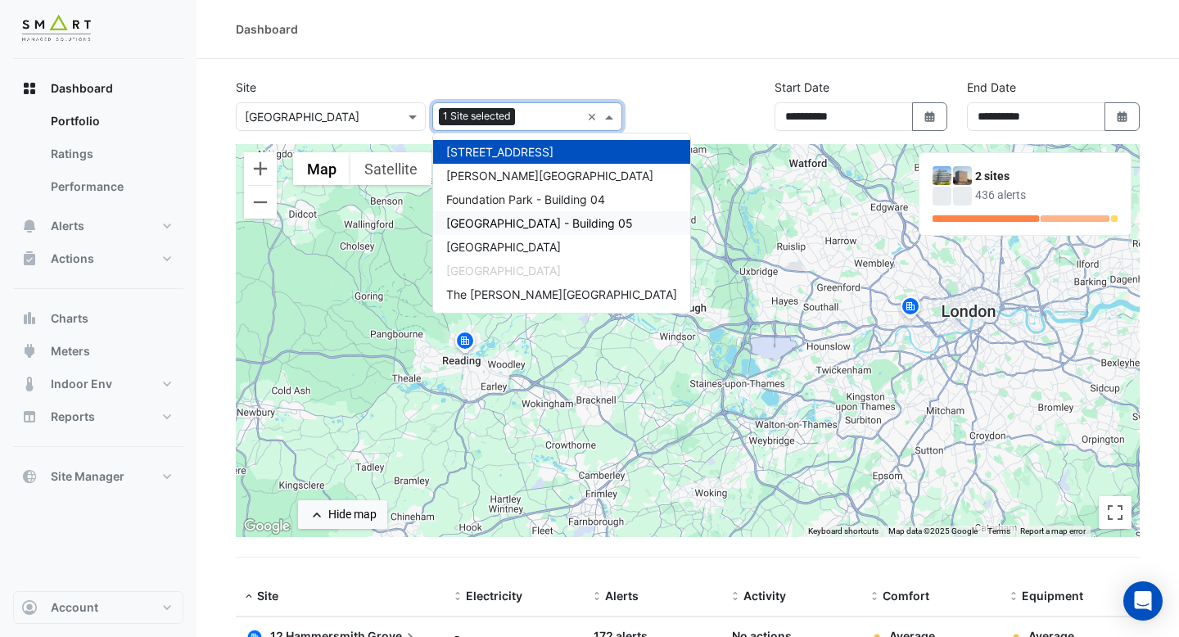
scroll to position [33, 0]
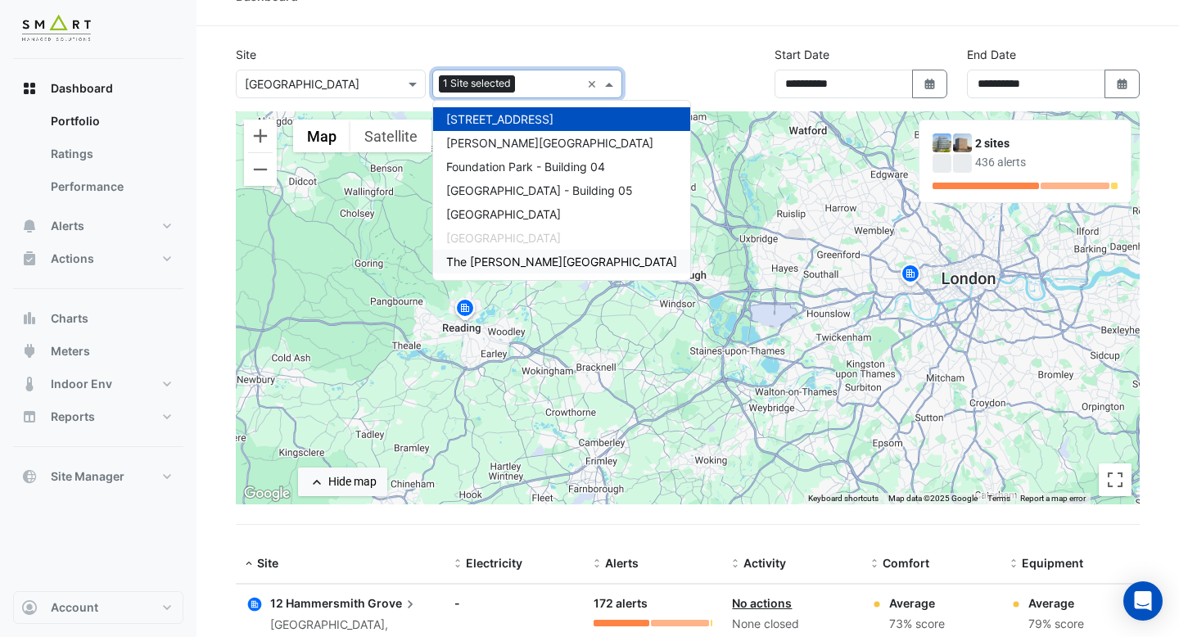
click at [480, 257] on span "The Porter Building" at bounding box center [561, 262] width 231 height 14
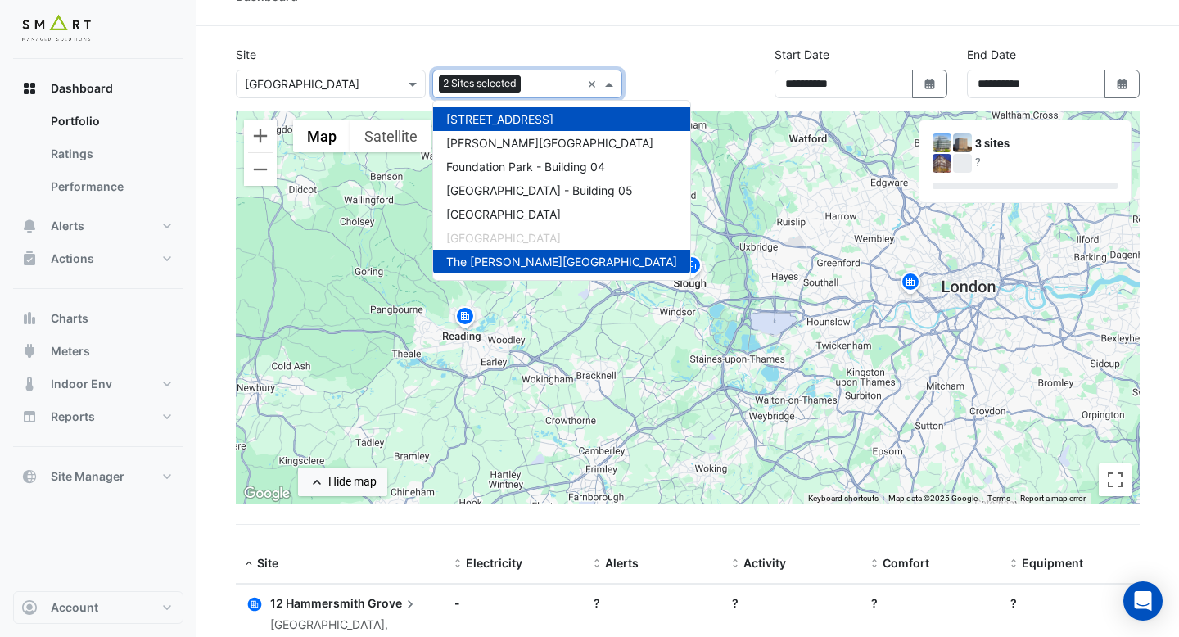
click at [491, 41] on section "**********" at bounding box center [688, 474] width 983 height 896
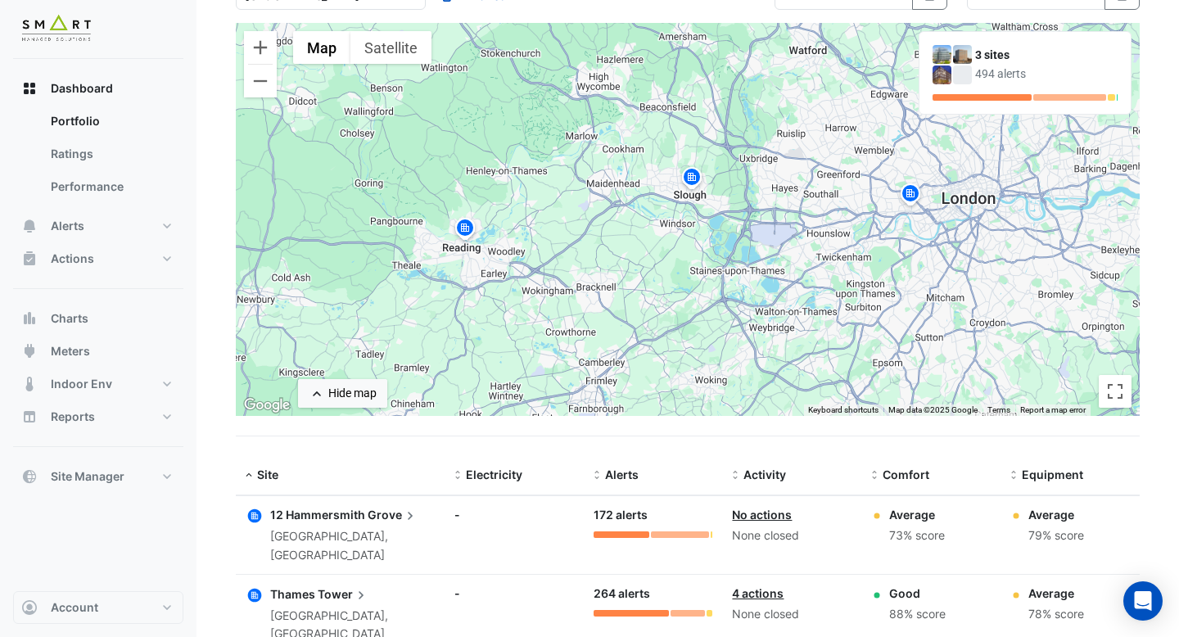
scroll to position [256, 0]
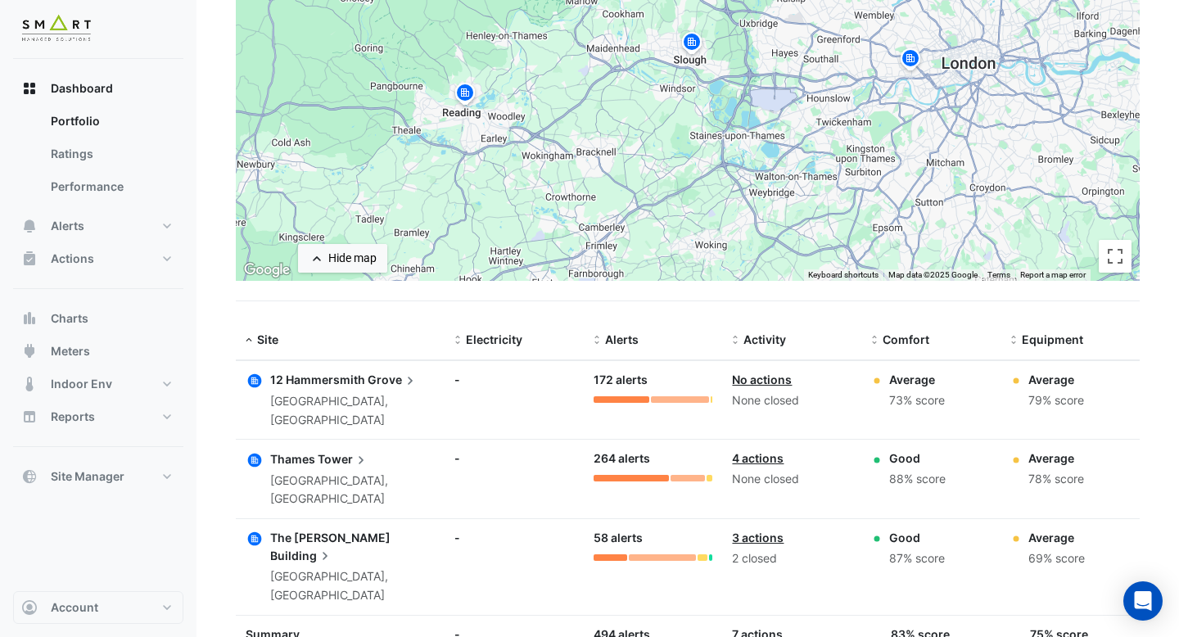
click at [334, 378] on span "12 Hammersmith" at bounding box center [317, 380] width 95 height 14
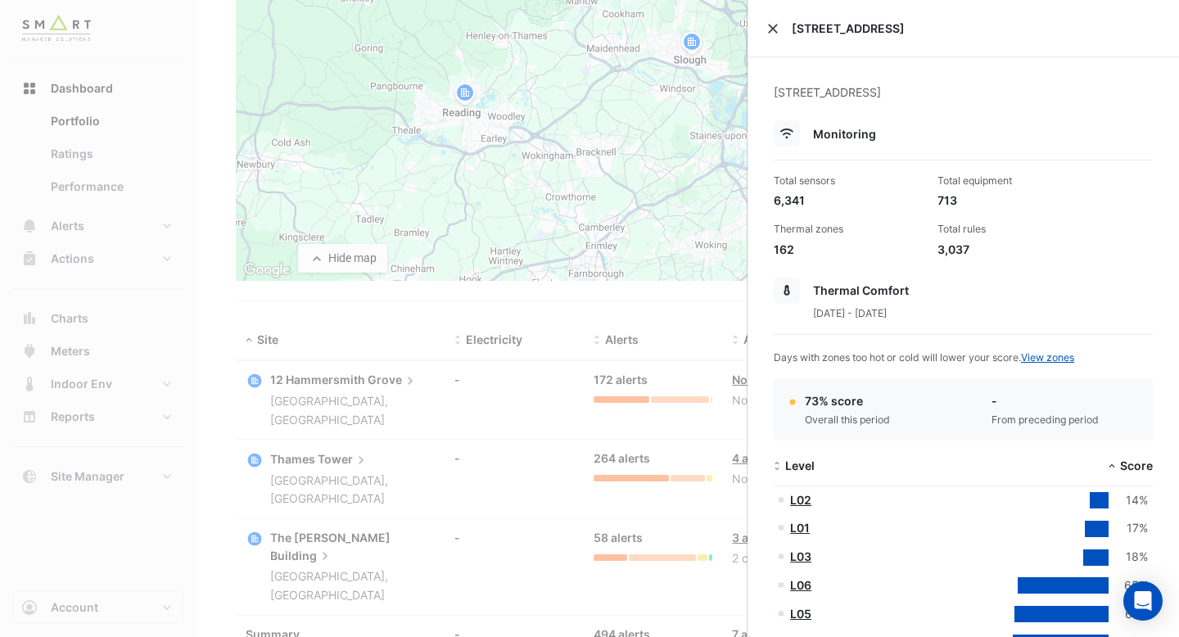
click at [774, 25] on button "Close" at bounding box center [772, 28] width 11 height 11
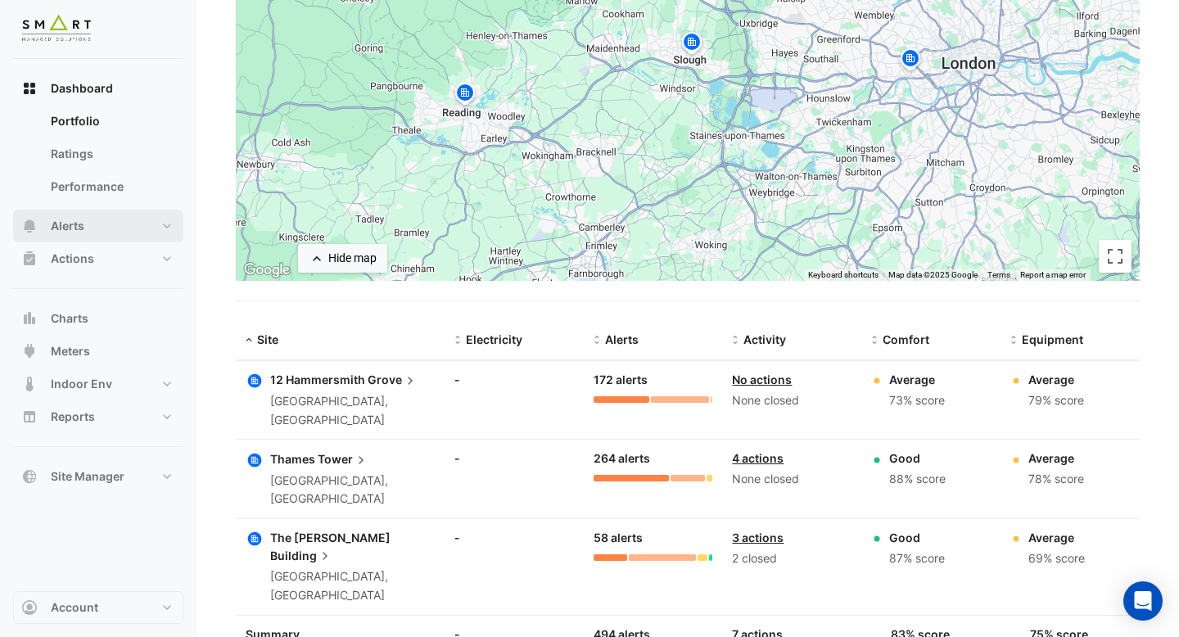
click at [66, 211] on button "Alerts" at bounding box center [98, 226] width 170 height 33
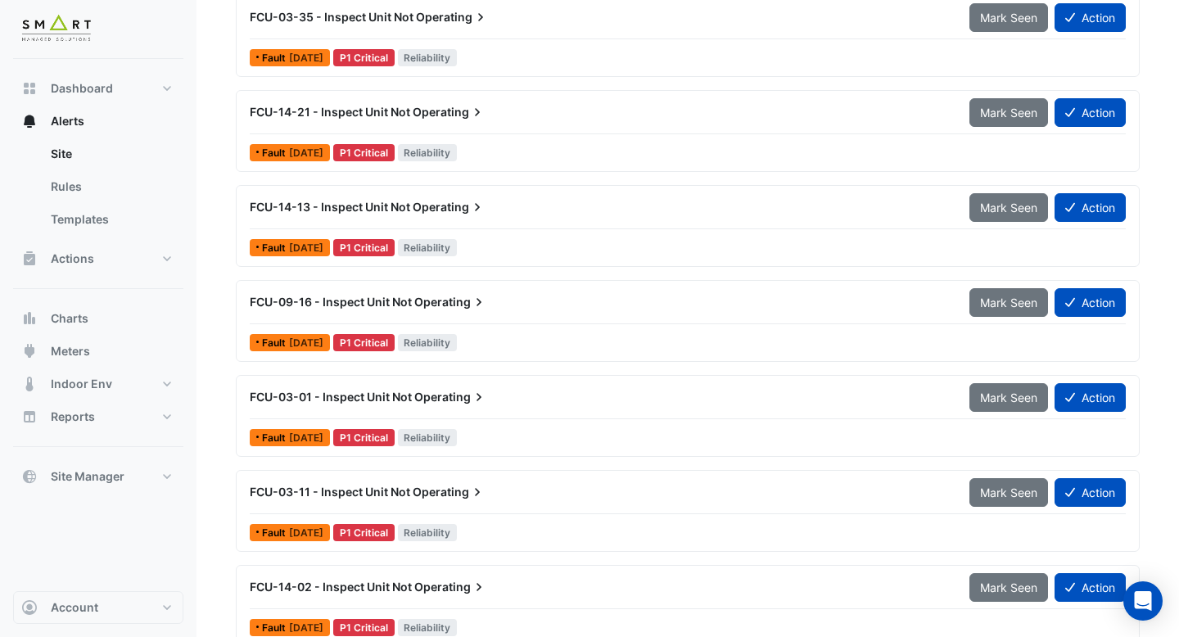
scroll to position [149, 0]
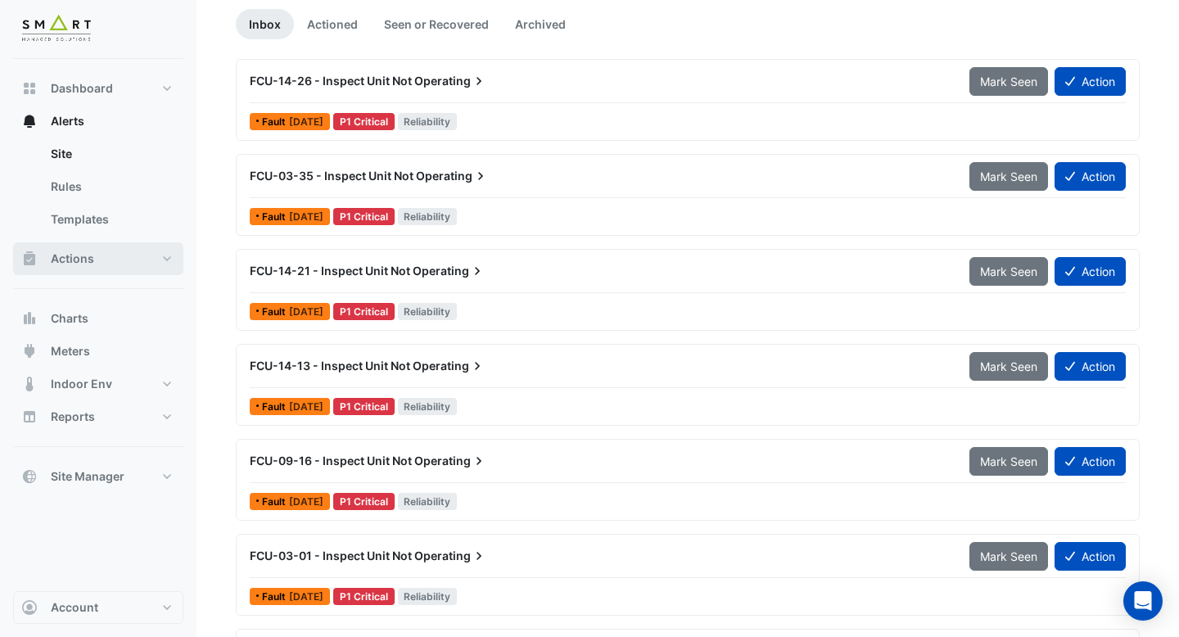
click at [81, 256] on span "Actions" at bounding box center [72, 259] width 43 height 16
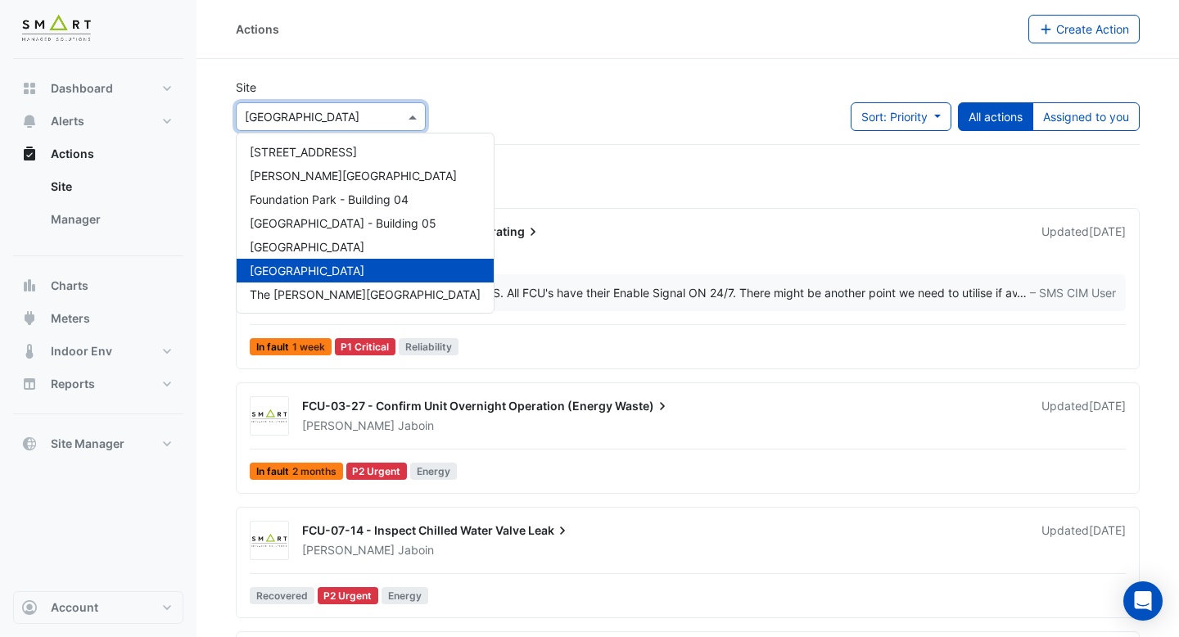
click at [413, 123] on span at bounding box center [415, 116] width 20 height 17
click at [378, 157] on div "12 Hammersmith Grove" at bounding box center [365, 152] width 257 height 24
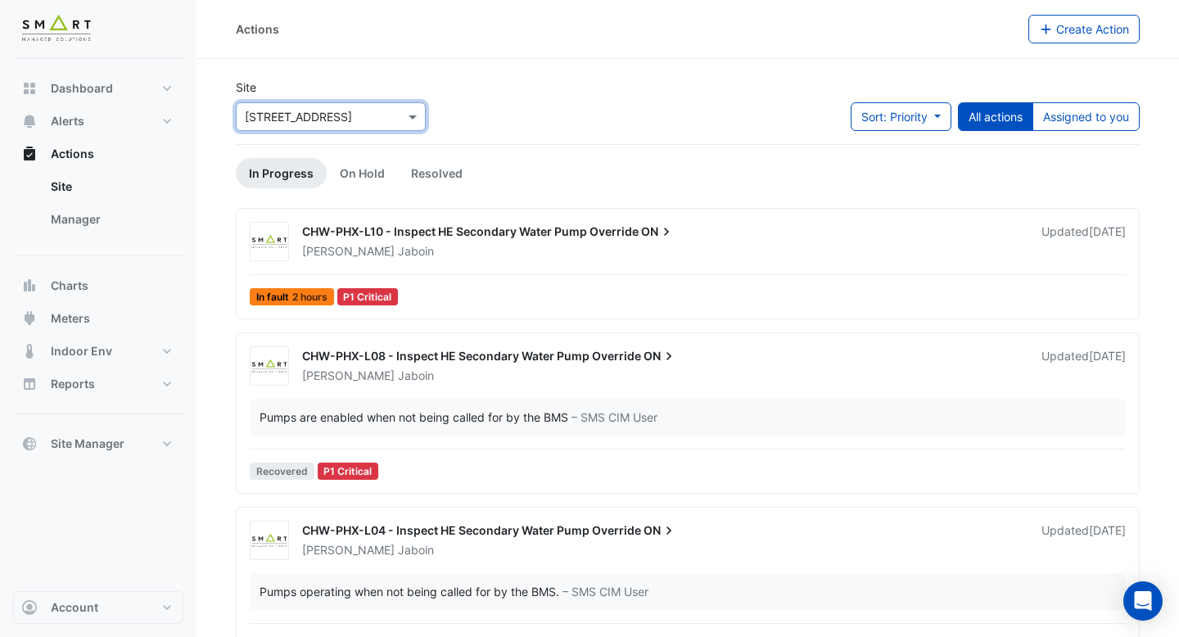
click at [559, 269] on div "CHW-PHX-L10 - Inspect HE Secondary Water Pump Override ON Adrien Jaboin Updated…" at bounding box center [687, 267] width 889 height 90
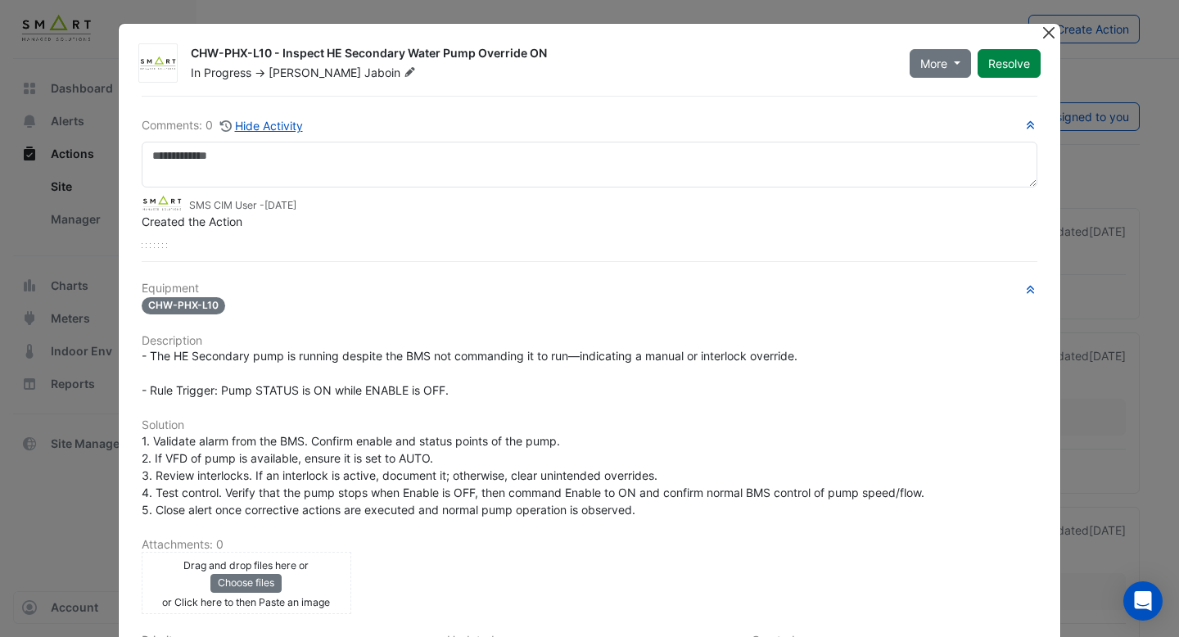
click at [1047, 34] on button "Close" at bounding box center [1048, 32] width 17 height 17
